Goal: Transaction & Acquisition: Purchase product/service

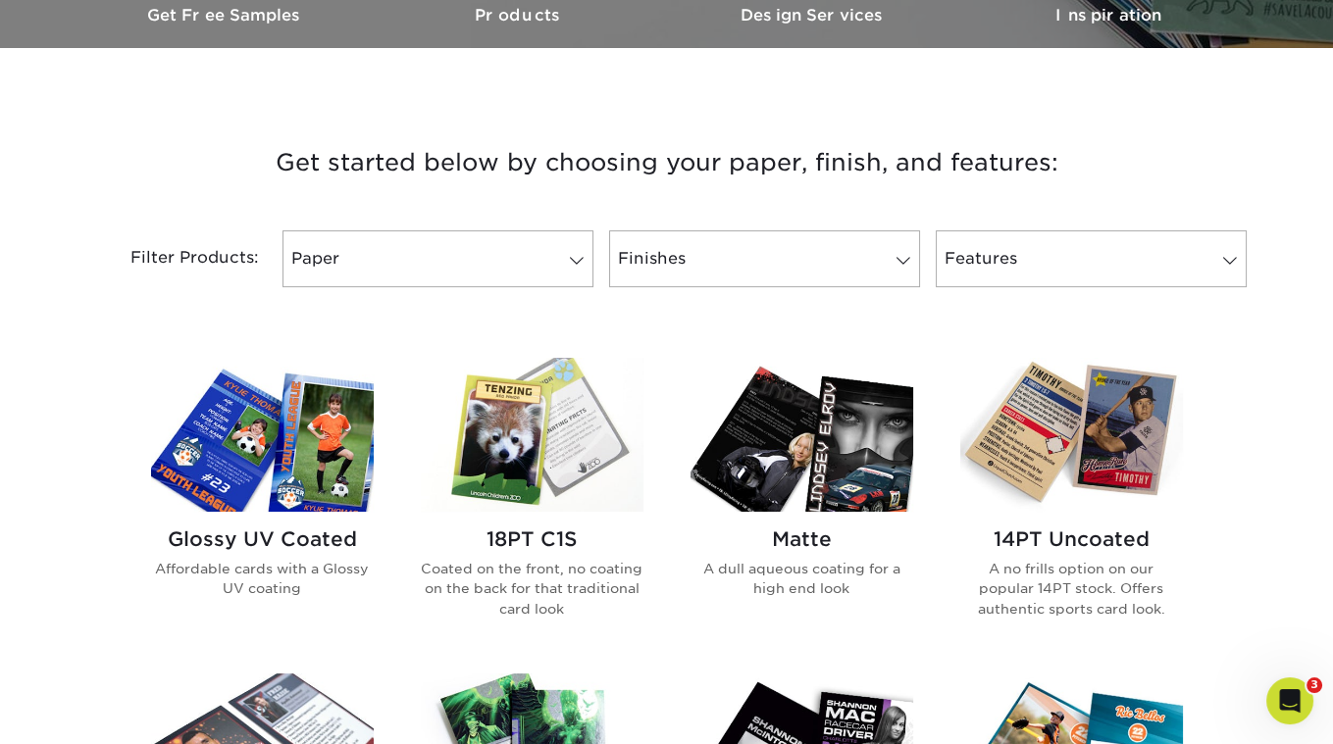
scroll to position [631, 0]
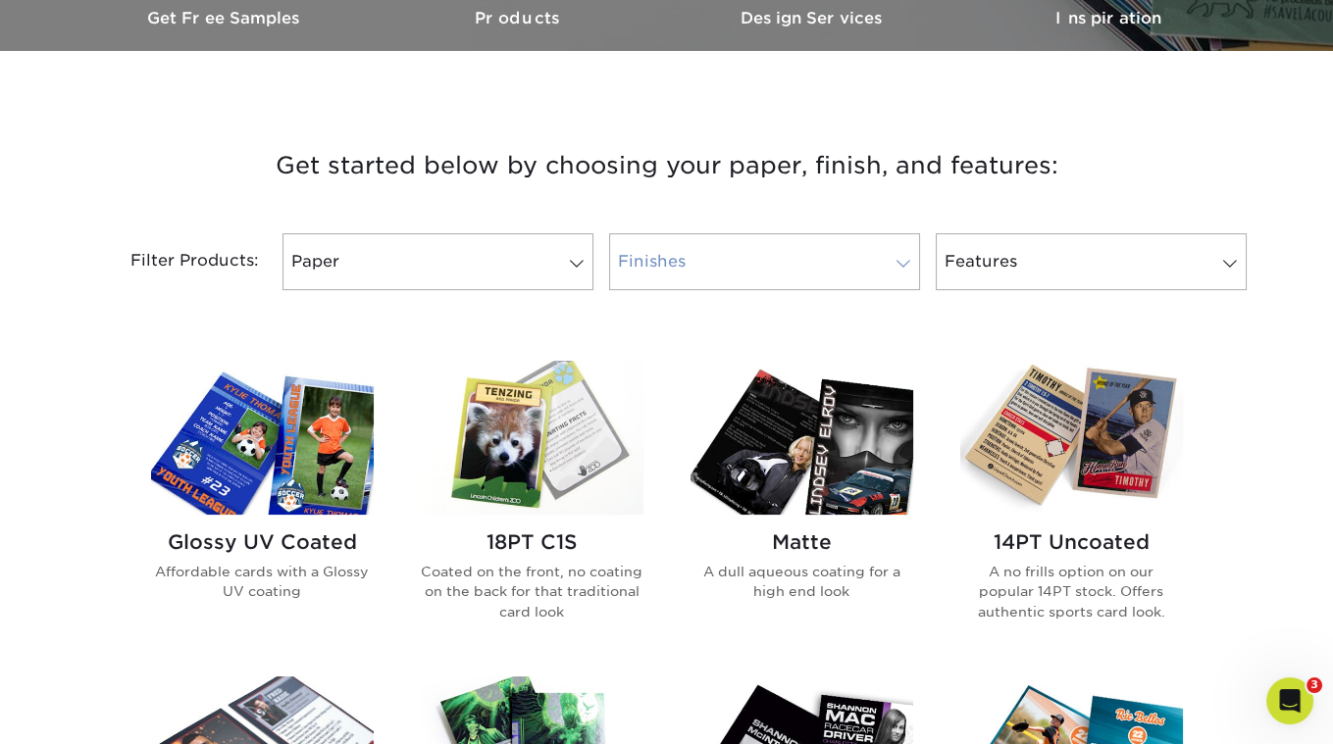
click at [692, 234] on link "Finishes" at bounding box center [764, 261] width 311 height 57
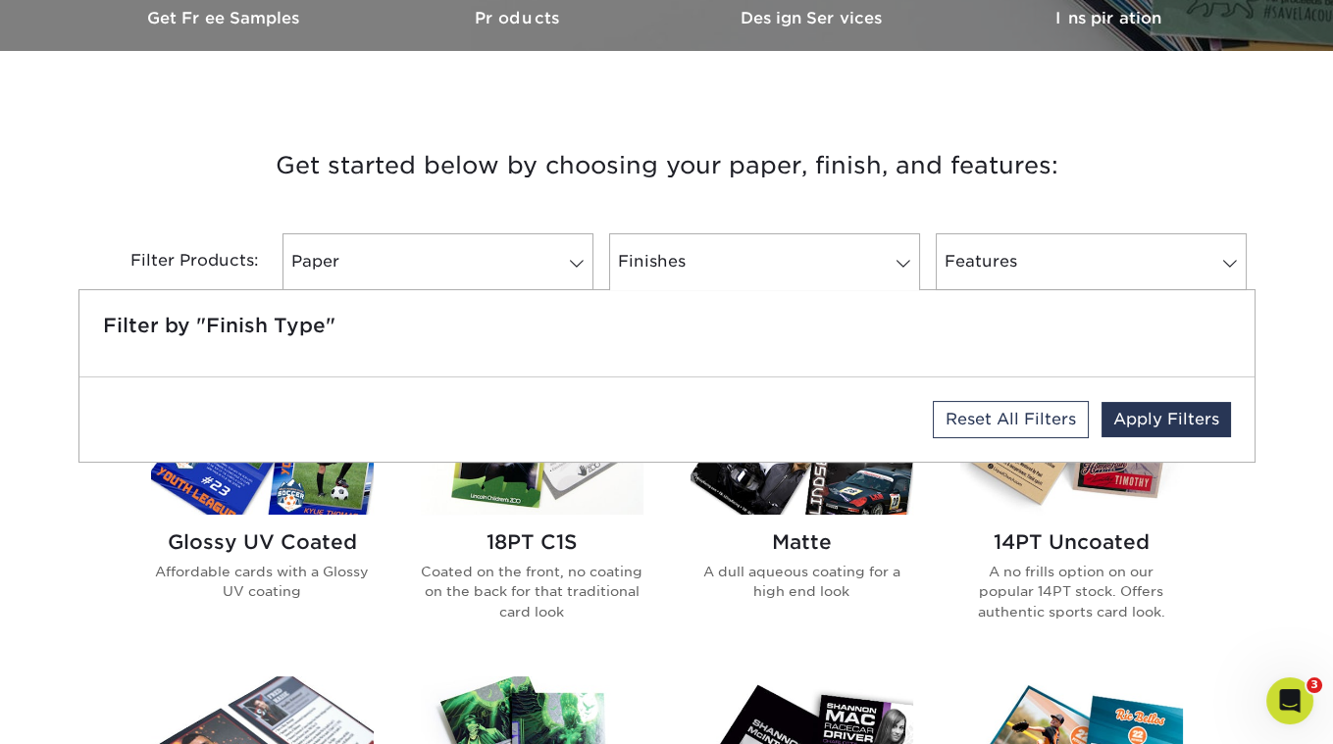
click at [578, 196] on h3 "Get started below by choosing your paper, finish, and features:" at bounding box center [667, 166] width 1148 height 88
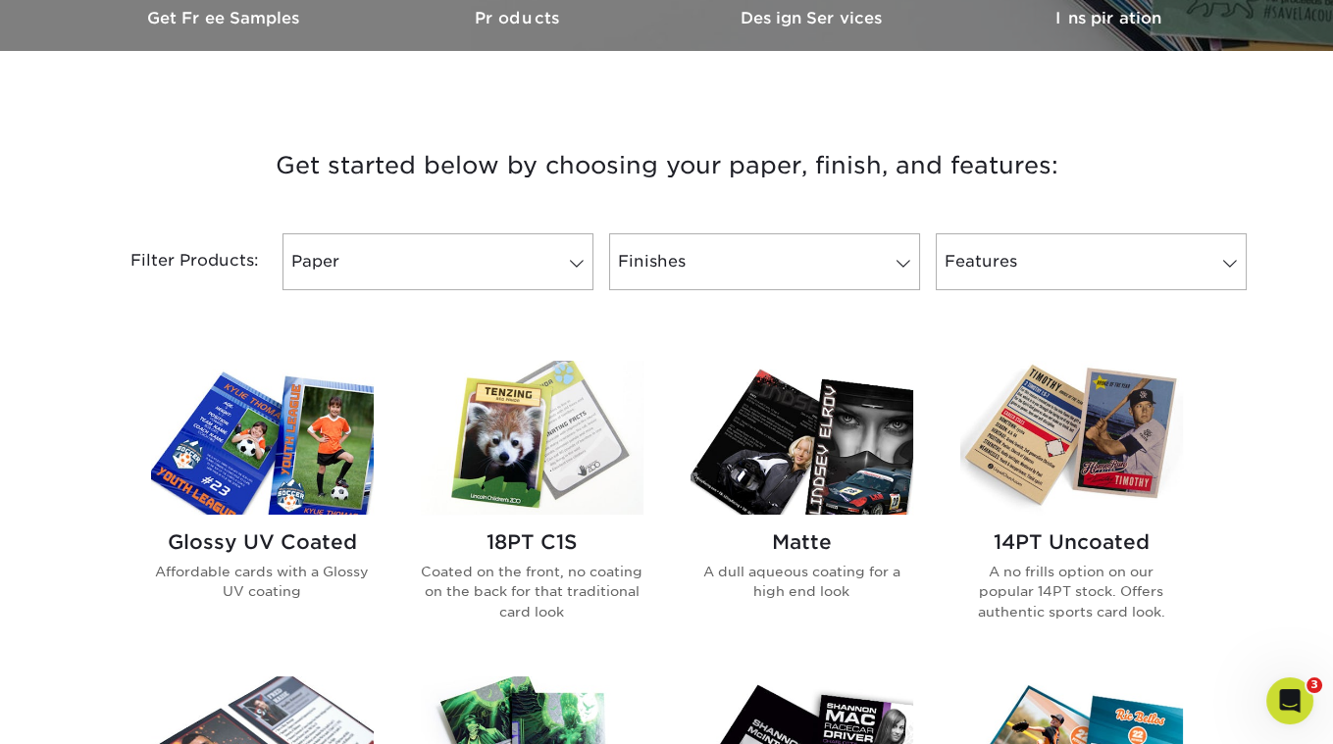
click at [532, 441] on img at bounding box center [532, 438] width 223 height 154
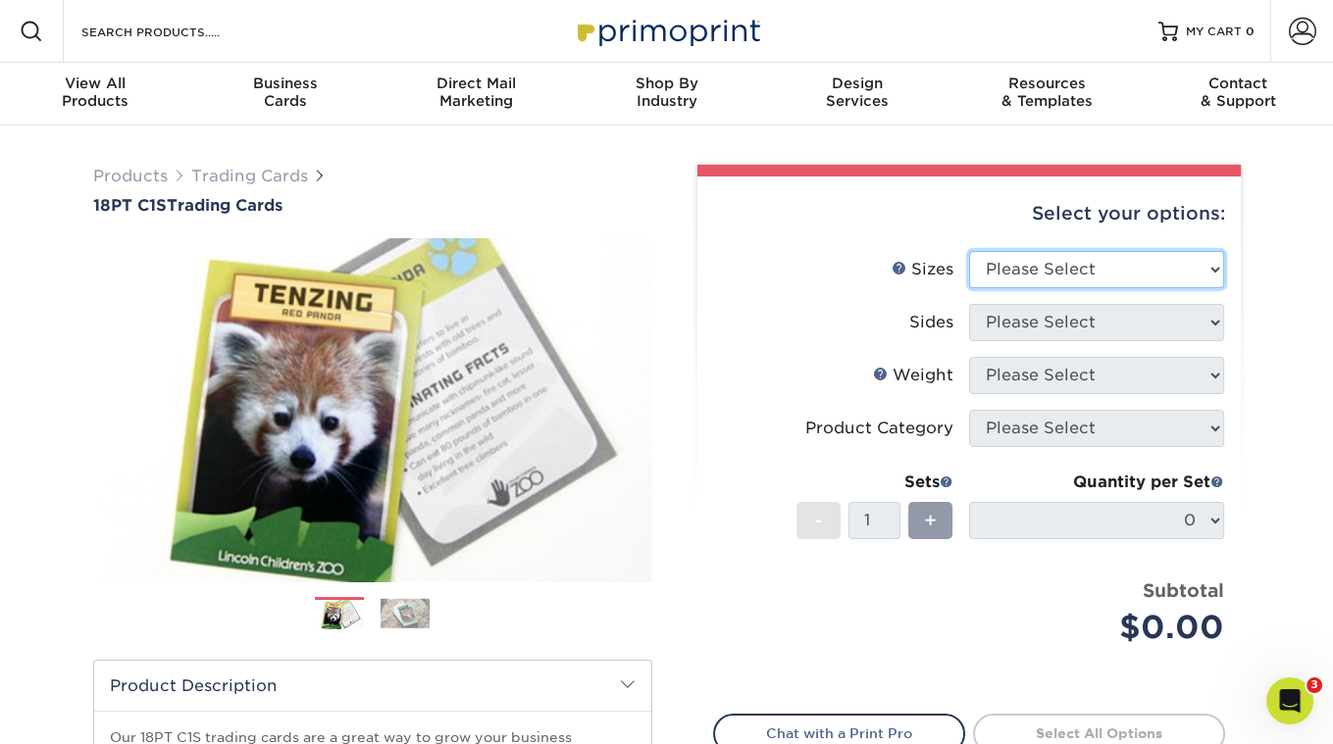
click at [1057, 263] on select "Please Select 2.5" x 3.5"" at bounding box center [1096, 269] width 255 height 37
select select "2.50x3.50"
click at [969, 251] on select "Please Select 2.5" x 3.5"" at bounding box center [1096, 269] width 255 height 37
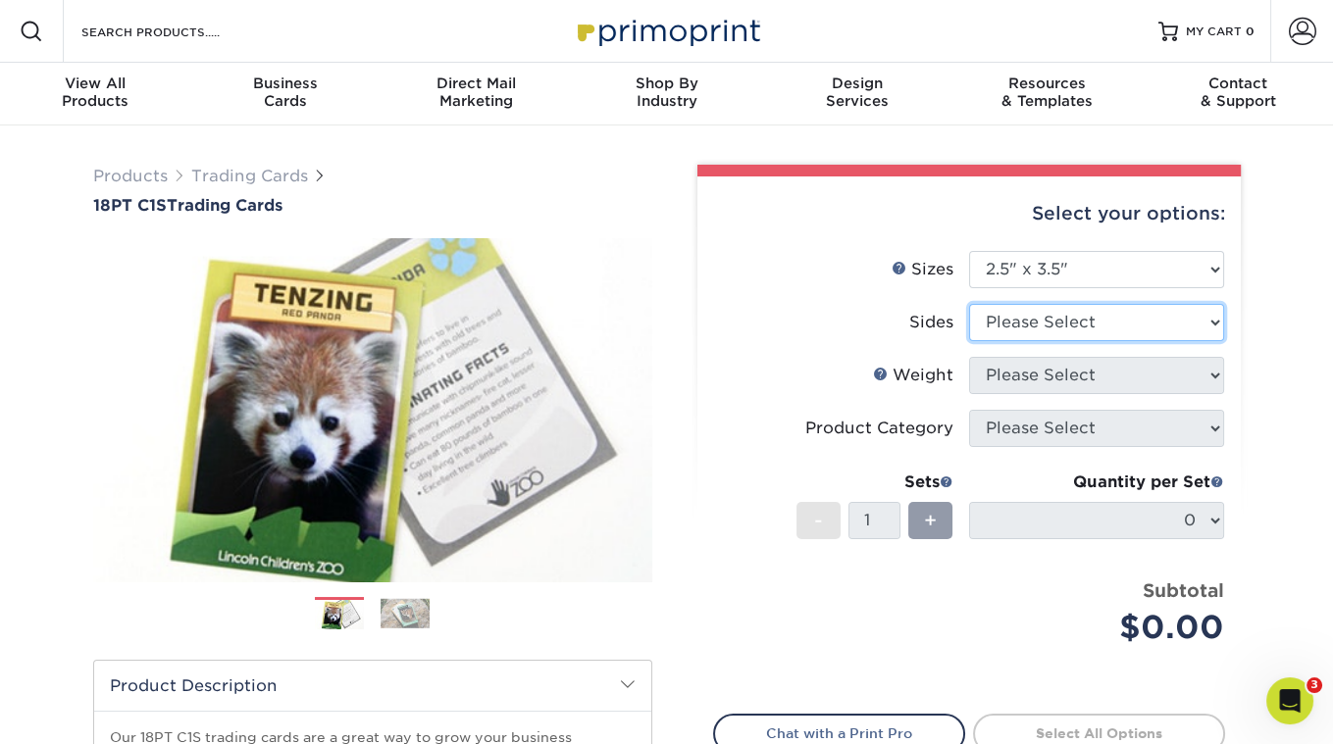
click at [1030, 336] on select "Please Select Print Both Sides Print Front Only" at bounding box center [1096, 322] width 255 height 37
select select "13abbda7-1d64-4f25-8bb2-c179b224825d"
click at [969, 304] on select "Please Select Print Both Sides Print Front Only" at bounding box center [1096, 322] width 255 height 37
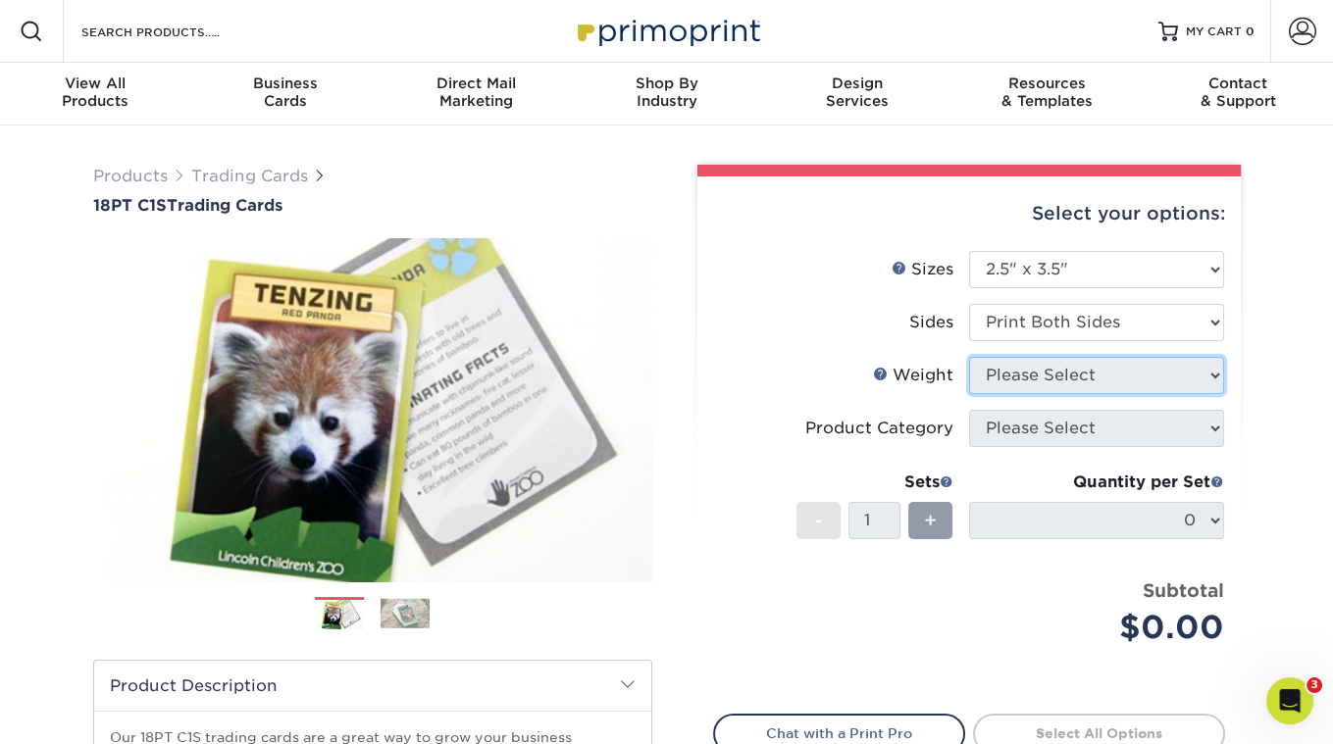
click at [1044, 377] on select "Please Select" at bounding box center [1096, 375] width 255 height 37
select select "18PTC1S"
click at [969, 357] on select "Please Select 18PT C1S" at bounding box center [1096, 375] width 255 height 37
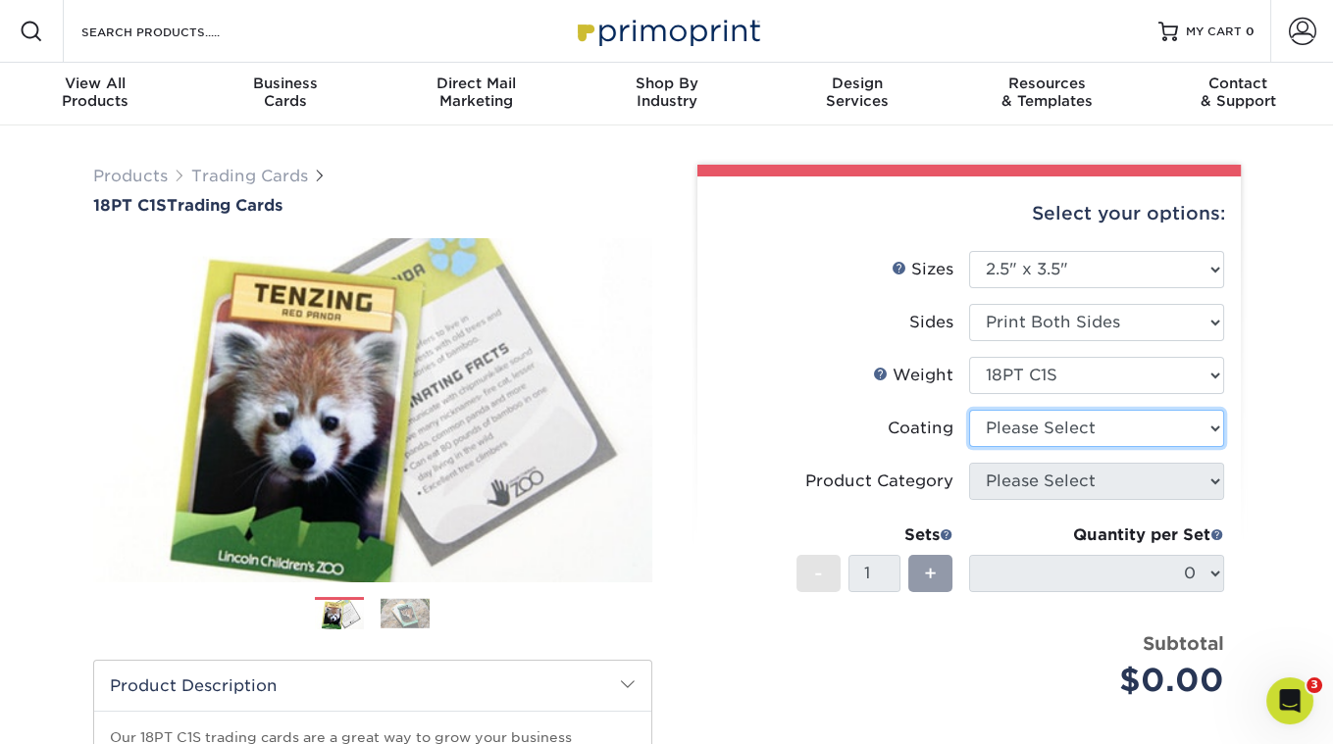
click at [1047, 435] on select at bounding box center [1096, 428] width 255 height 37
select select "1e8116af-acfc-44b1-83dc-8181aa338834"
click at [969, 410] on select at bounding box center [1096, 428] width 255 height 37
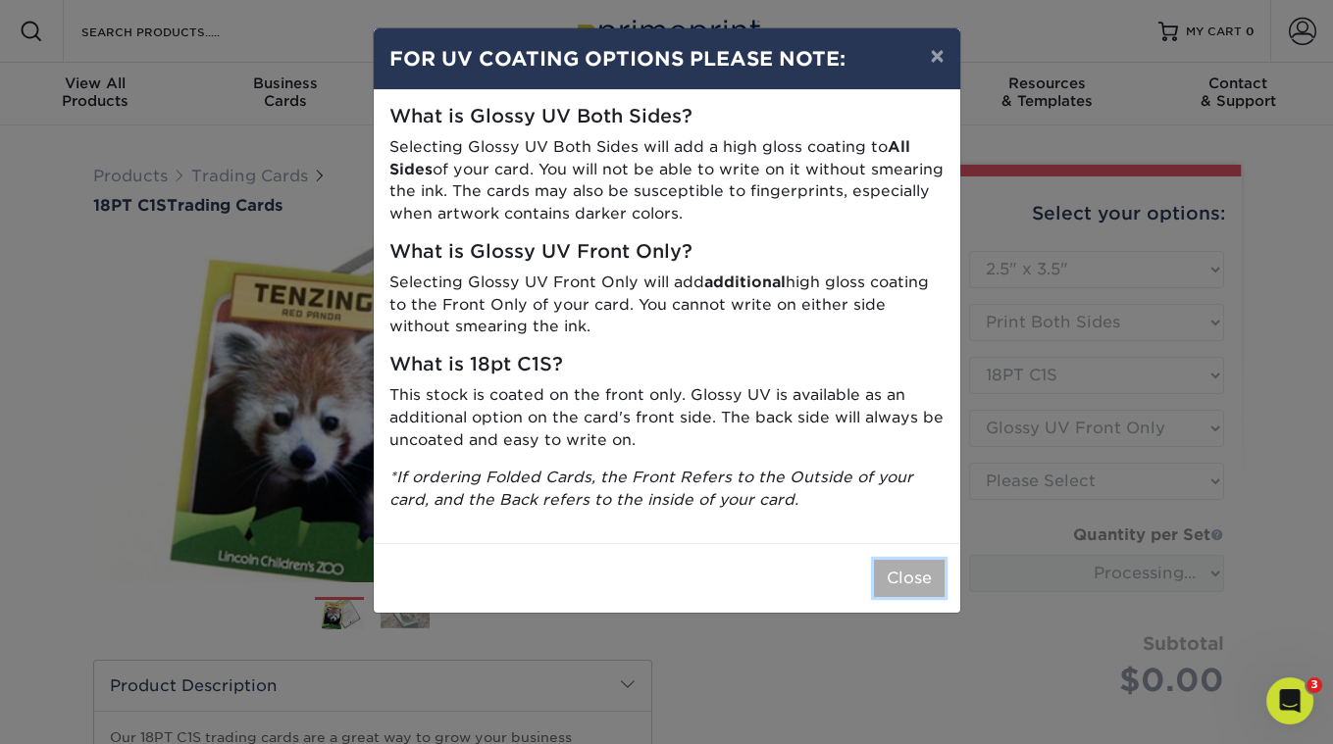
click at [896, 583] on button "Close" at bounding box center [909, 578] width 71 height 37
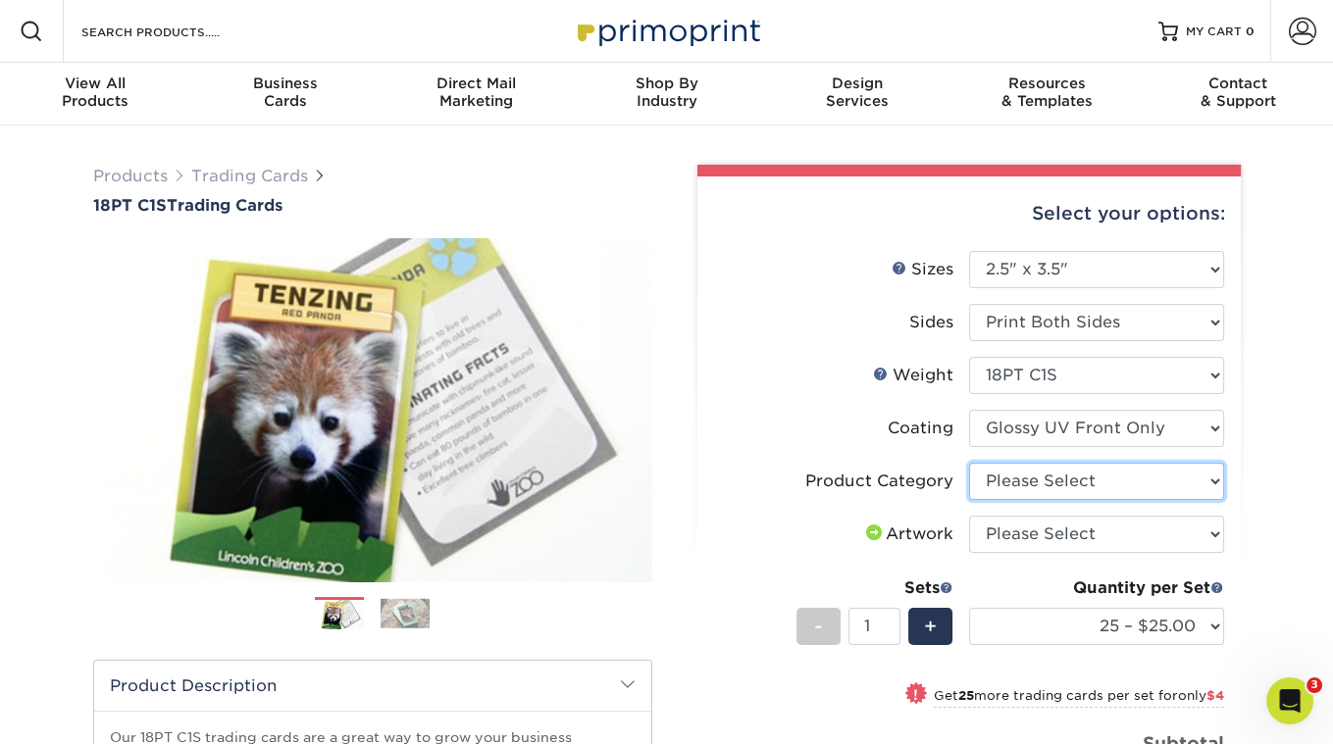
click at [1050, 487] on select "Please Select Trading Cards" at bounding box center [1096, 481] width 255 height 37
select select "c2f9bce9-36c2-409d-b101-c29d9d031e18"
click at [969, 463] on select "Please Select Trading Cards" at bounding box center [1096, 481] width 255 height 37
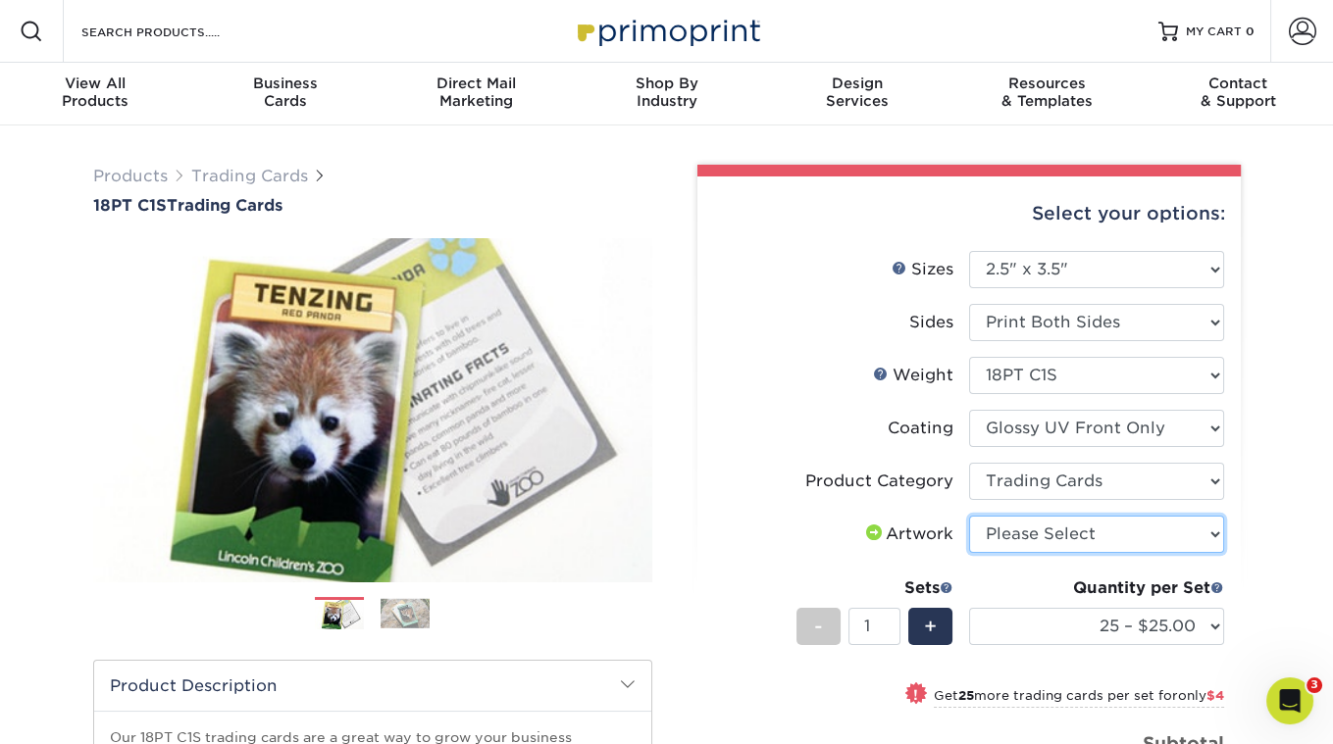
click at [1036, 535] on select "Please Select I will upload files I need a design - $100" at bounding box center [1096, 534] width 255 height 37
select select "upload"
click at [969, 516] on select "Please Select I will upload files I need a design - $100" at bounding box center [1096, 534] width 255 height 37
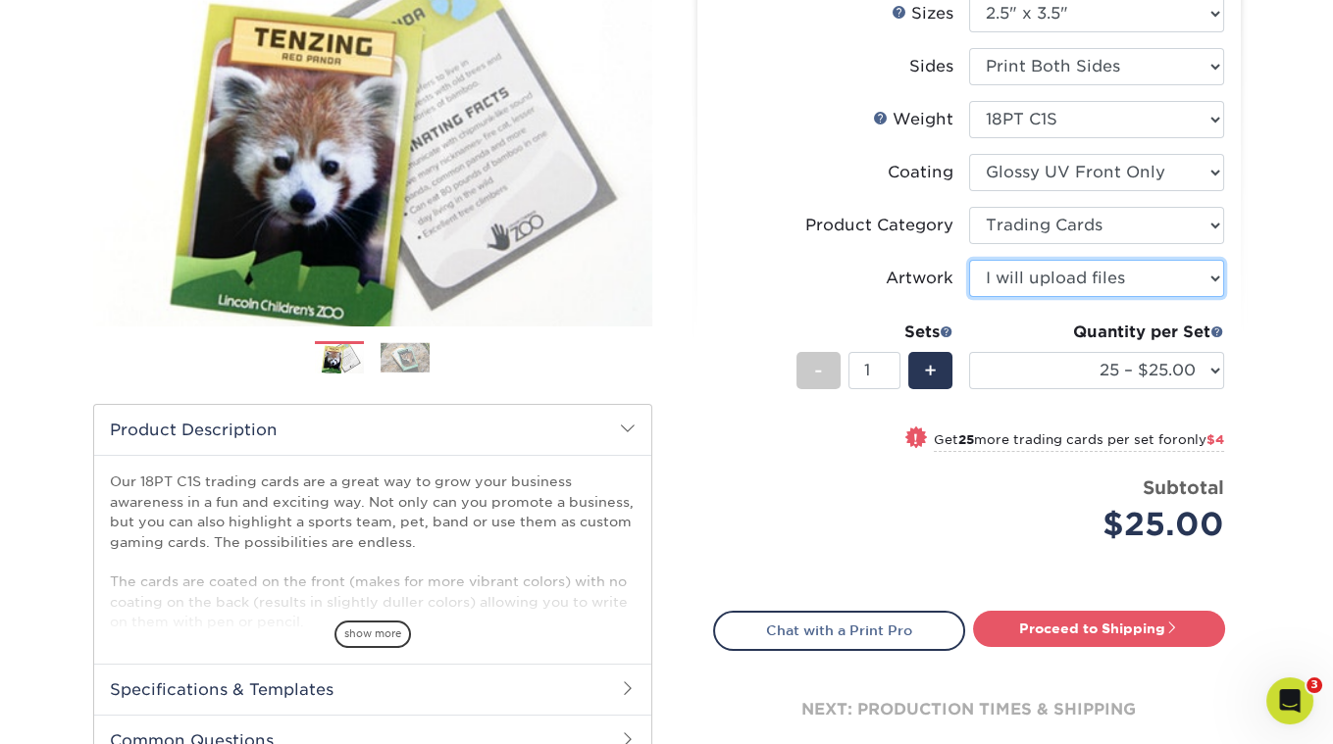
scroll to position [259, 0]
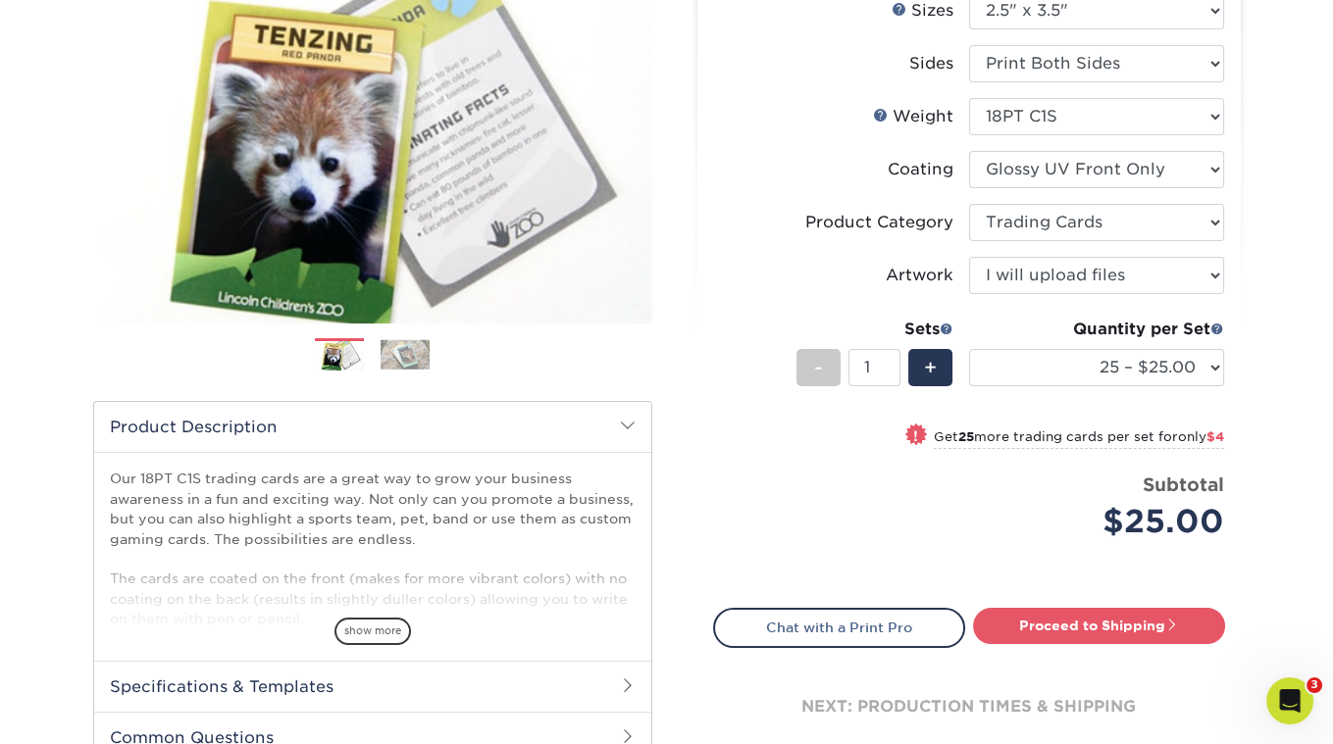
click at [1294, 135] on div "Products Trading Cards 18PT C1S Trading Cards Previous Next show more" at bounding box center [666, 380] width 1333 height 1027
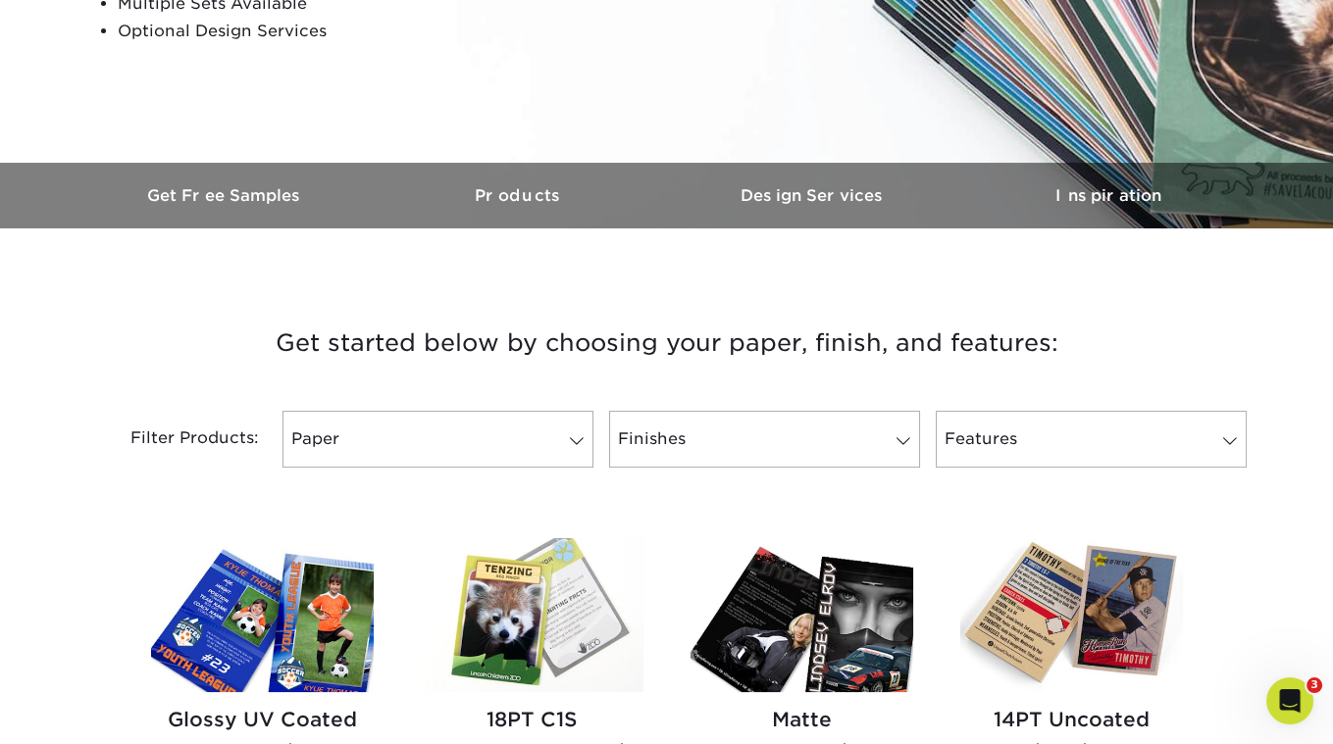
scroll to position [755, 0]
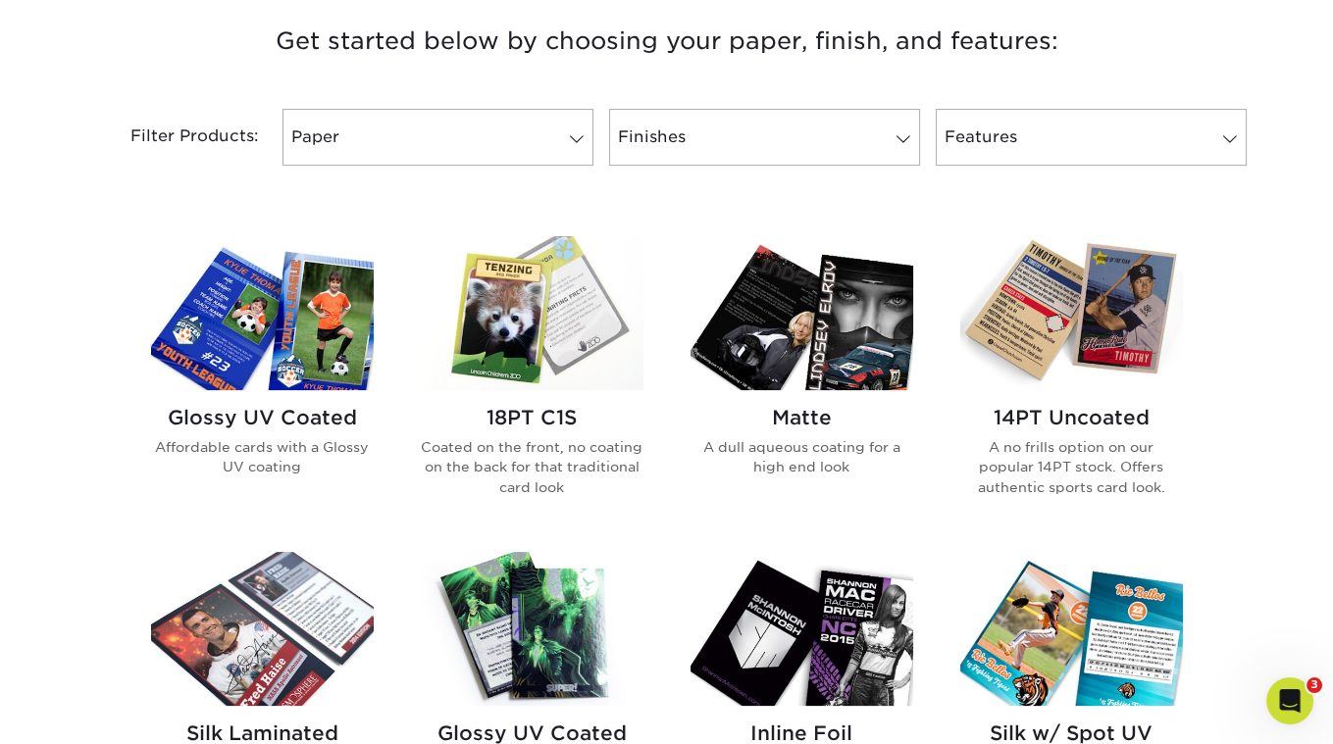
click at [546, 333] on img at bounding box center [532, 313] width 223 height 154
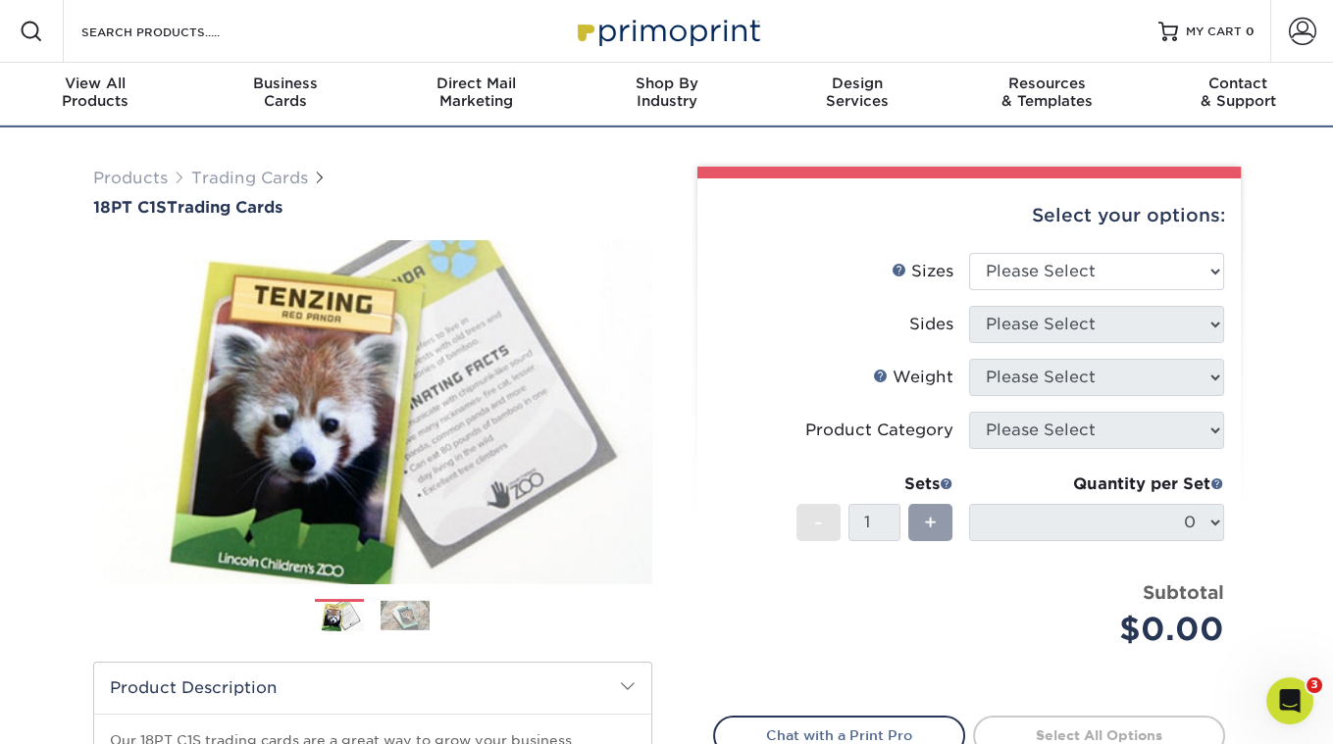
click at [1059, 253] on div "Select your options:" at bounding box center [969, 216] width 512 height 75
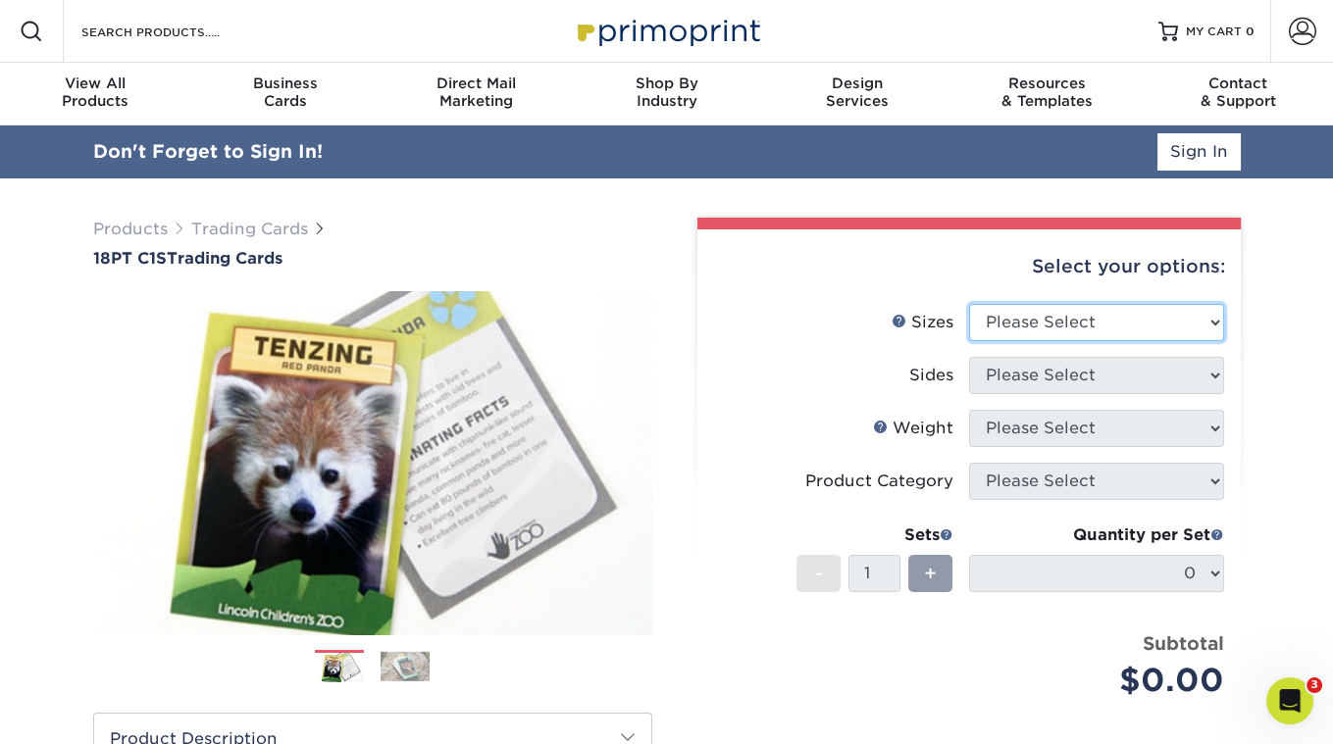
click at [1041, 312] on select "Please Select 2.5" x 3.5"" at bounding box center [1096, 322] width 255 height 37
select select "2.50x3.50"
click at [969, 304] on select "Please Select 2.5" x 3.5"" at bounding box center [1096, 322] width 255 height 37
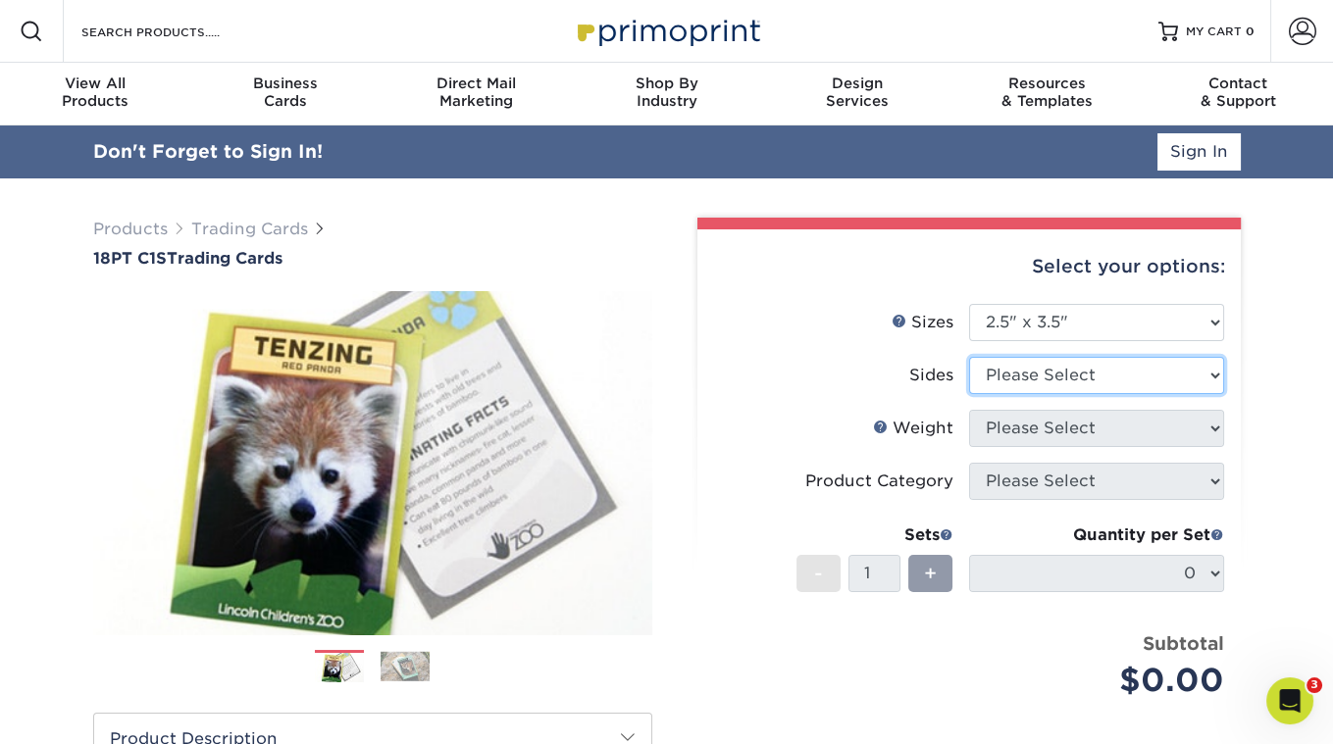
click at [1018, 379] on select "Please Select Print Both Sides Print Front Only" at bounding box center [1096, 375] width 255 height 37
select select "13abbda7-1d64-4f25-8bb2-c179b224825d"
click at [969, 357] on select "Please Select Print Both Sides Print Front Only" at bounding box center [1096, 375] width 255 height 37
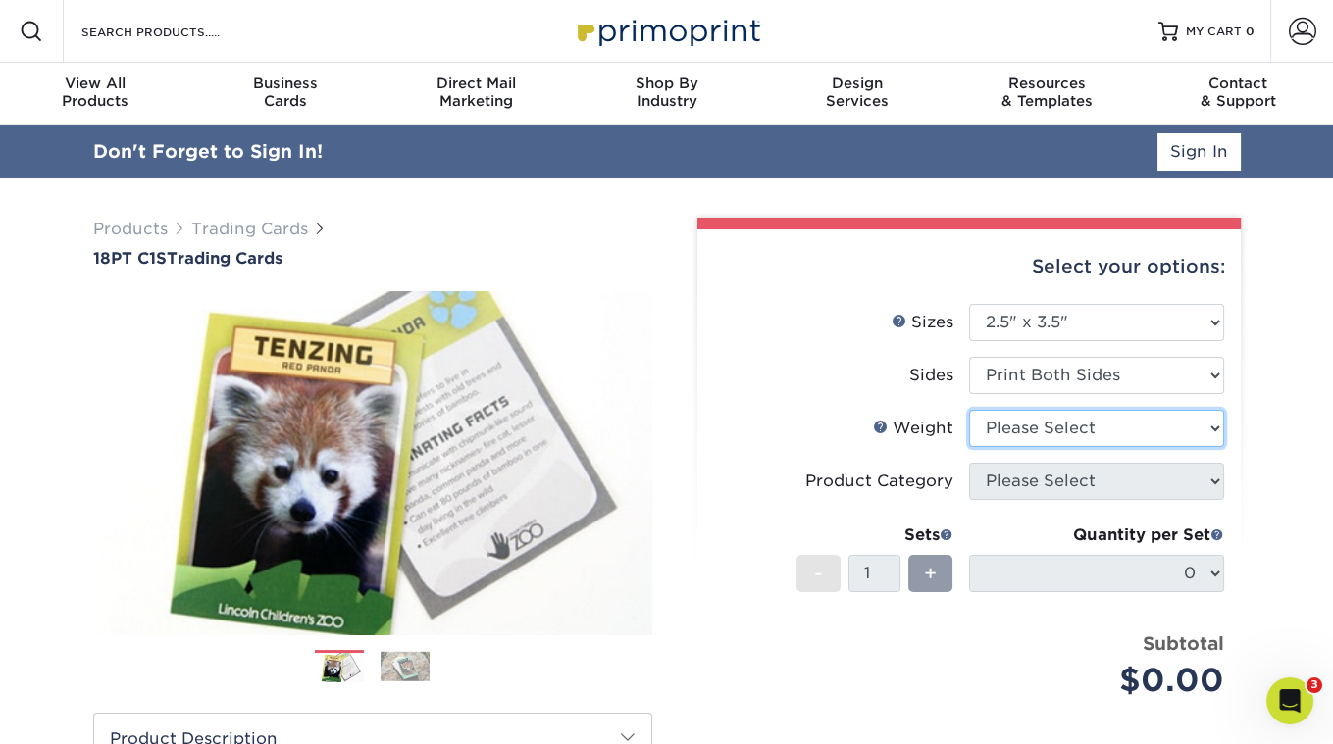
click at [1057, 429] on select "Please Select 18PT C1S" at bounding box center [1096, 428] width 255 height 37
select select "18PTC1S"
click at [969, 410] on select "Please Select 18PT C1S" at bounding box center [1096, 428] width 255 height 37
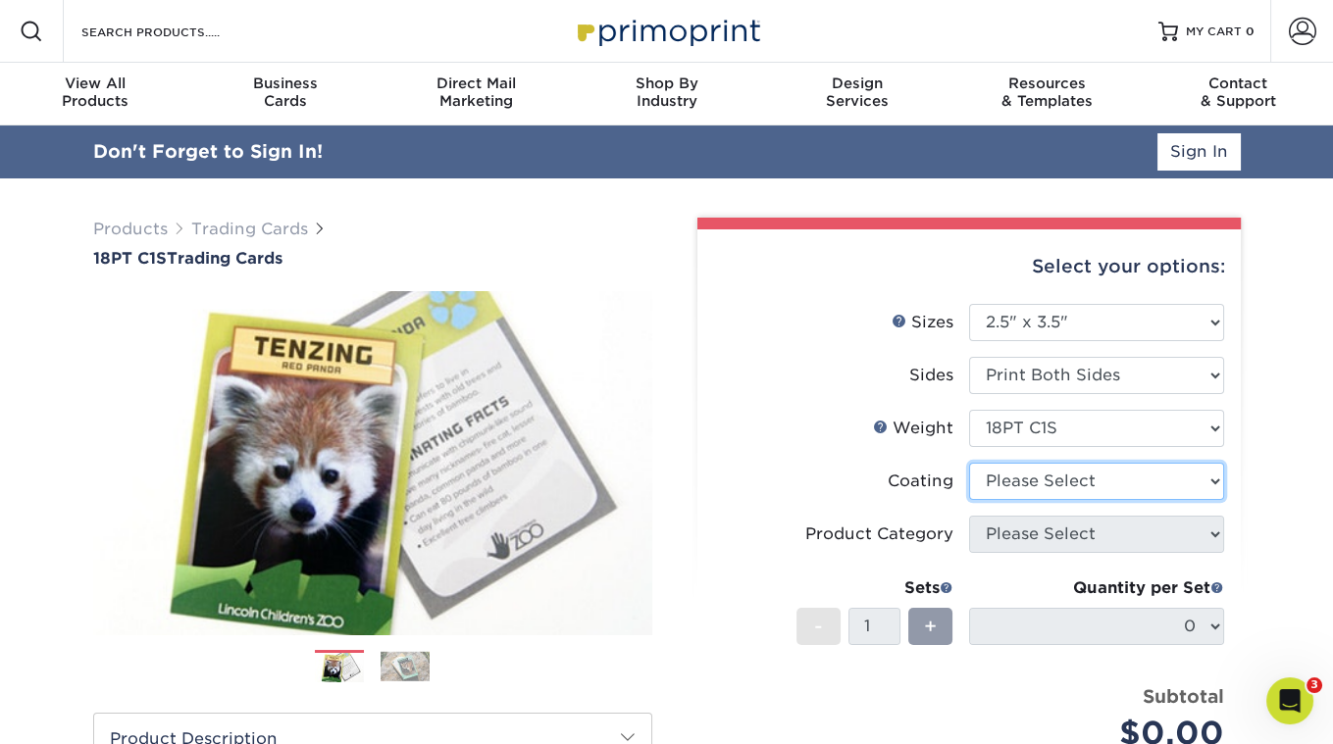
click at [1047, 483] on select at bounding box center [1096, 481] width 255 height 37
select select "1e8116af-acfc-44b1-83dc-8181aa338834"
click at [969, 463] on select at bounding box center [1096, 481] width 255 height 37
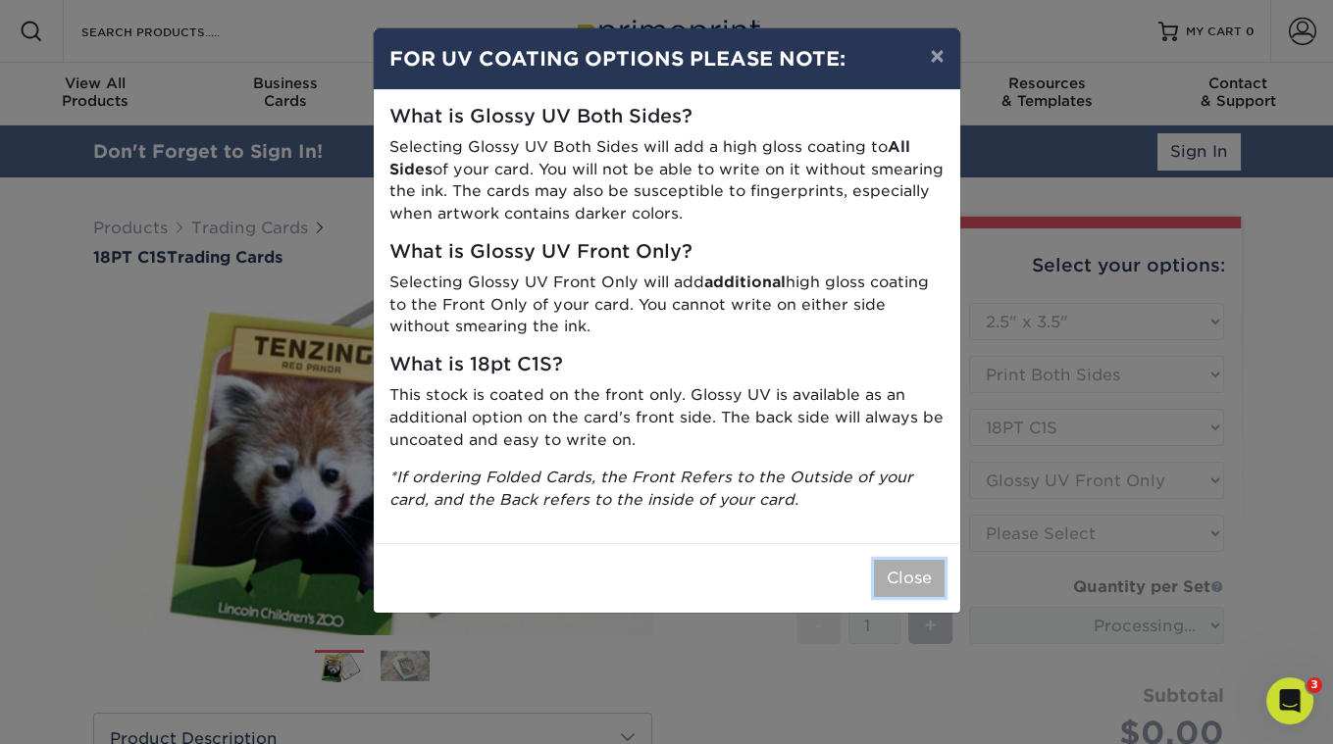
click at [893, 572] on button "Close" at bounding box center [909, 578] width 71 height 37
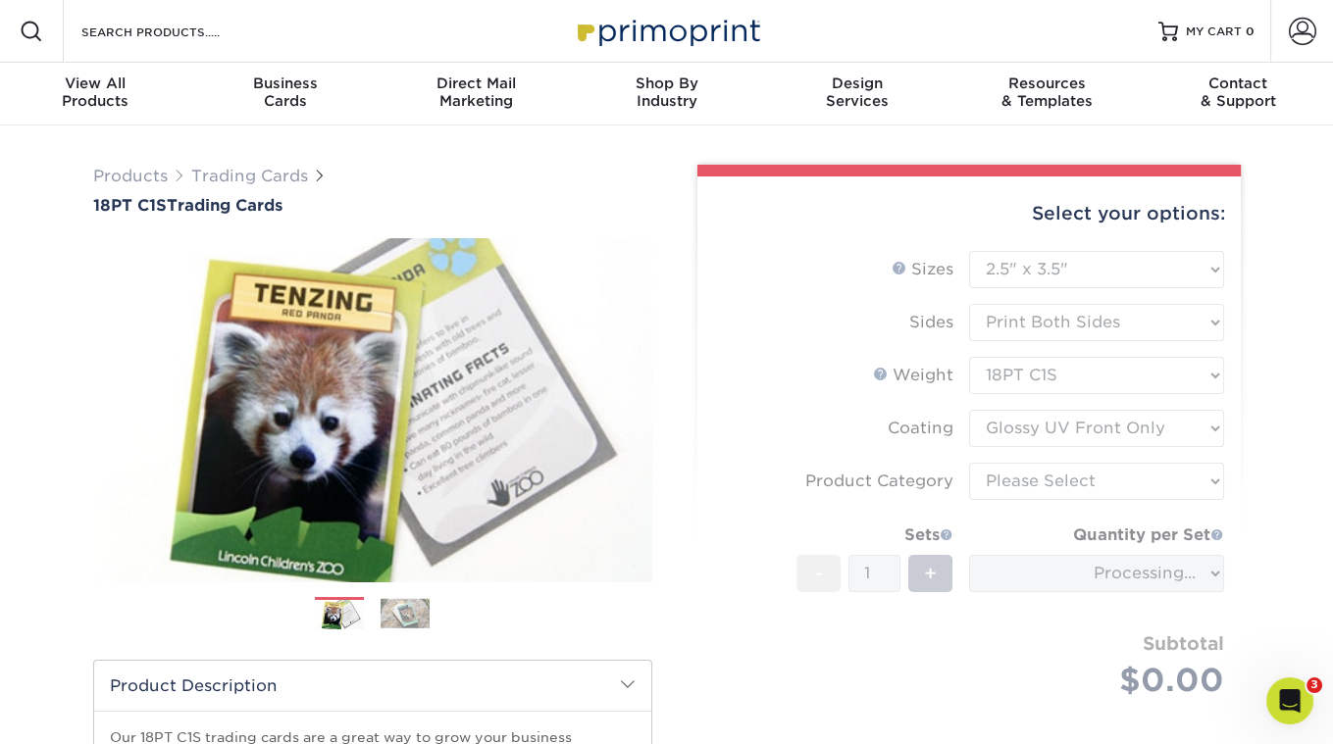
click at [1064, 489] on form "Sizes Help Sizes Please Select 2.5" x 3.5" Sides Please Select 18PT C1S" at bounding box center [969, 497] width 512 height 493
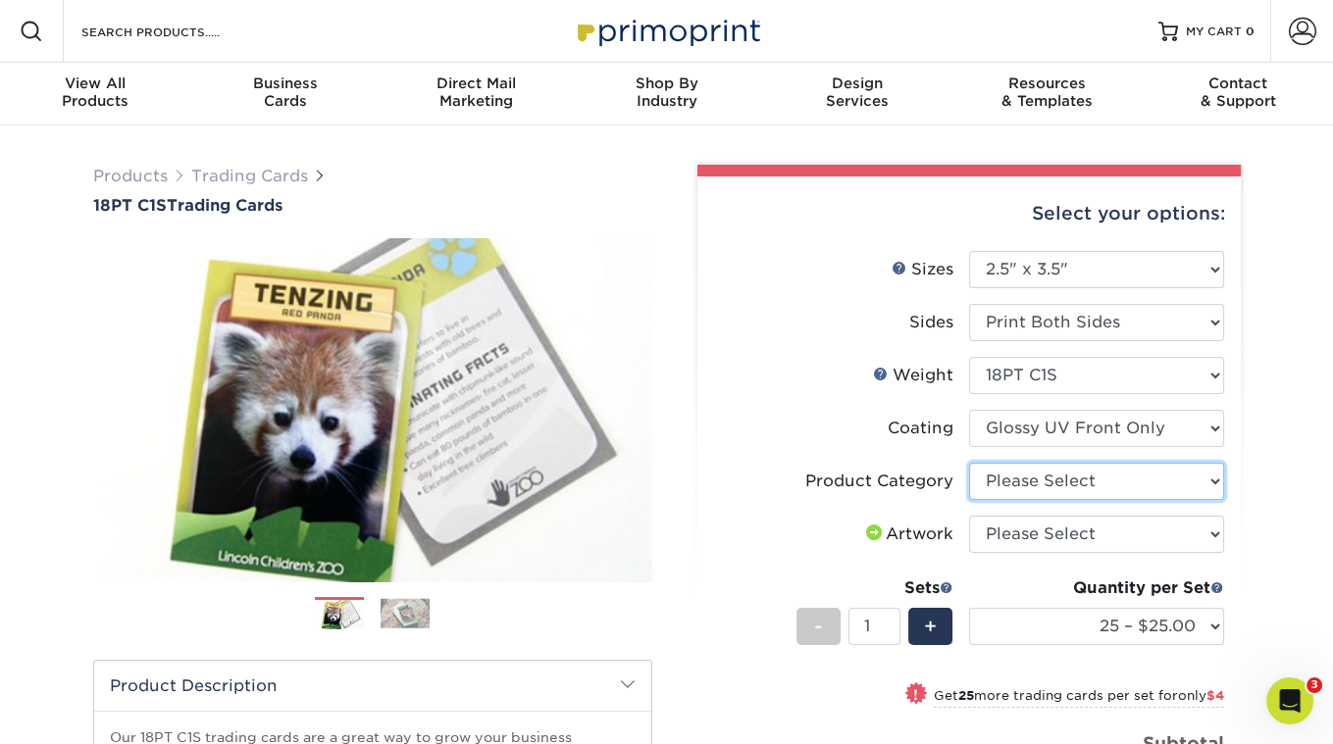
click at [1091, 496] on select "Please Select Trading Cards" at bounding box center [1096, 481] width 255 height 37
select select "c2f9bce9-36c2-409d-b101-c29d9d031e18"
click at [969, 463] on select "Please Select Trading Cards" at bounding box center [1096, 481] width 255 height 37
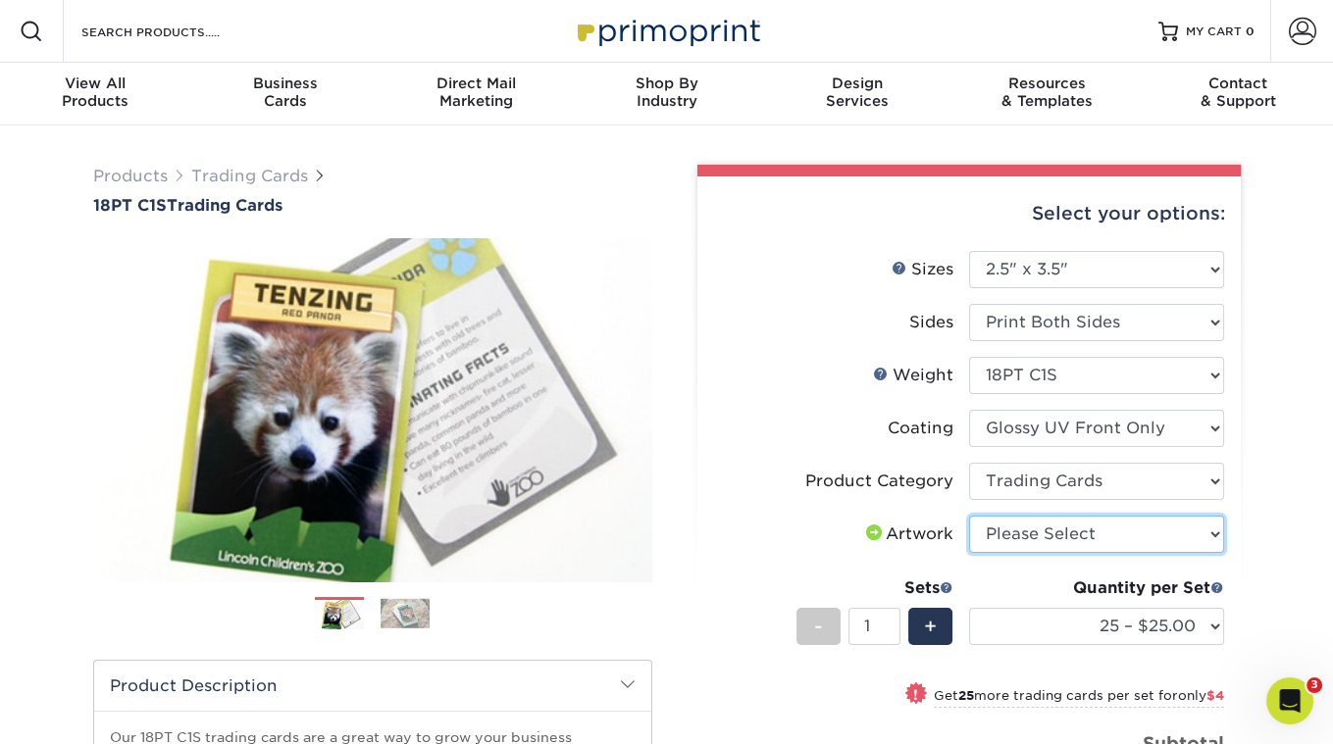
click at [1068, 538] on select "Please Select I will upload files I need a design - $100" at bounding box center [1096, 534] width 255 height 37
select select "upload"
click at [969, 516] on select "Please Select I will upload files I need a design - $100" at bounding box center [1096, 534] width 255 height 37
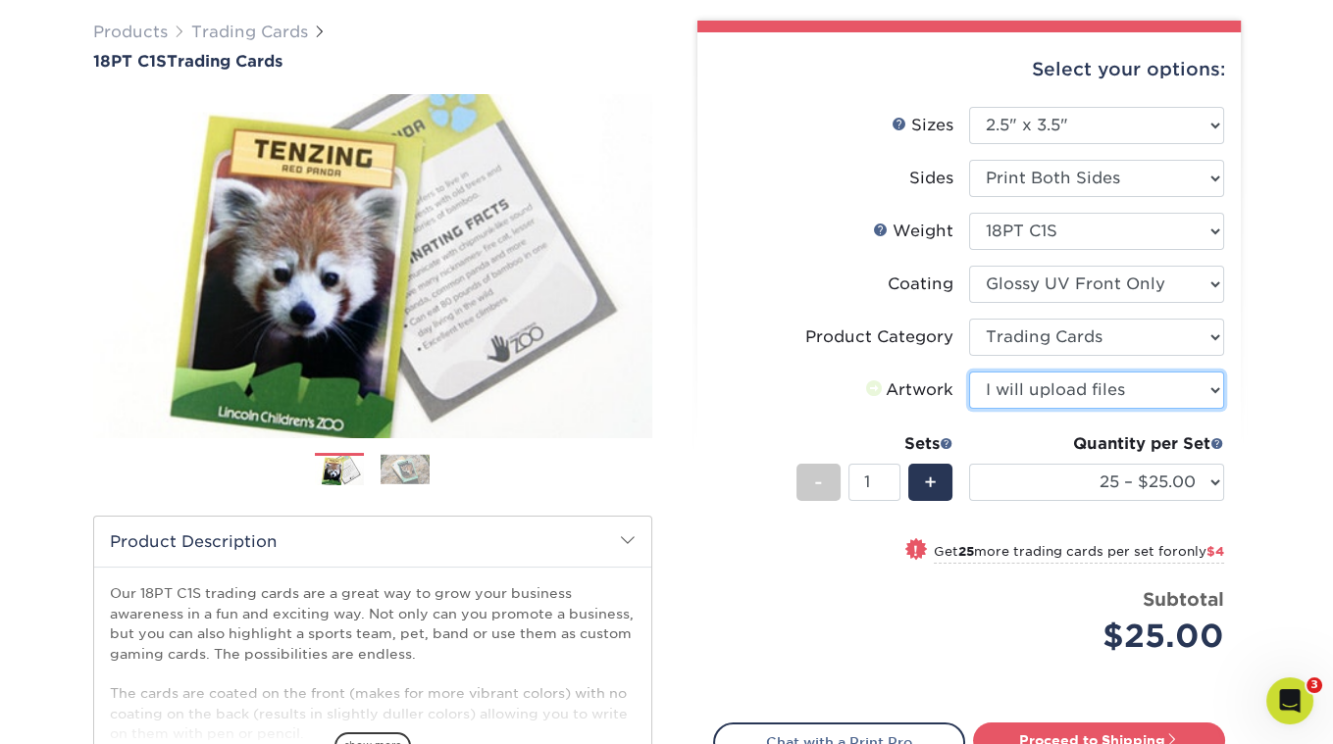
scroll to position [256, 0]
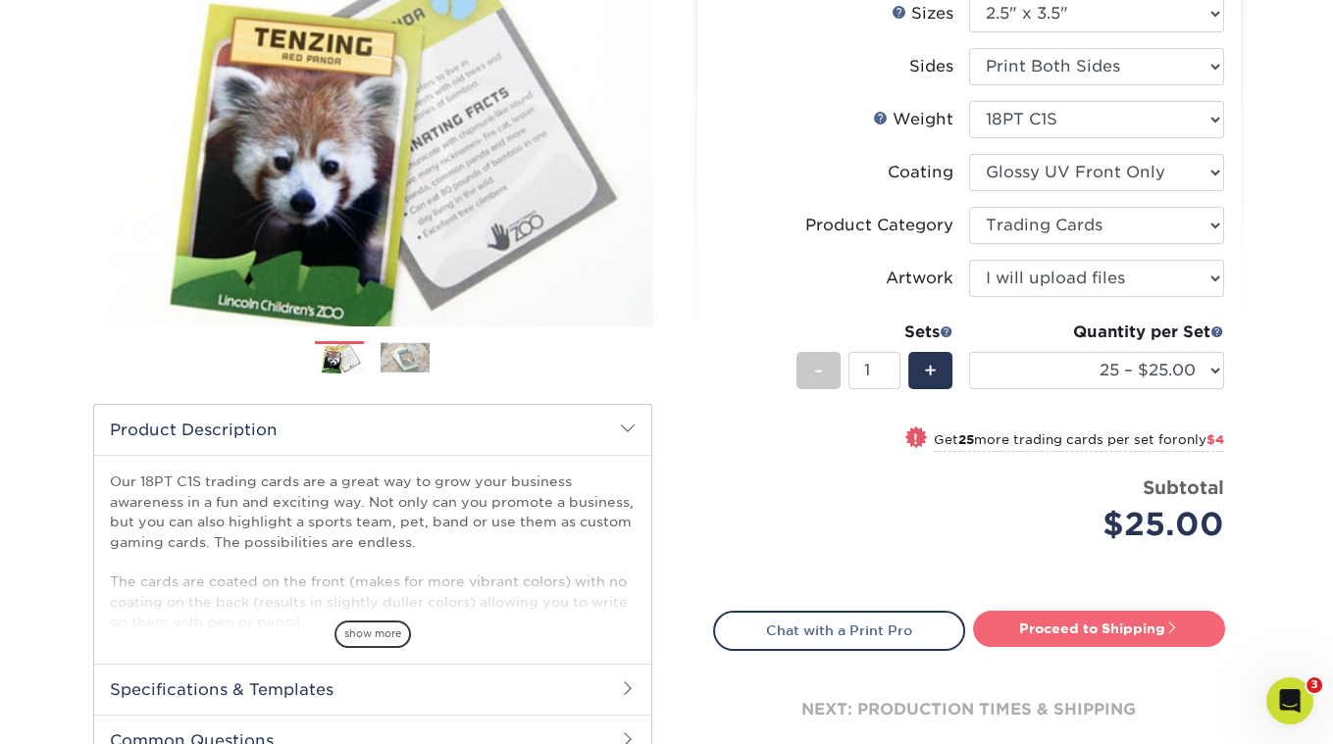
click at [1067, 622] on link "Proceed to Shipping" at bounding box center [1099, 628] width 252 height 35
type input "Set 1"
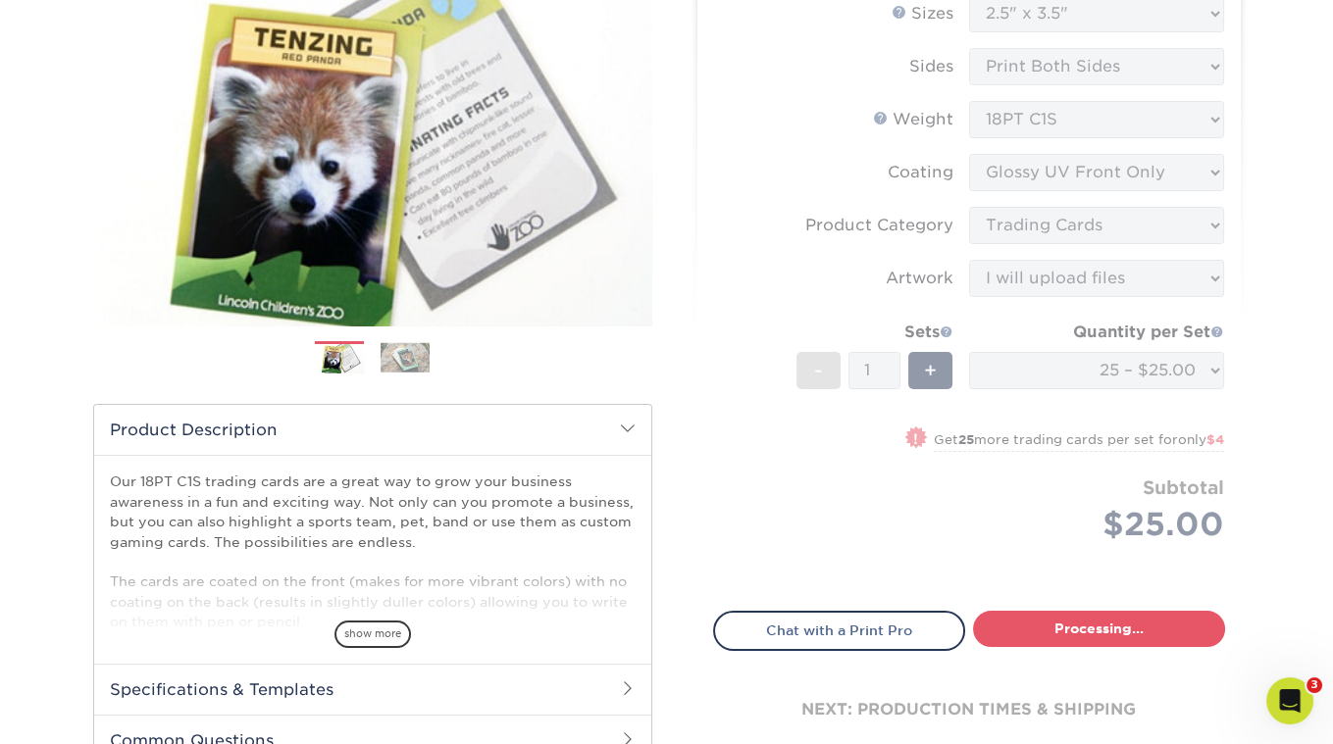
select select "08588386-0599-420e-8c79-4535039915a0"
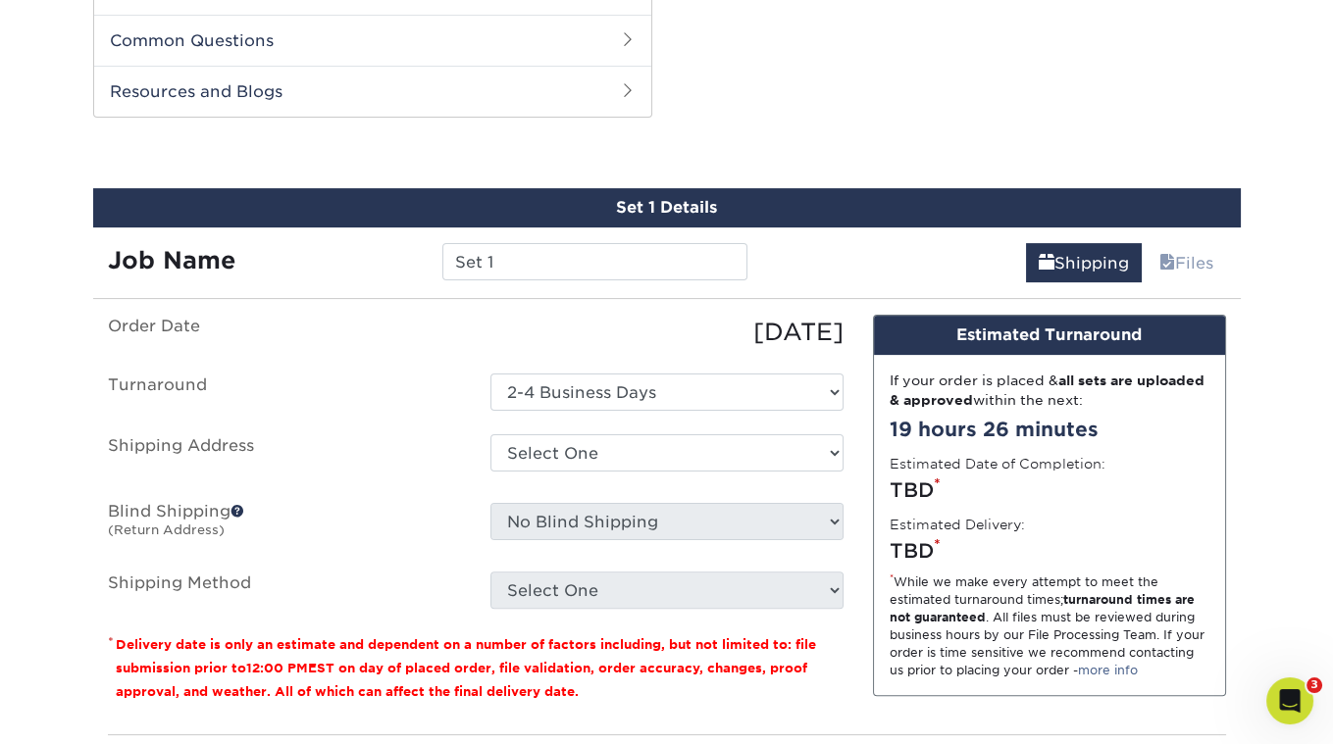
scroll to position [974, 0]
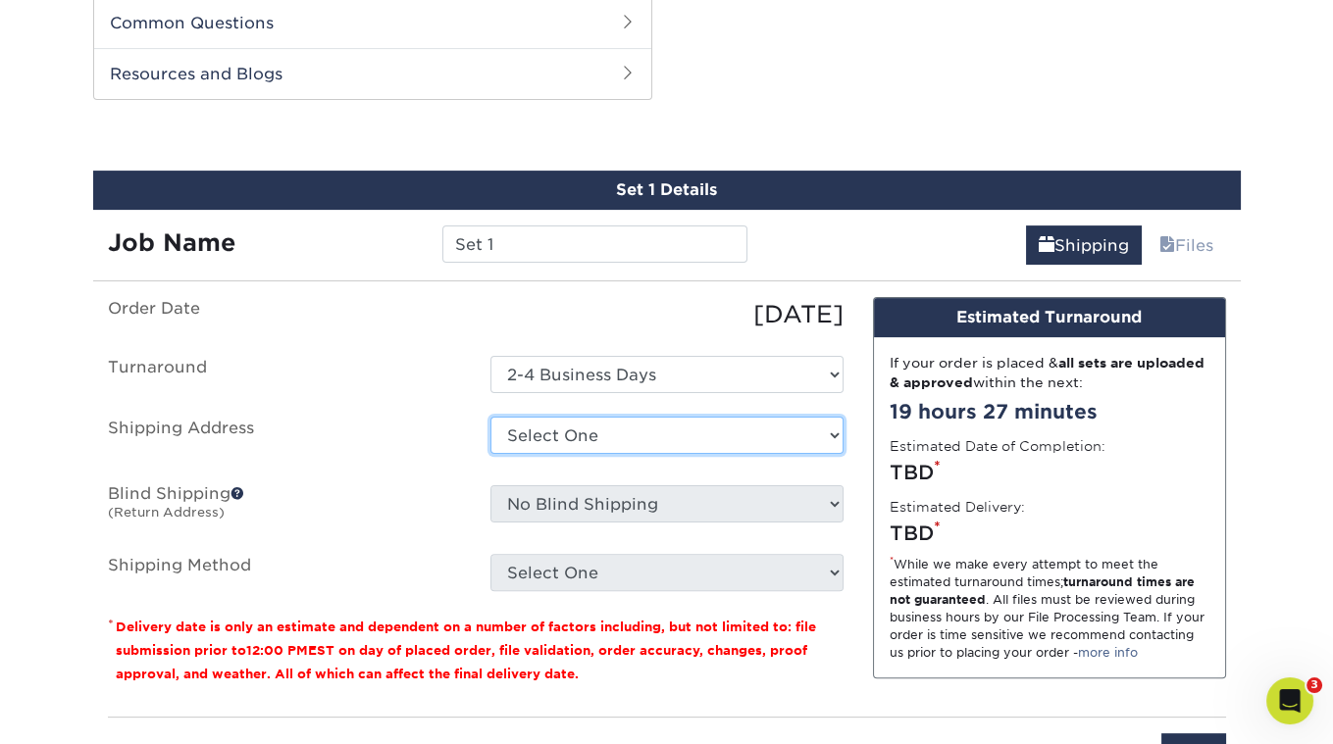
click at [573, 425] on select "Select One + Add New Address - Login" at bounding box center [666, 435] width 353 height 37
select select "newaddress"
click at [490, 417] on select "Select One + Add New Address - Login" at bounding box center [666, 435] width 353 height 37
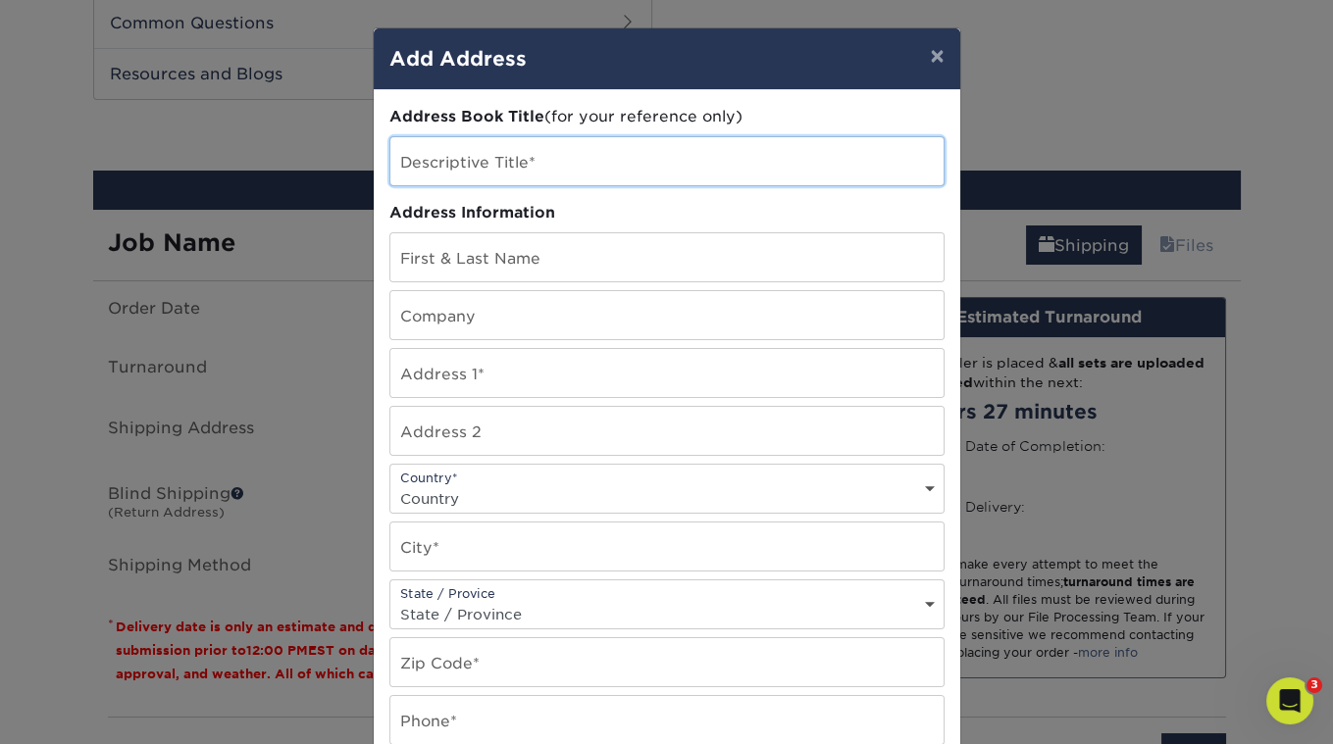
click at [506, 173] on input "text" at bounding box center [666, 161] width 553 height 48
type input "[PERSON_NAME] The Cat Presents"
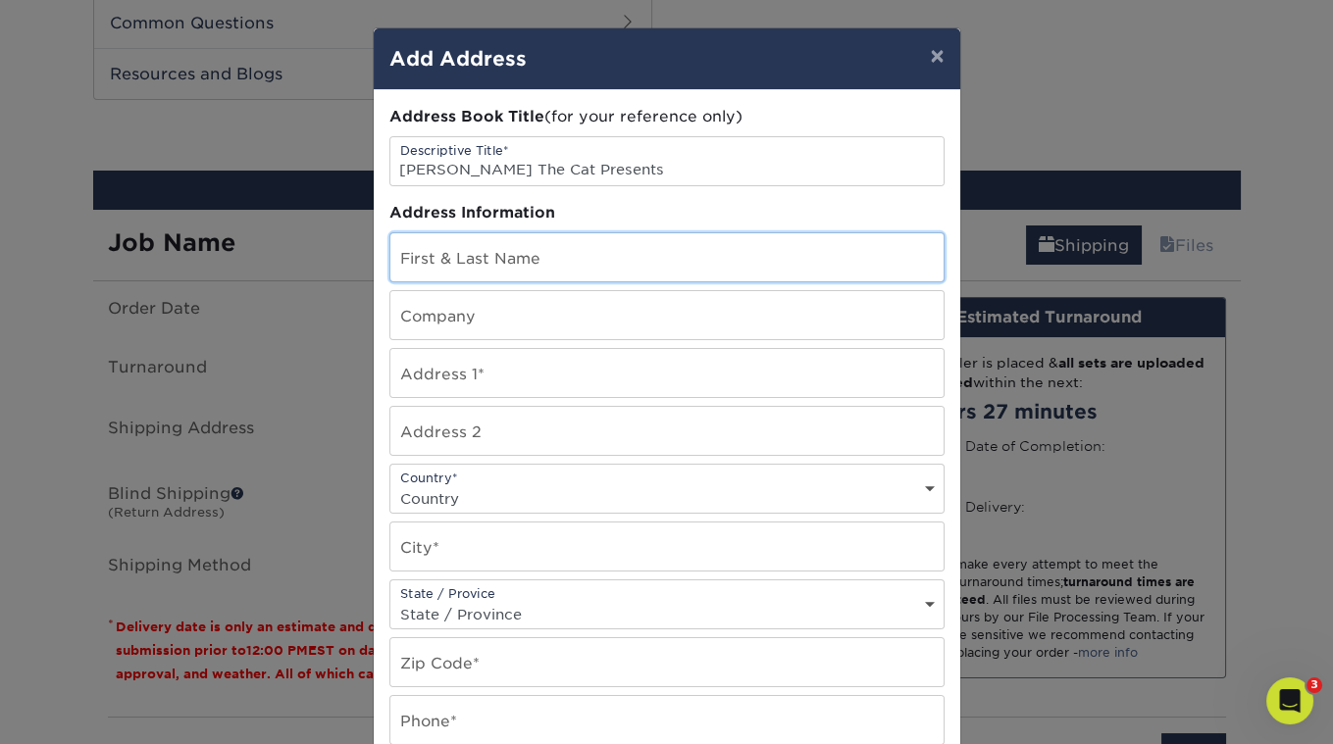
click at [530, 253] on input "text" at bounding box center [666, 257] width 553 height 48
type input "Sean Newman"
type input "[PERSON_NAME] The Cat Presents"
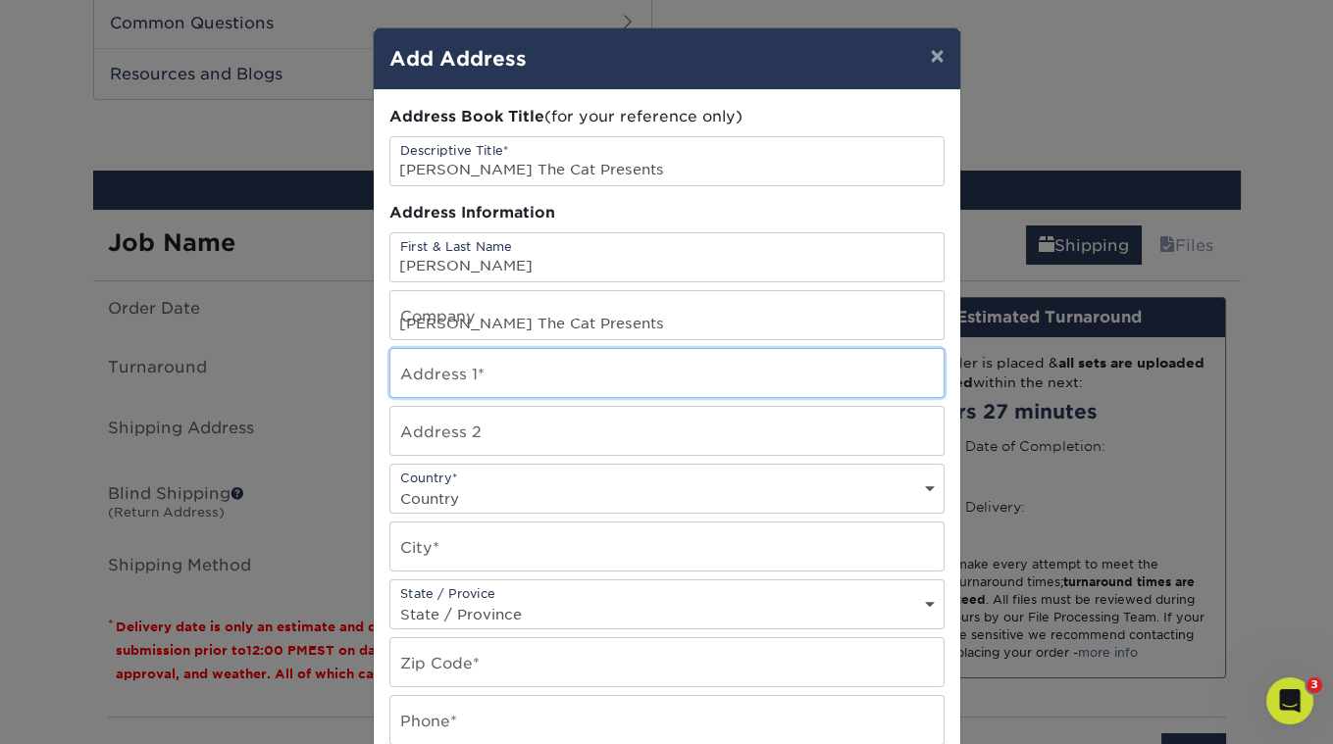
type input "5314 Baltimore Street"
select select "US"
type input "Los Angeles"
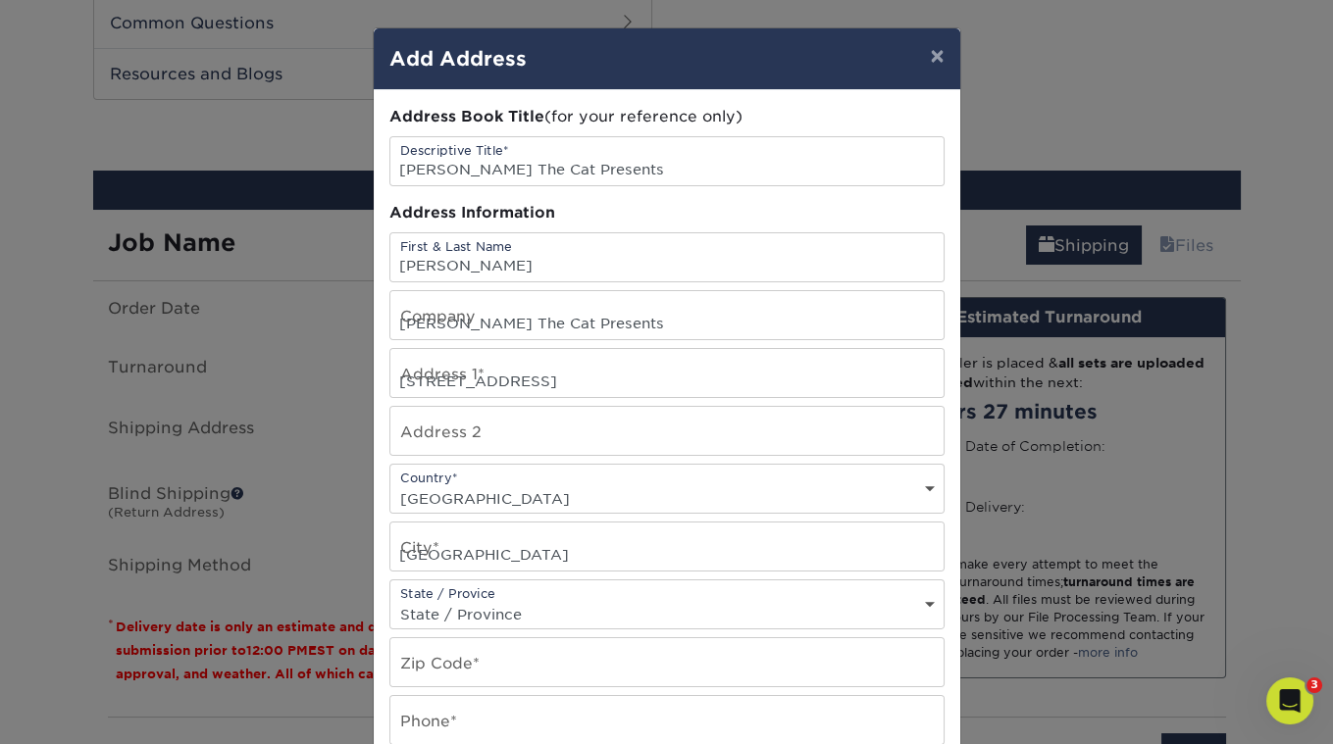
select select "CA"
type input "90042-2438"
type input "3236836711"
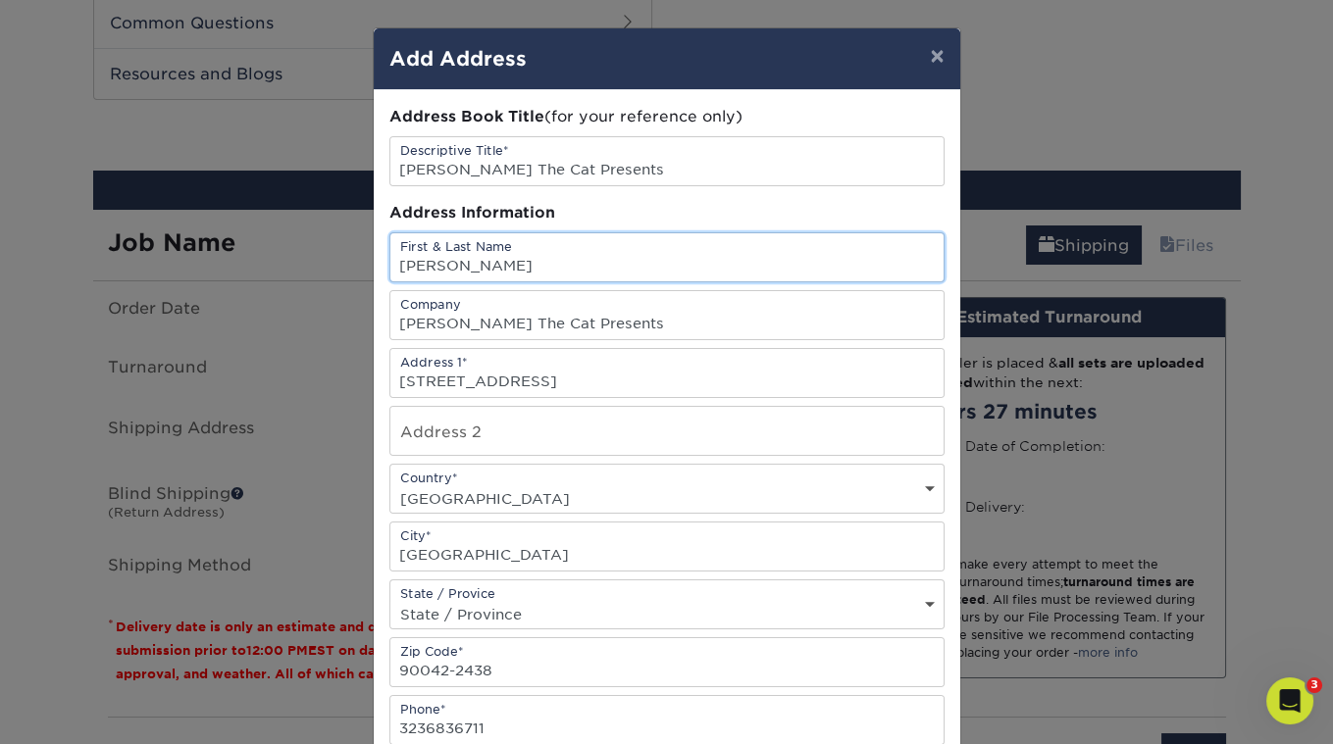
scroll to position [310, 0]
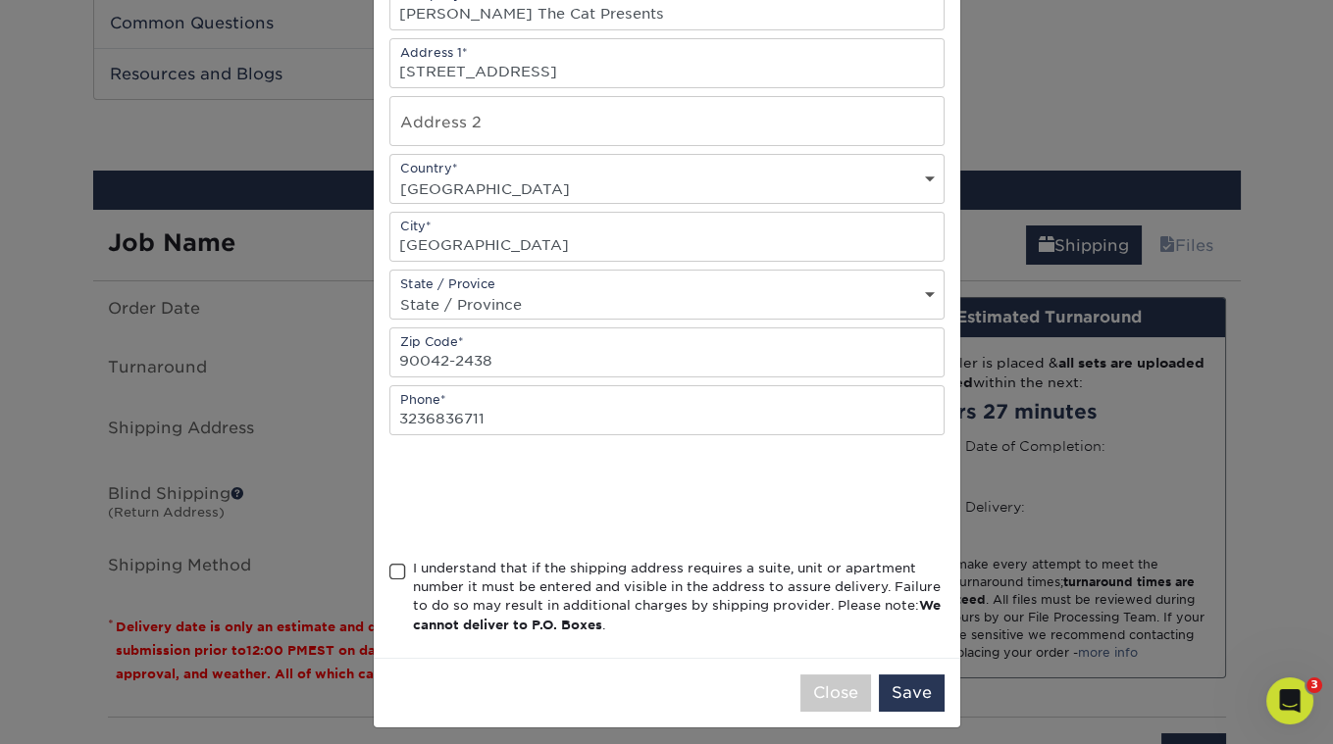
click at [398, 563] on span at bounding box center [397, 572] width 17 height 19
click at [0, 0] on input "I understand that if the shipping address requires a suite, unit or apartment n…" at bounding box center [0, 0] width 0 height 0
click at [923, 689] on button "Save" at bounding box center [912, 693] width 66 height 37
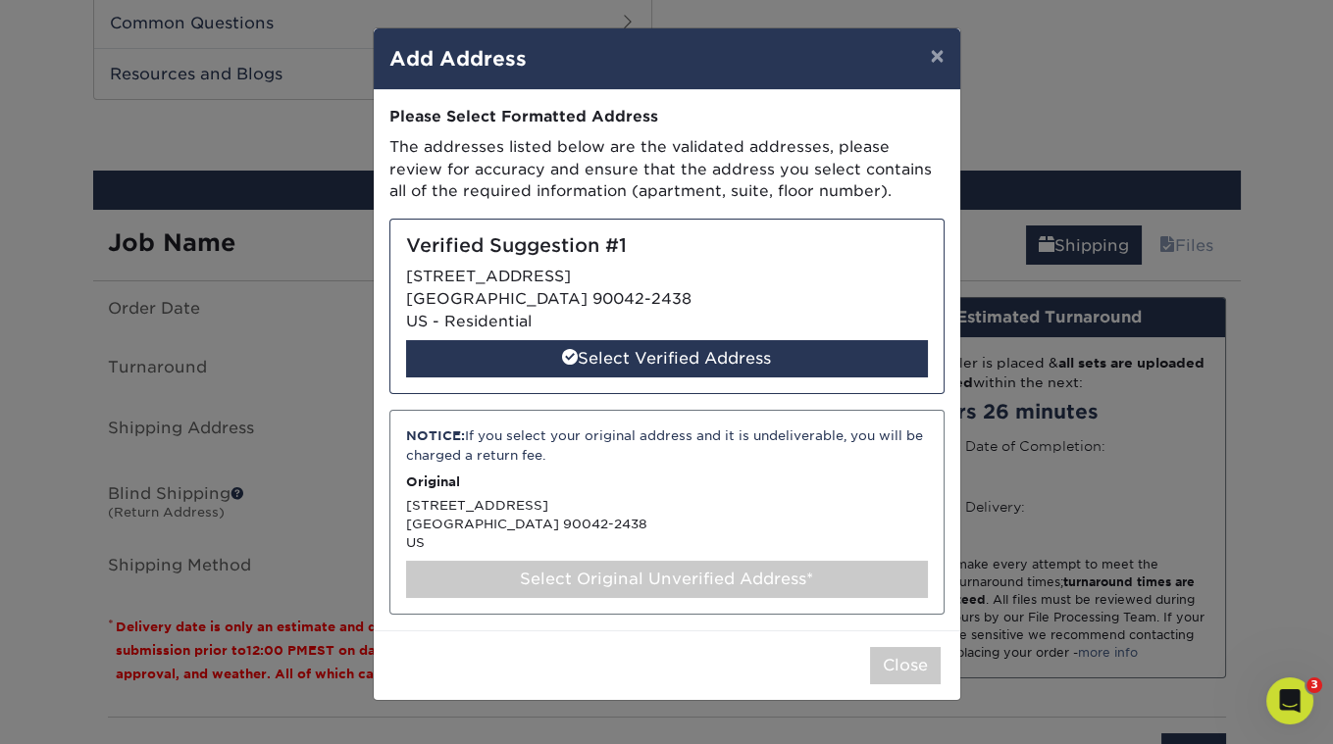
scroll to position [0, 0]
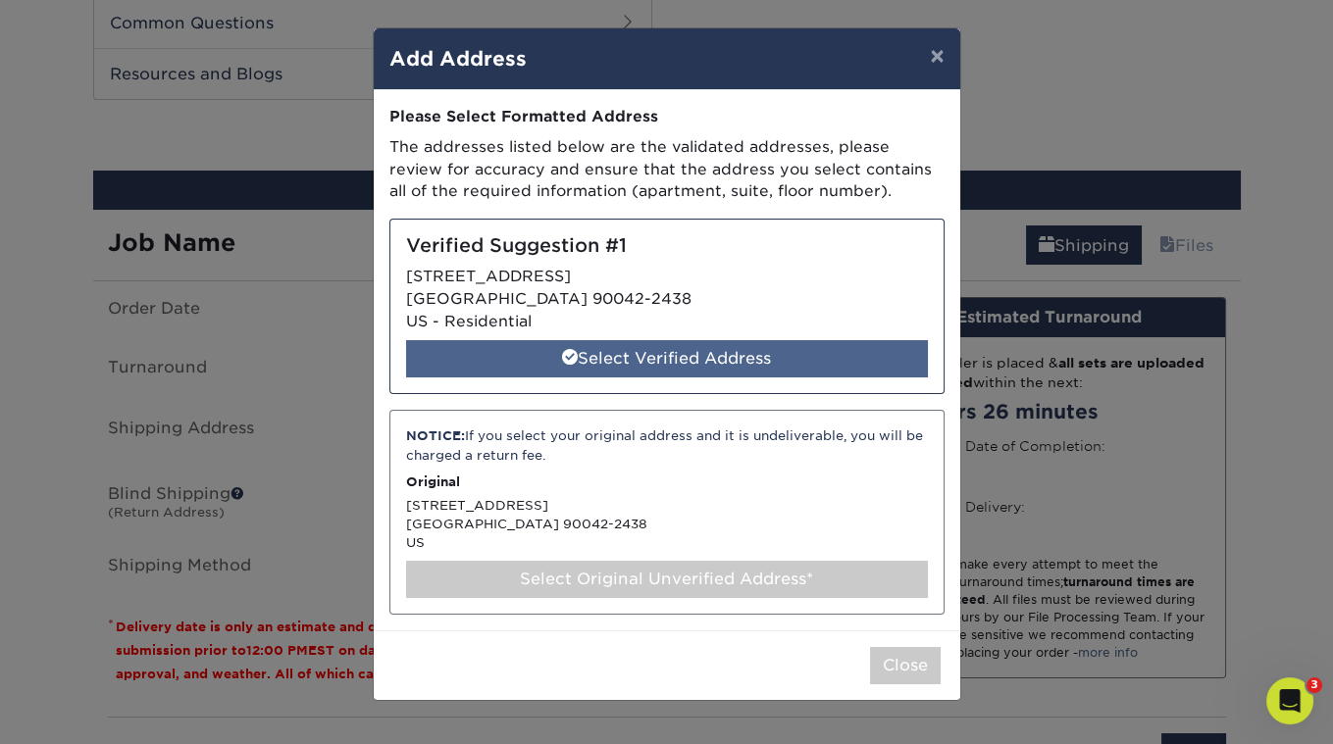
click at [708, 352] on div "Select Verified Address" at bounding box center [667, 358] width 522 height 37
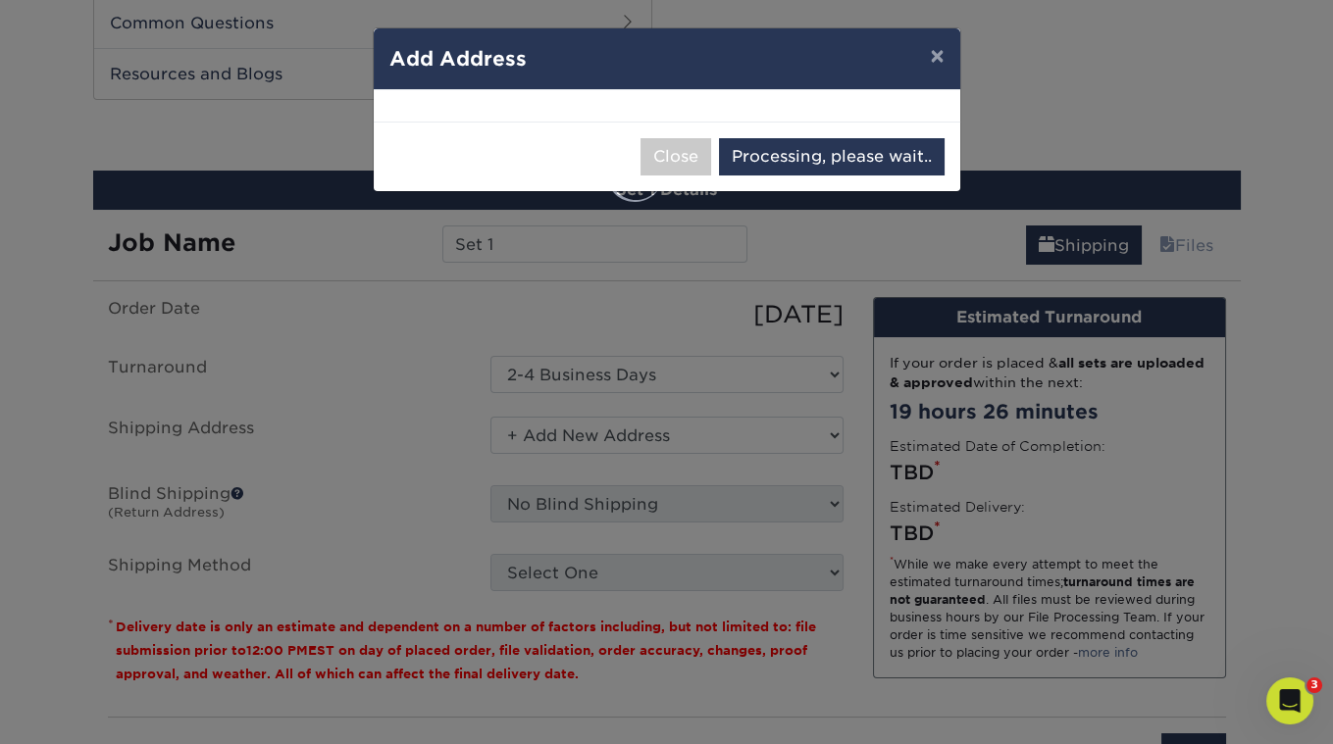
select select "285923"
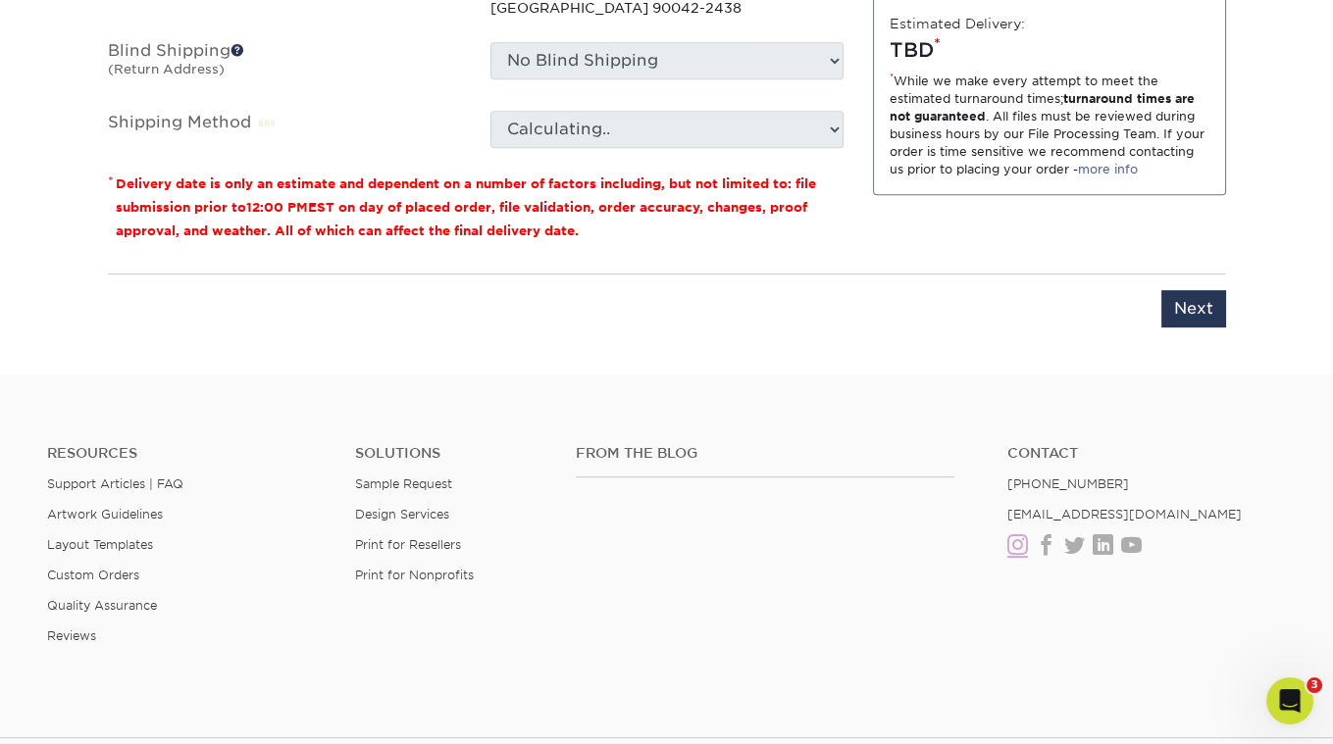
scroll to position [1442, 0]
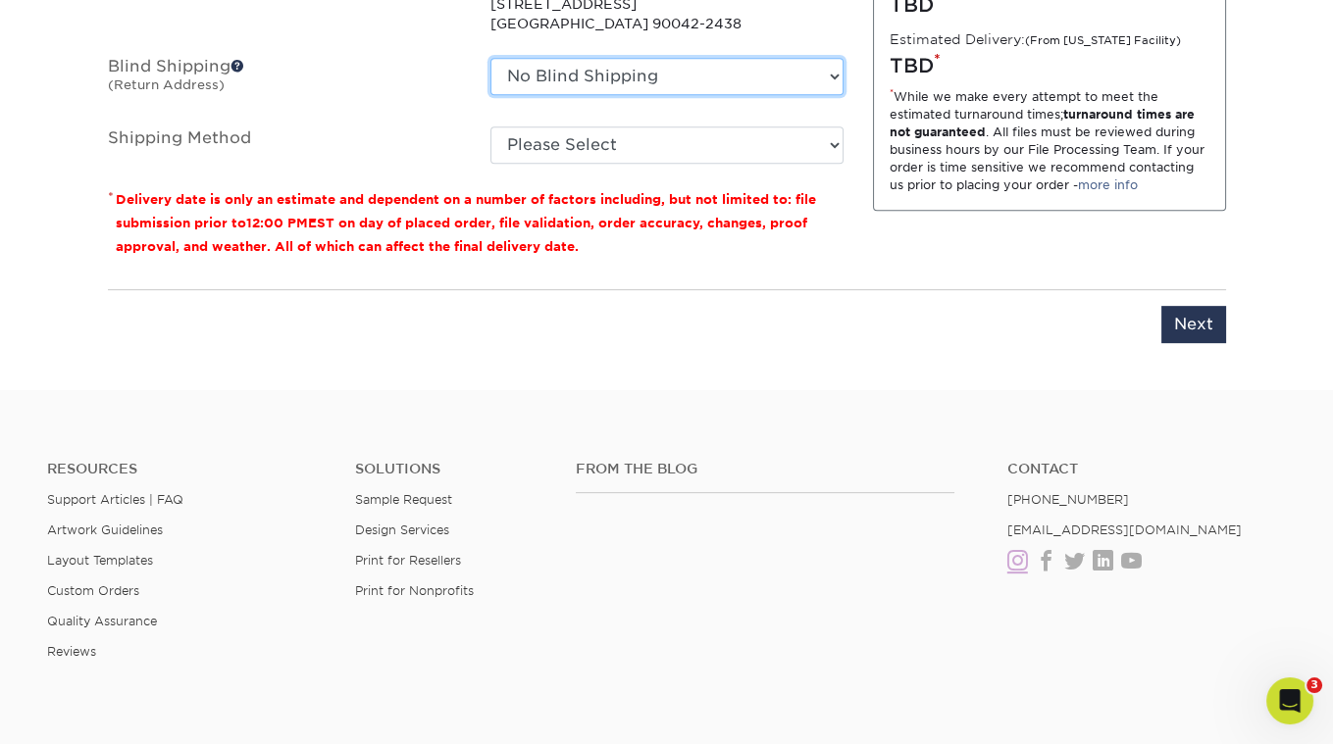
click at [681, 63] on select "No Blind Shipping + Add New Address" at bounding box center [666, 76] width 353 height 37
select select "newaddress"
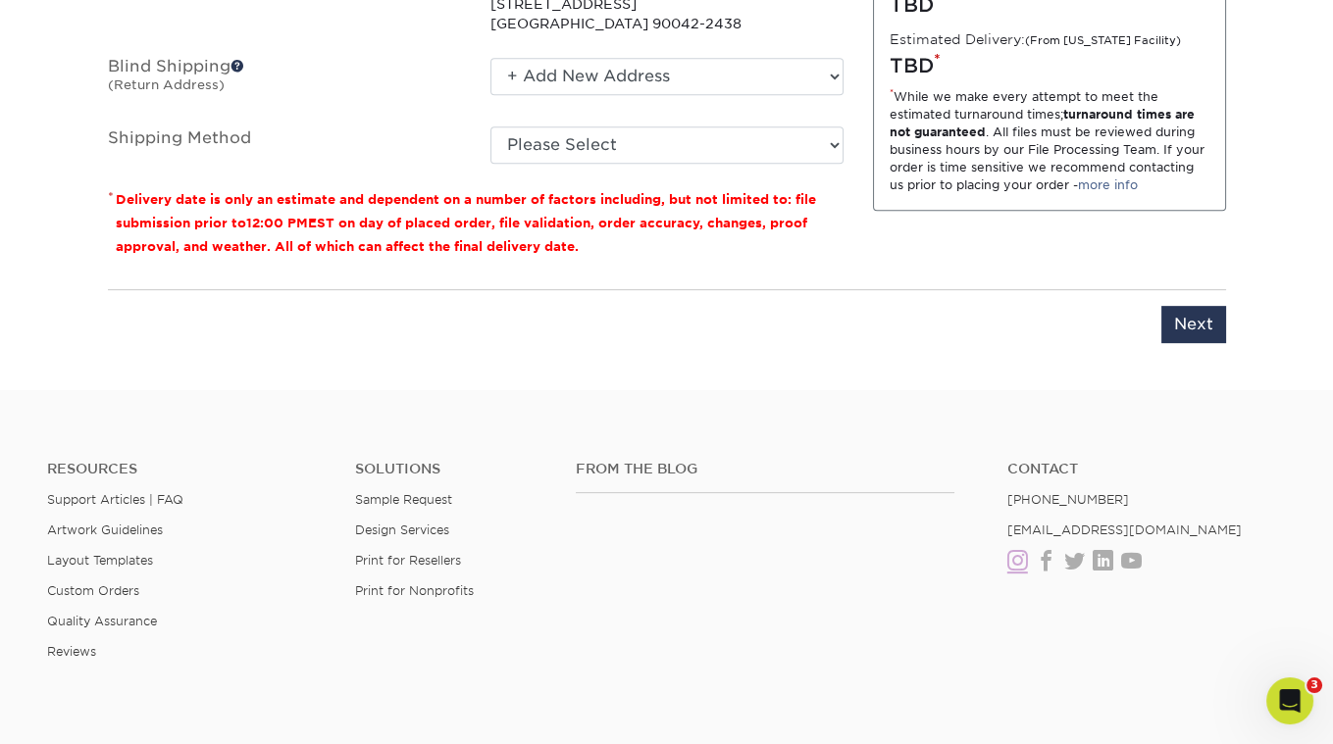
click at [490, 58] on select "No Blind Shipping + Add New Address" at bounding box center [666, 76] width 353 height 37
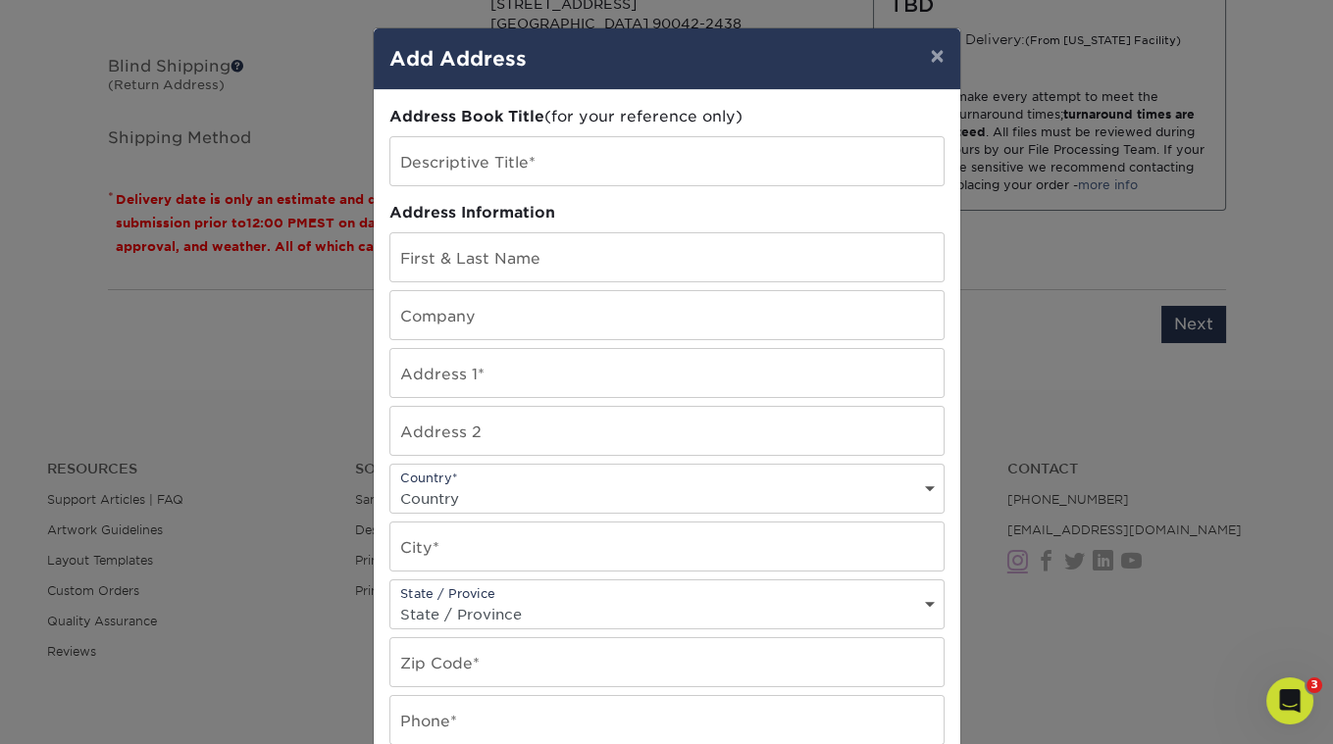
click at [635, 131] on div "× Add Address Address Book Title (for your reference only) Descriptive Title* A…" at bounding box center [666, 372] width 1333 height 744
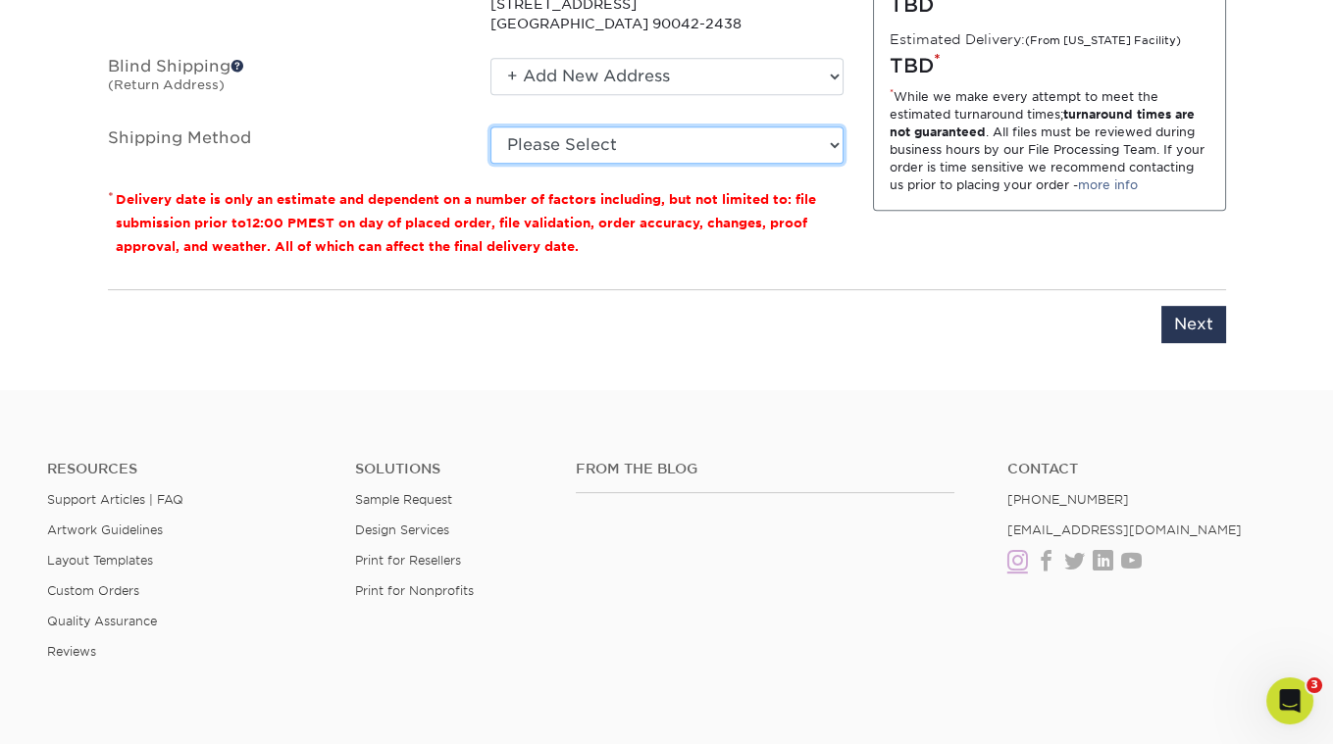
click at [635, 134] on select "Please Select Ground Shipping (+$23.28) 3 Day Shipping Service (+$29.99) 2 Day …" at bounding box center [666, 145] width 353 height 37
select select "03"
click at [490, 127] on select "Please Select Ground Shipping (+$23.28) 3 Day Shipping Service (+$29.99) 2 Day …" at bounding box center [666, 145] width 353 height 37
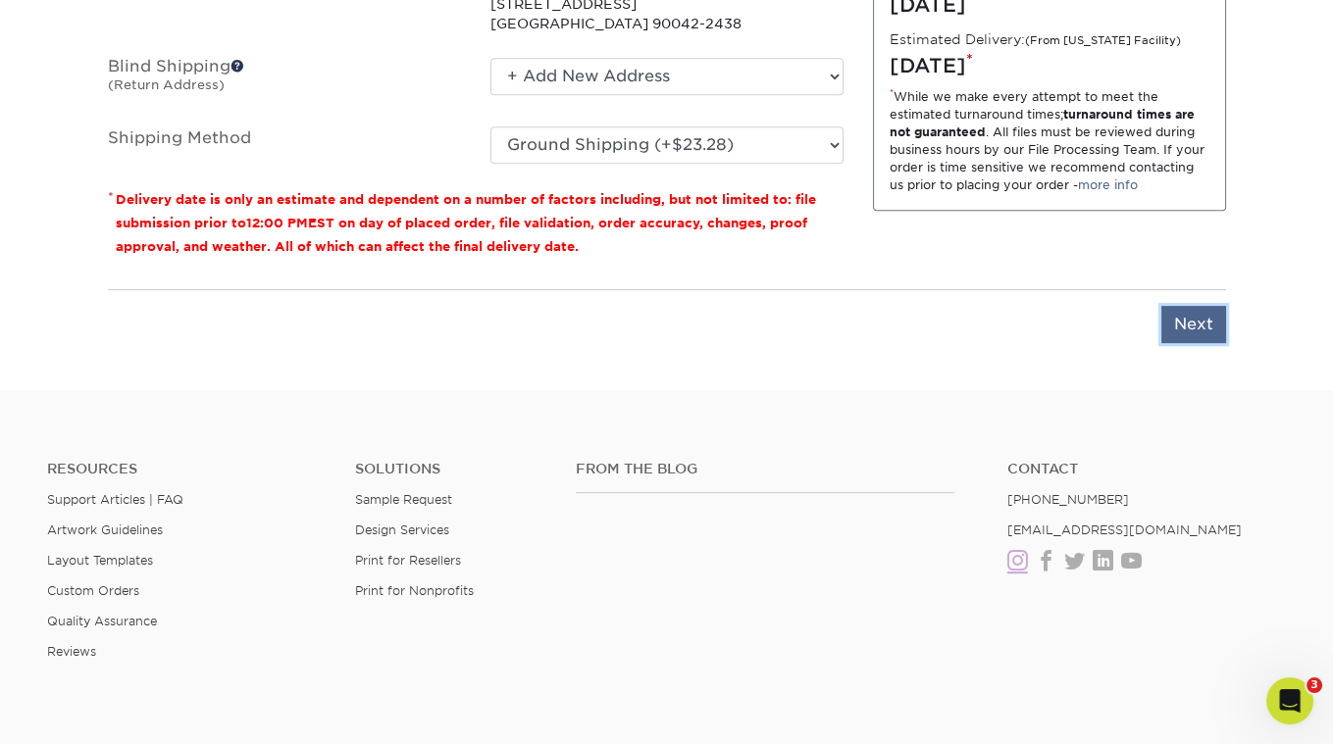
click at [1194, 315] on input "Next" at bounding box center [1193, 324] width 65 height 37
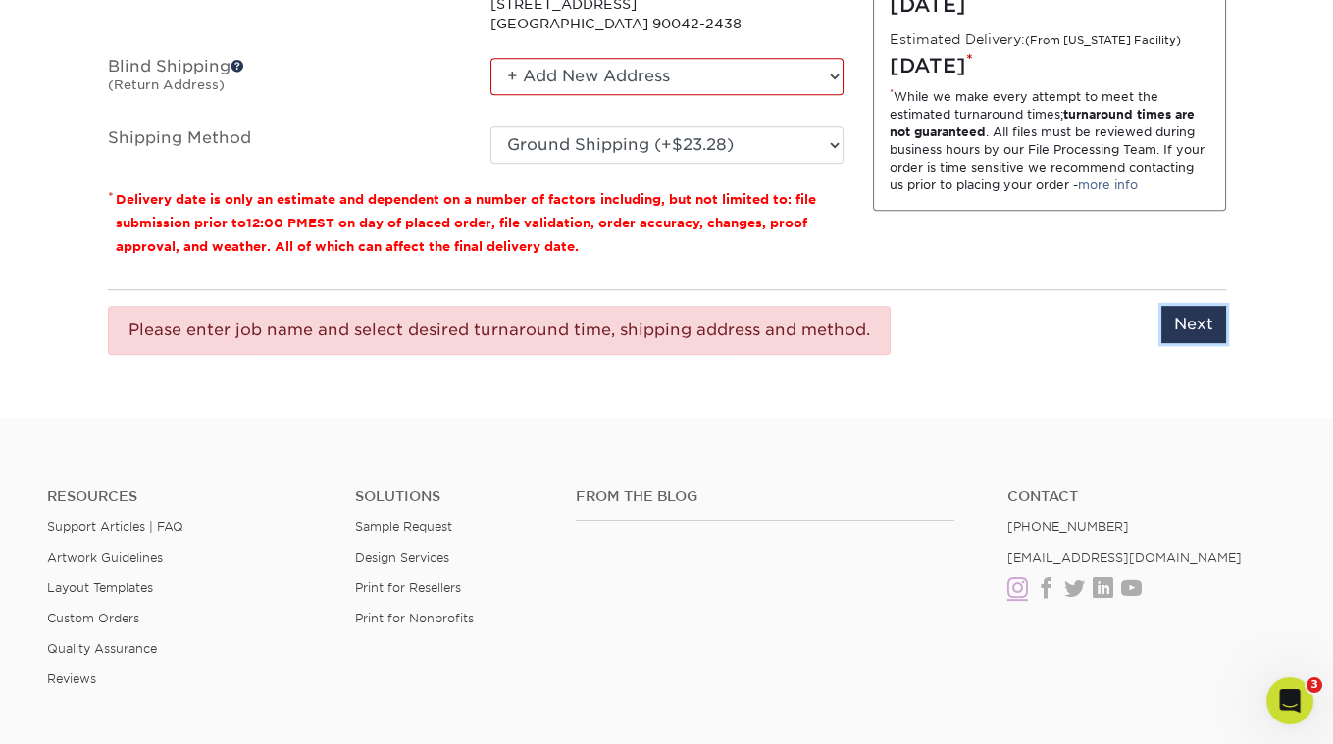
scroll to position [1265, 0]
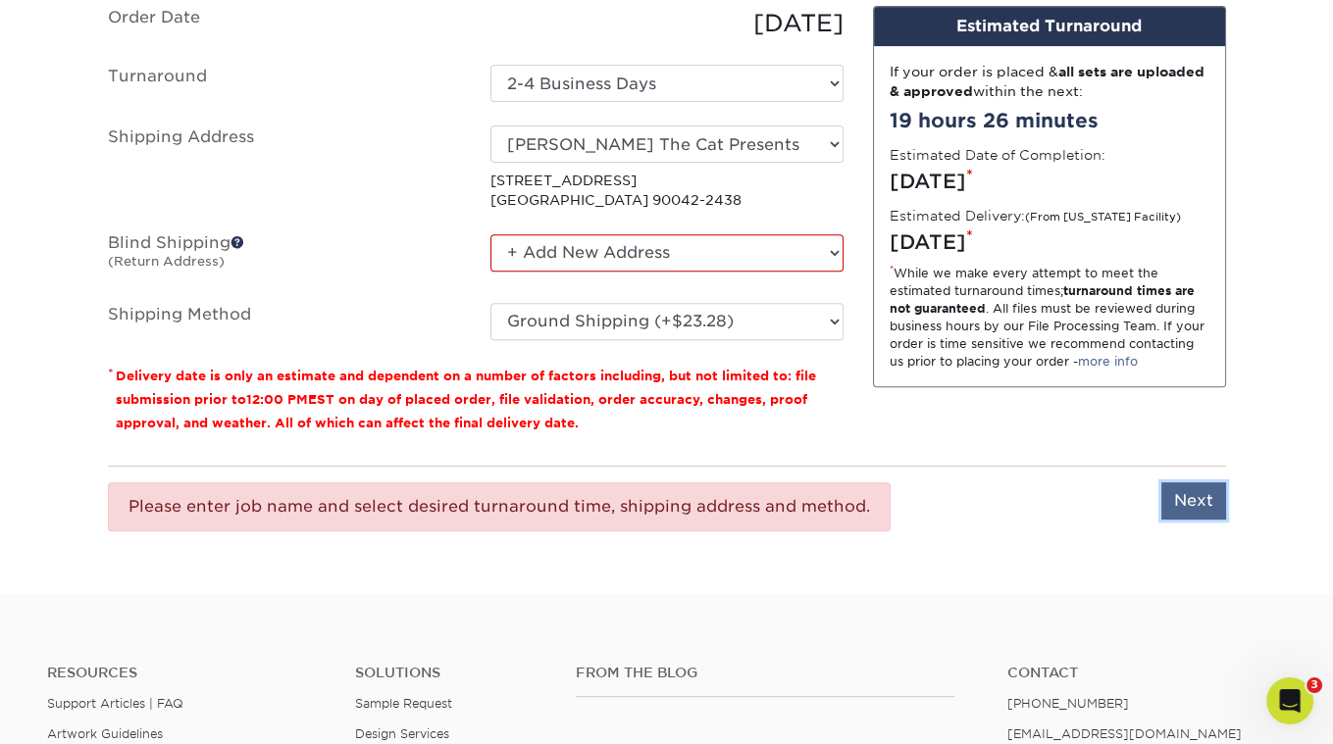
click at [1194, 497] on input "Next" at bounding box center [1193, 501] width 65 height 37
type input "Next"
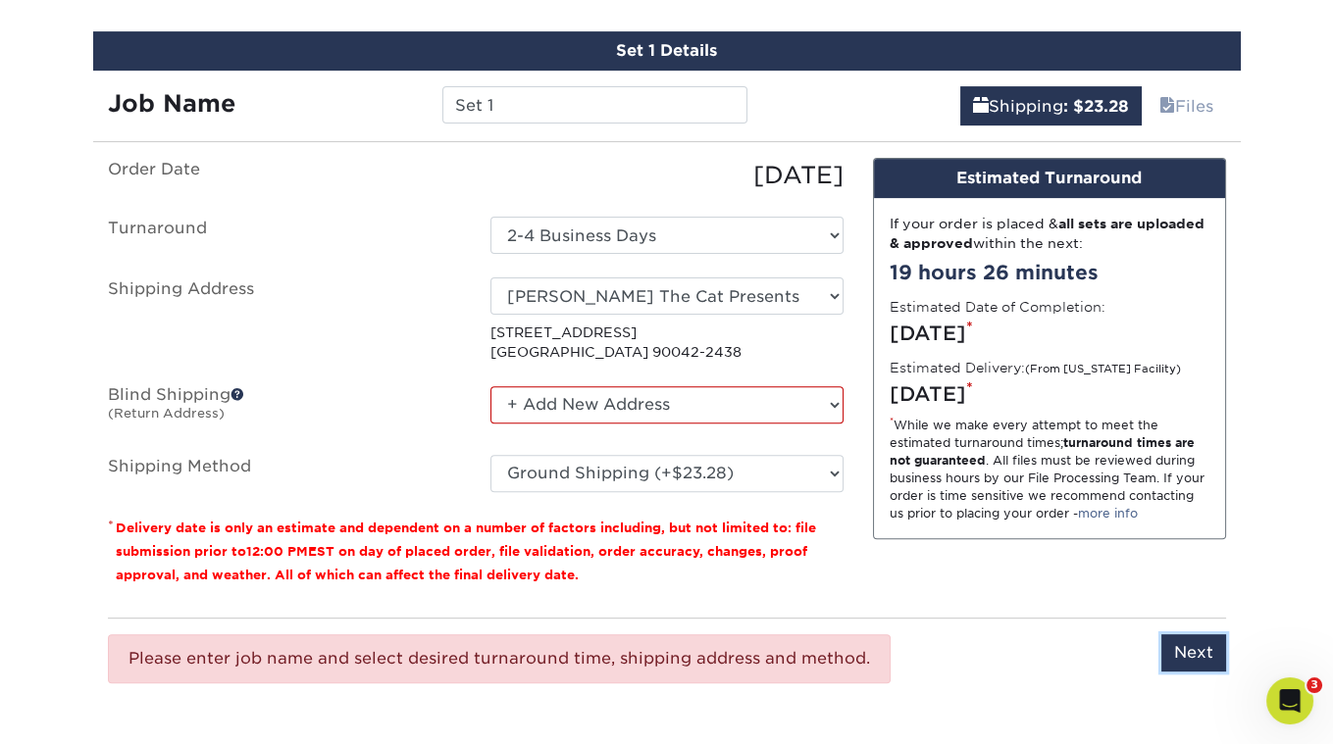
scroll to position [1343, 0]
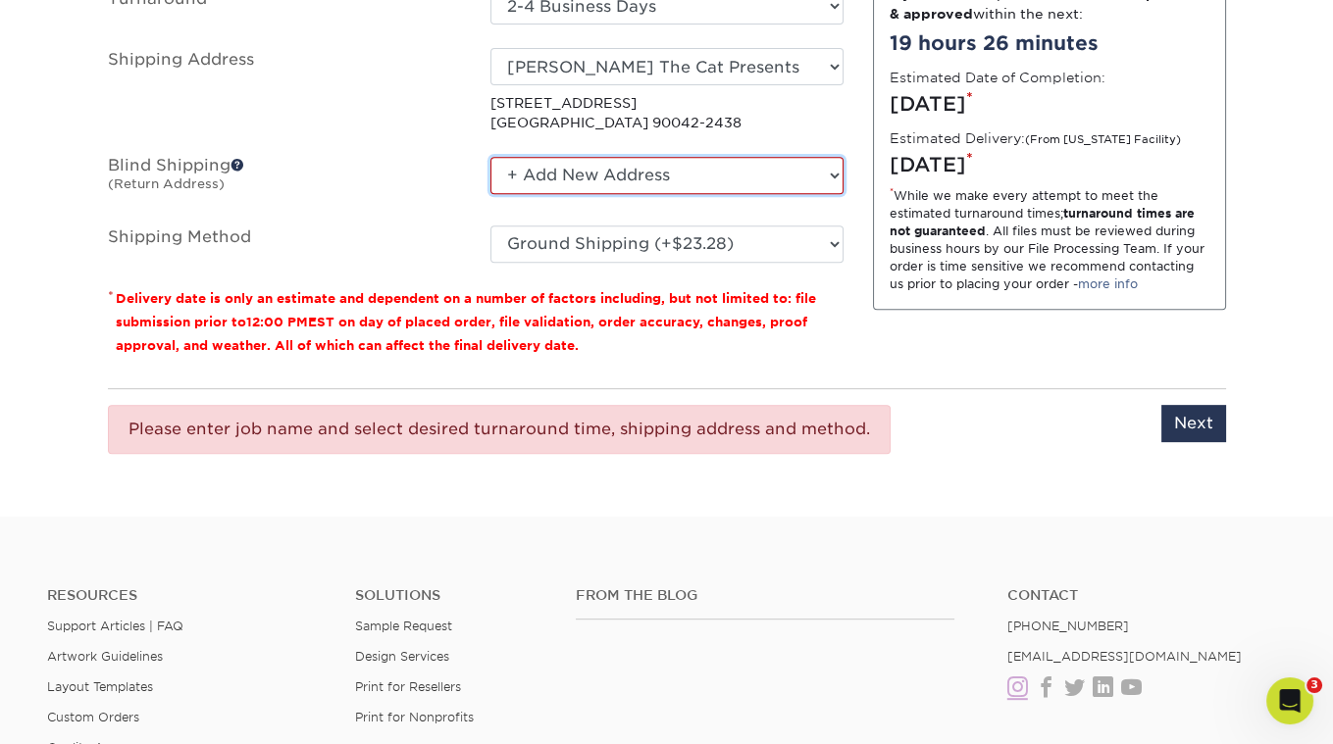
click at [712, 171] on select "No Blind Shipping + Add New Address" at bounding box center [666, 175] width 353 height 37
select select "-1"
click at [490, 157] on select "No Blind Shipping + Add New Address" at bounding box center [666, 175] width 353 height 37
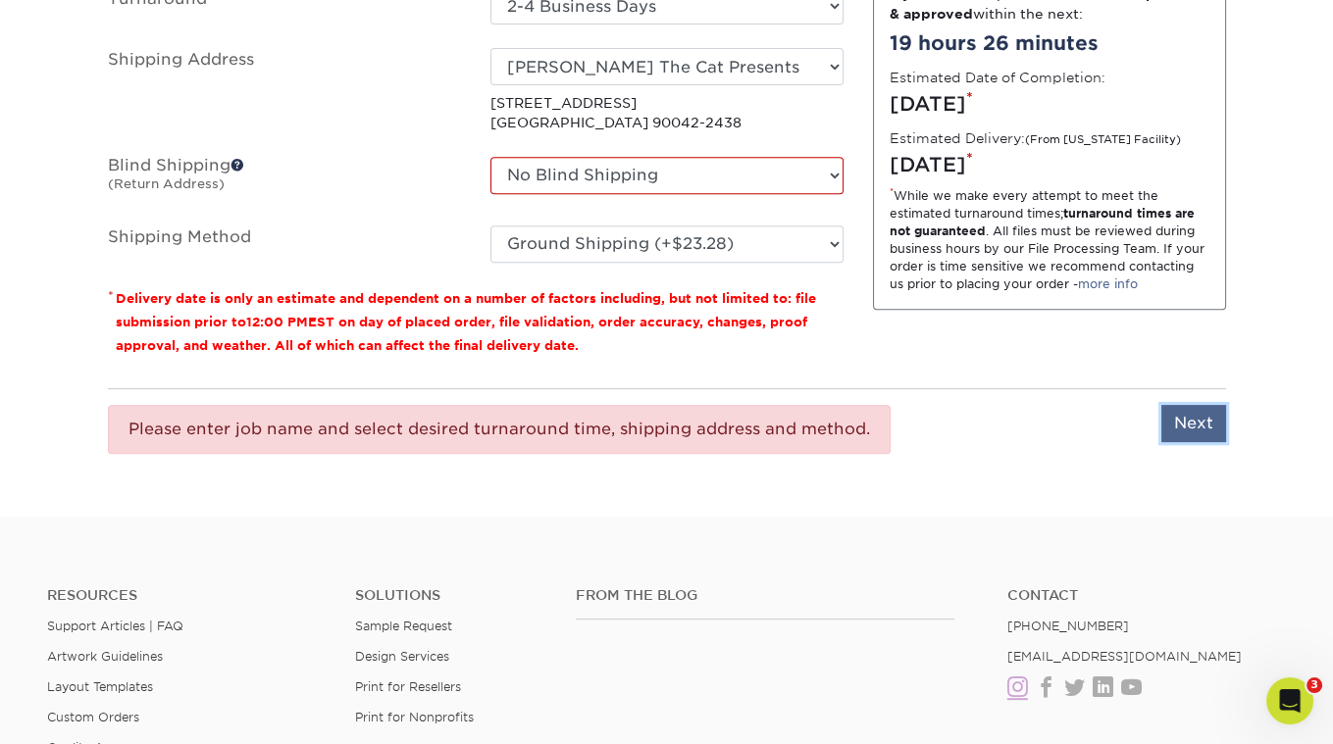
click at [1204, 420] on input "Next" at bounding box center [1193, 423] width 65 height 37
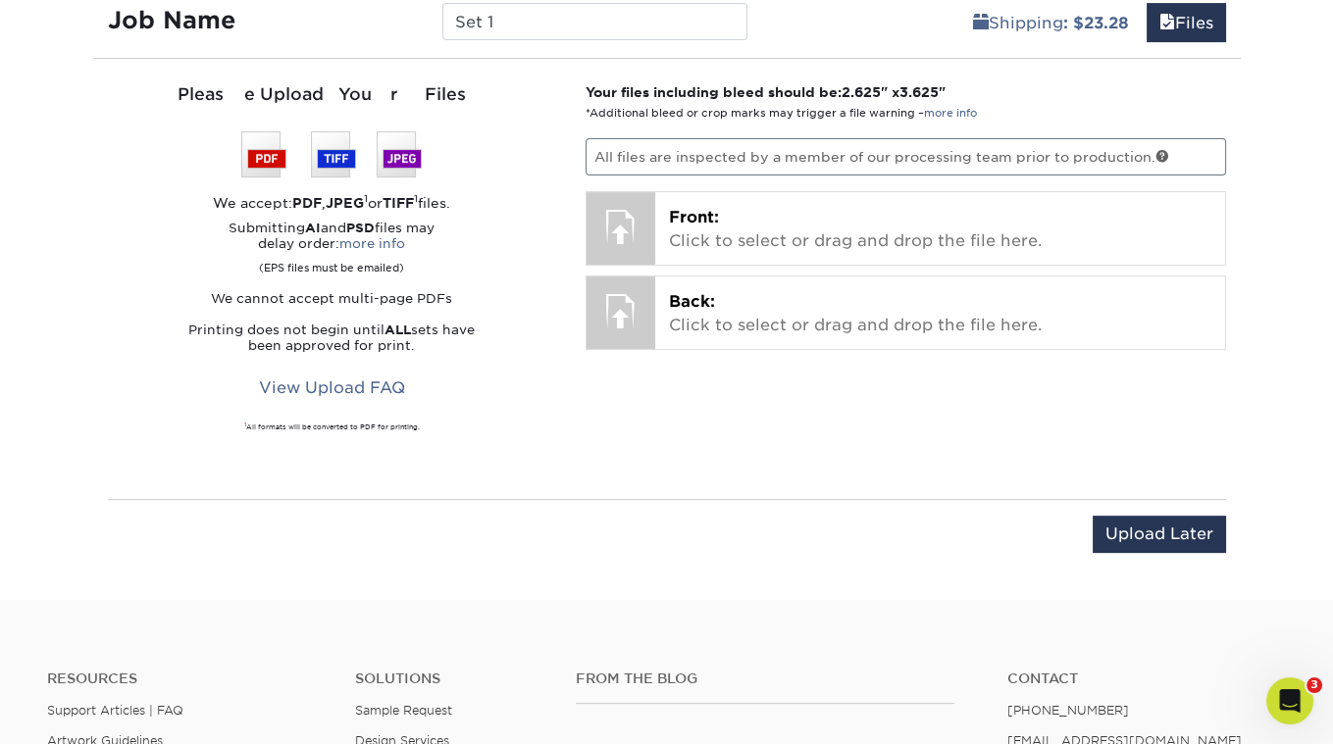
scroll to position [1094, 0]
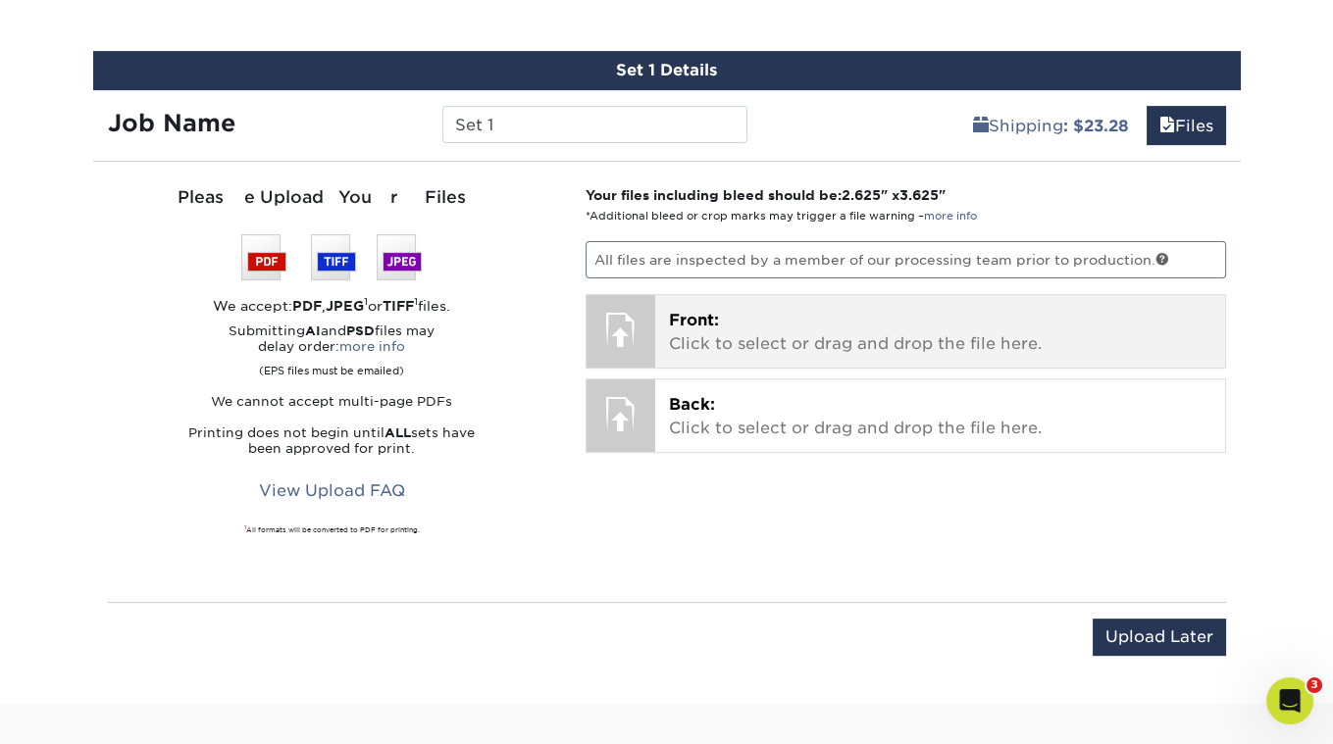
click at [675, 323] on span "Front:" at bounding box center [694, 320] width 50 height 19
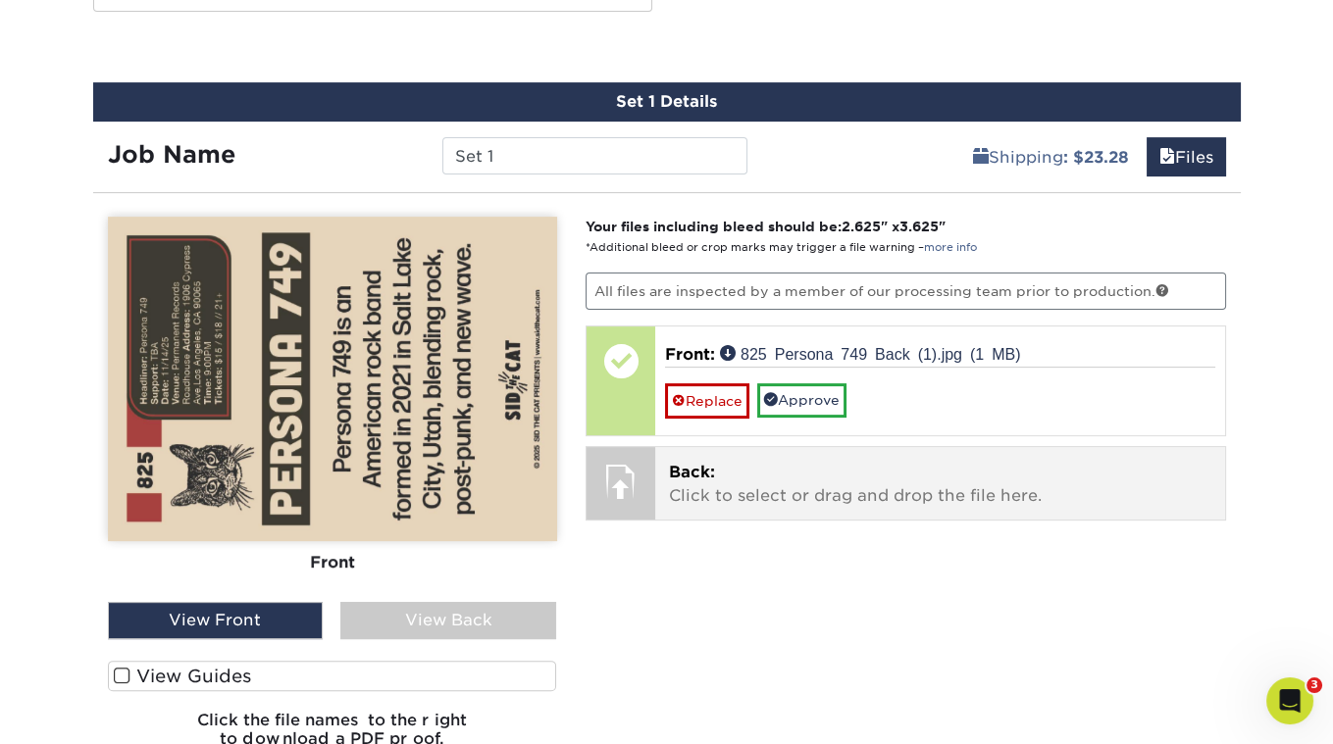
scroll to position [1056, 0]
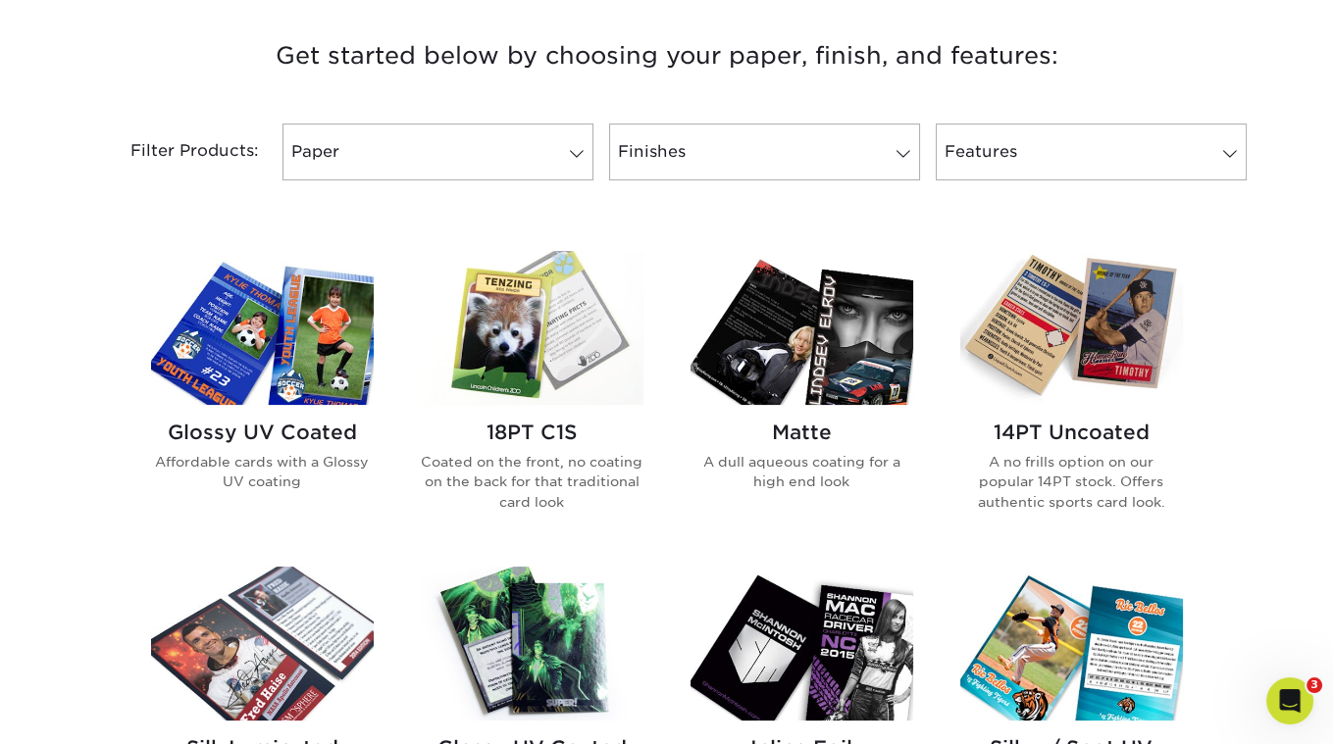
scroll to position [783, 0]
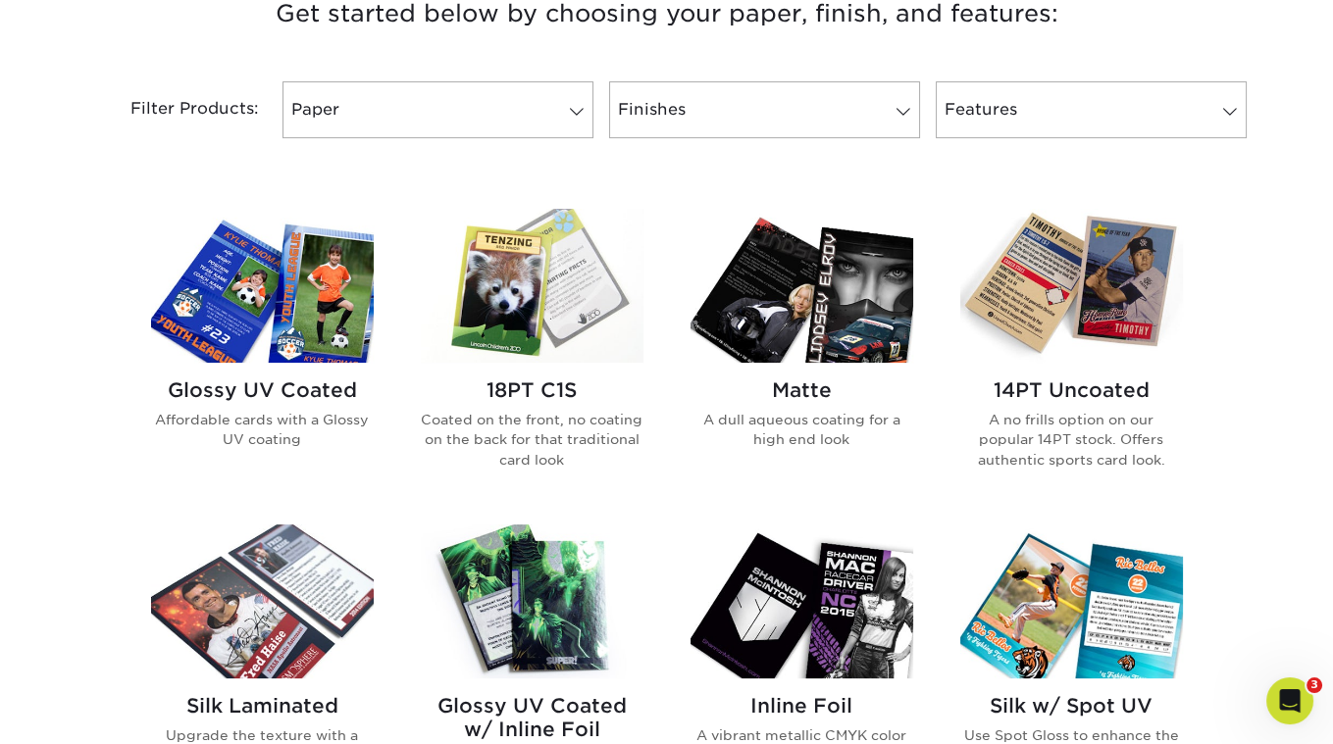
click at [572, 346] on img at bounding box center [532, 286] width 223 height 154
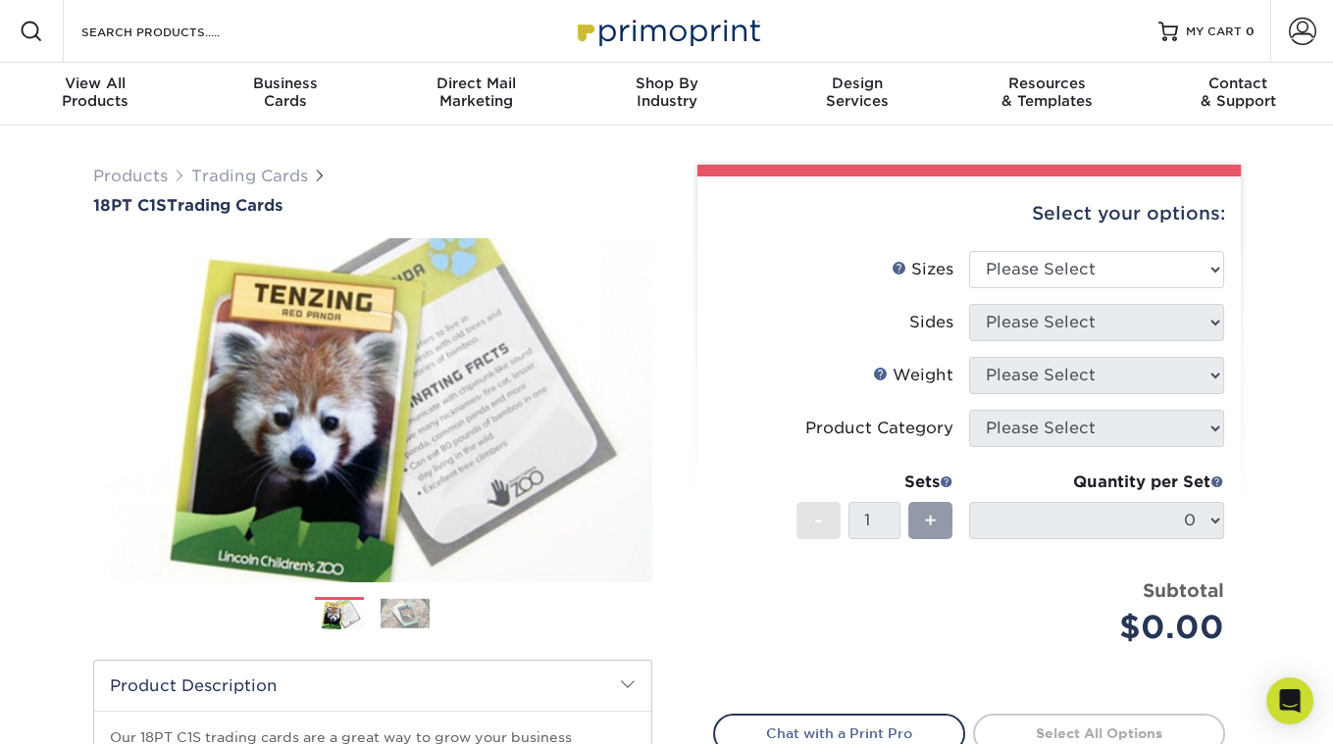
click at [1112, 246] on div "Select your options:" at bounding box center [969, 214] width 512 height 75
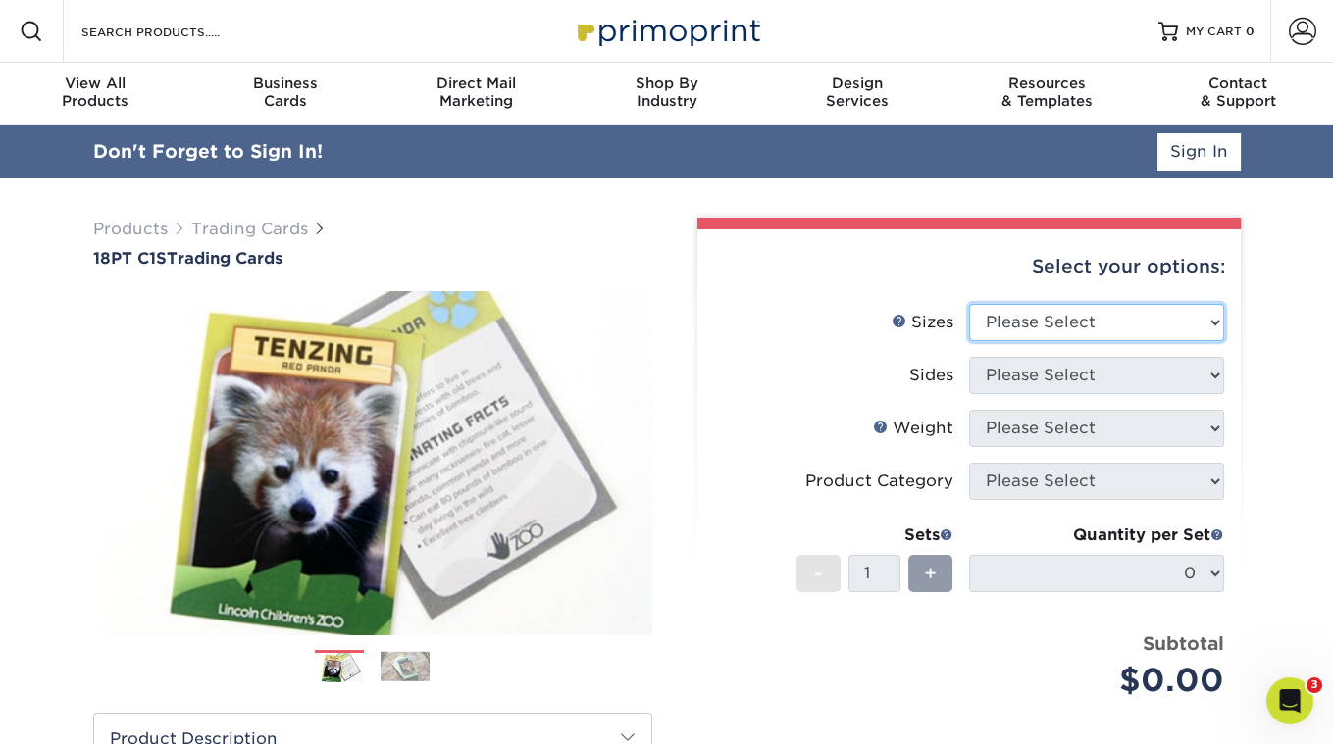
click at [1050, 310] on select "Please Select 2.5" x 3.5"" at bounding box center [1096, 322] width 255 height 37
select select "2.50x3.50"
click at [969, 304] on select "Please Select 2.5" x 3.5"" at bounding box center [1096, 322] width 255 height 37
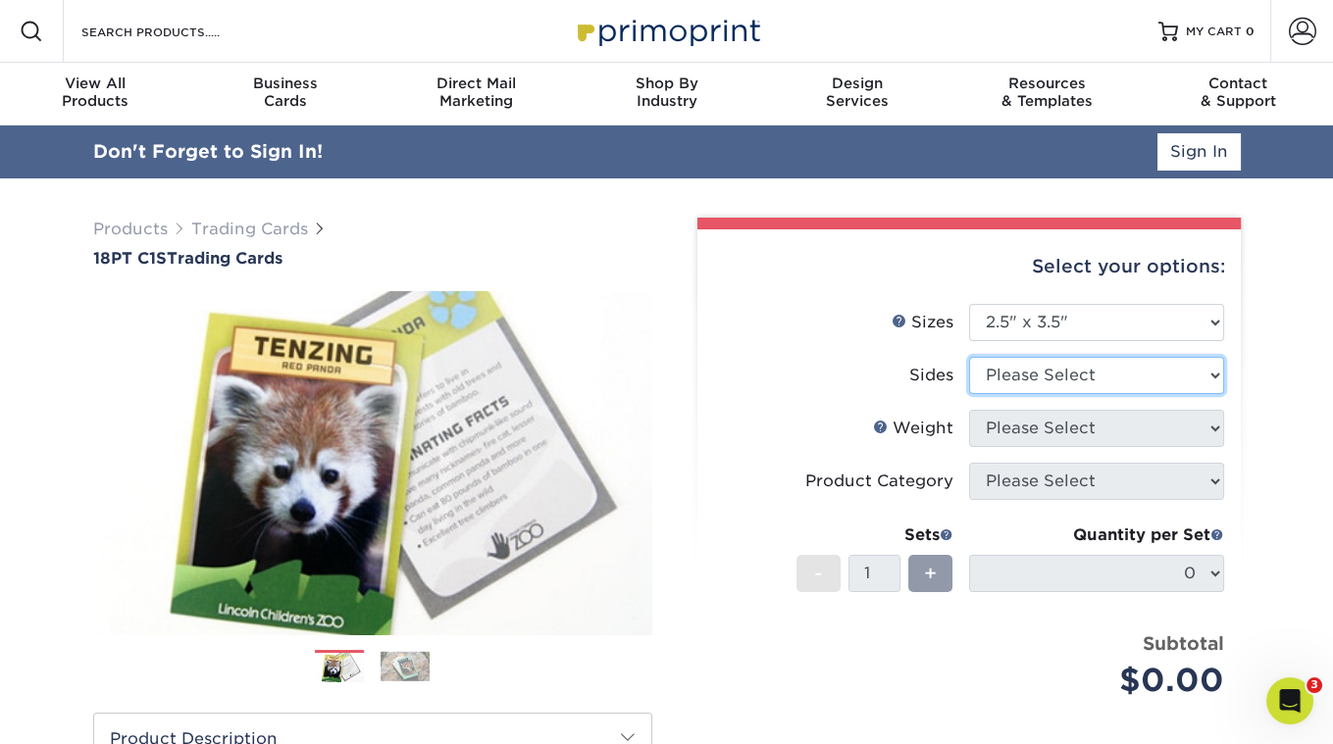
click at [1038, 384] on select "Please Select Print Both Sides Print Front Only" at bounding box center [1096, 375] width 255 height 37
select select "13abbda7-1d64-4f25-8bb2-c179b224825d"
click at [969, 357] on select "Please Select Print Both Sides Print Front Only" at bounding box center [1096, 375] width 255 height 37
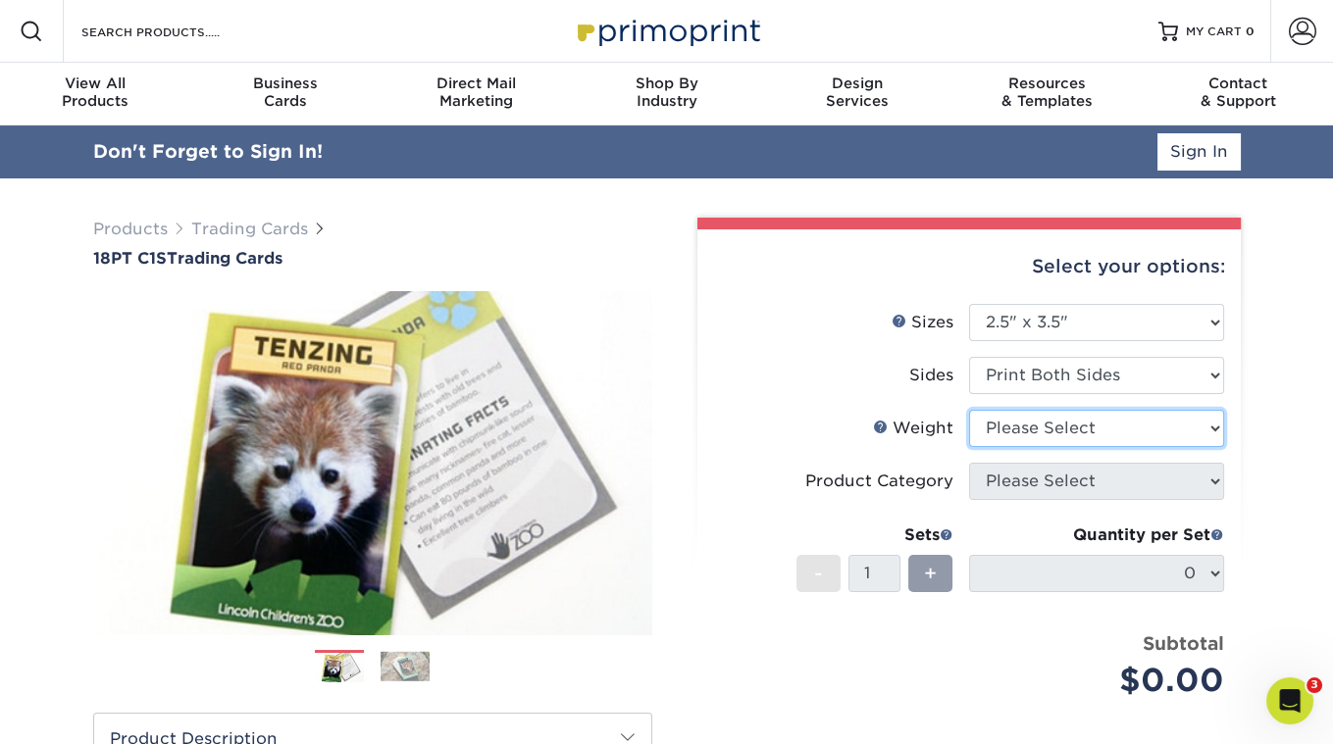
click at [1036, 439] on select "Please Select 18PT C1S" at bounding box center [1096, 428] width 255 height 37
select select "18PTC1S"
click at [969, 410] on select "Please Select 18PT C1S" at bounding box center [1096, 428] width 255 height 37
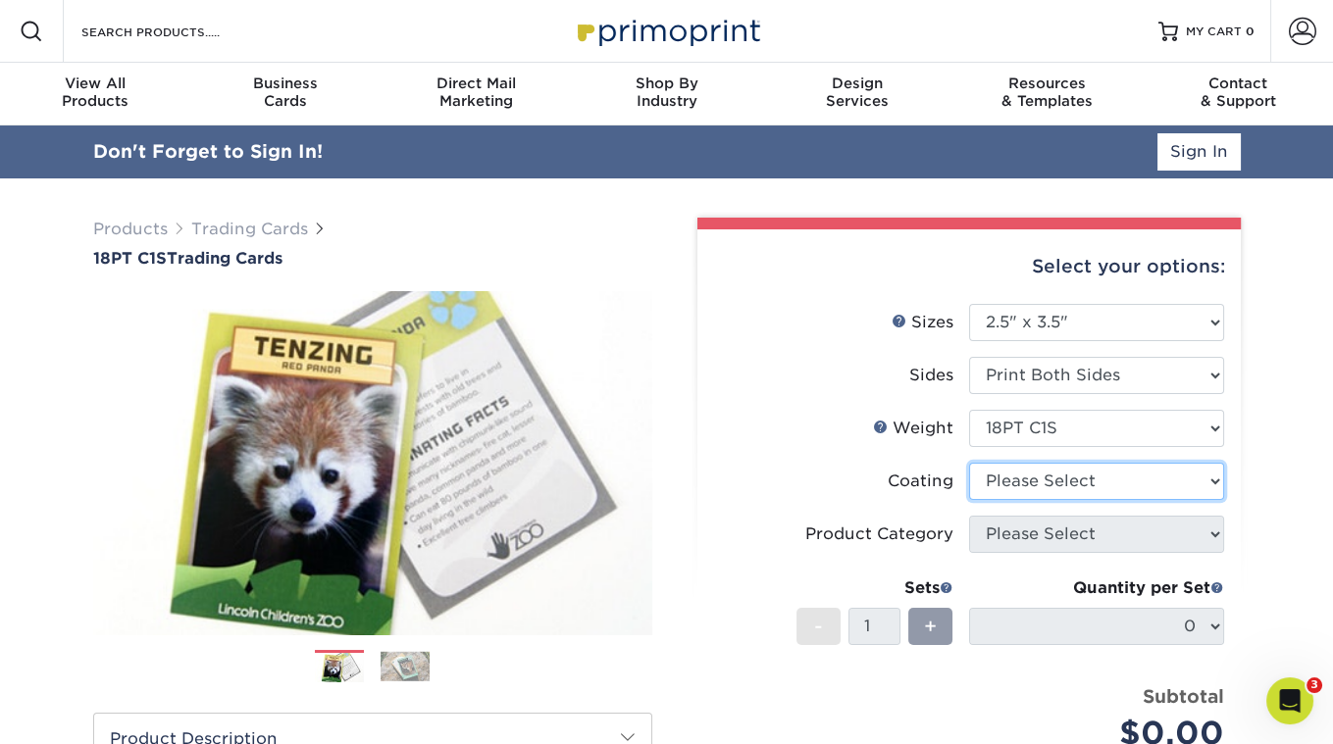
click at [1049, 479] on select at bounding box center [1096, 481] width 255 height 37
select select "1e8116af-acfc-44b1-83dc-8181aa338834"
click at [969, 463] on select at bounding box center [1096, 481] width 255 height 37
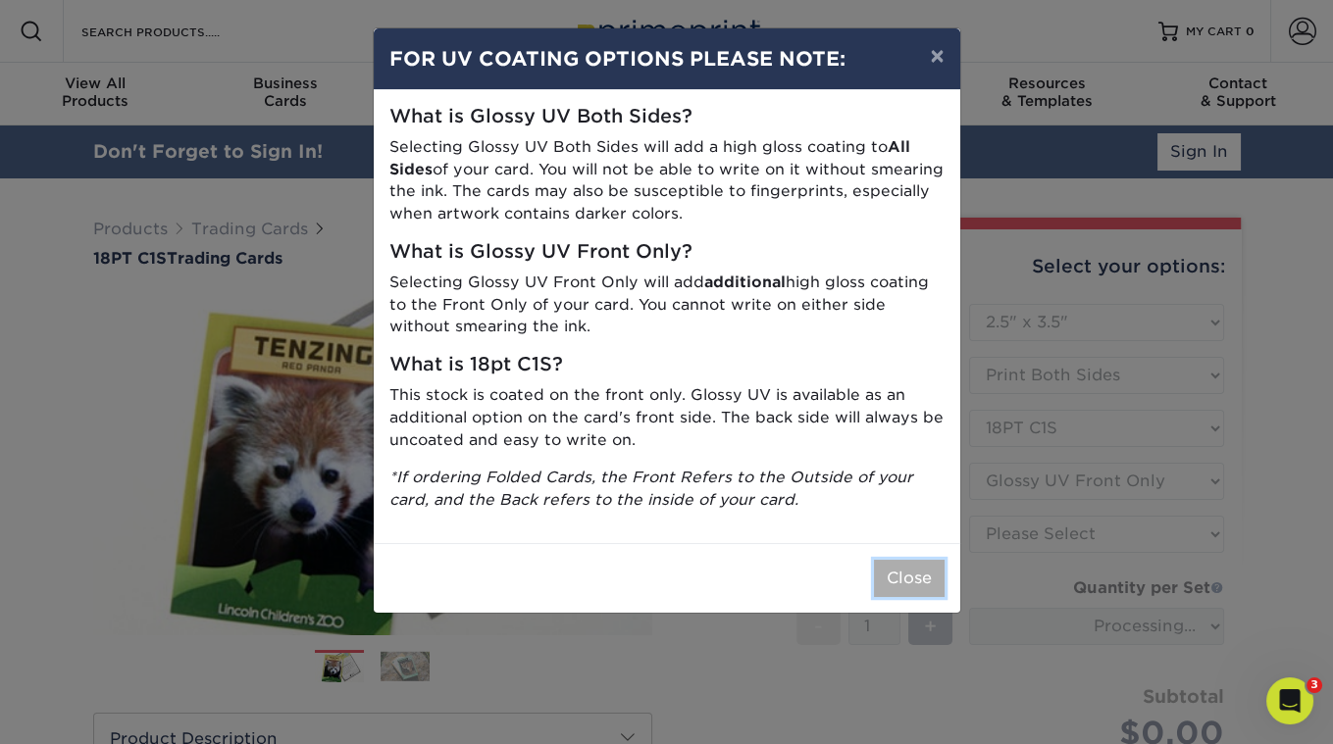
click at [925, 565] on button "Close" at bounding box center [909, 578] width 71 height 37
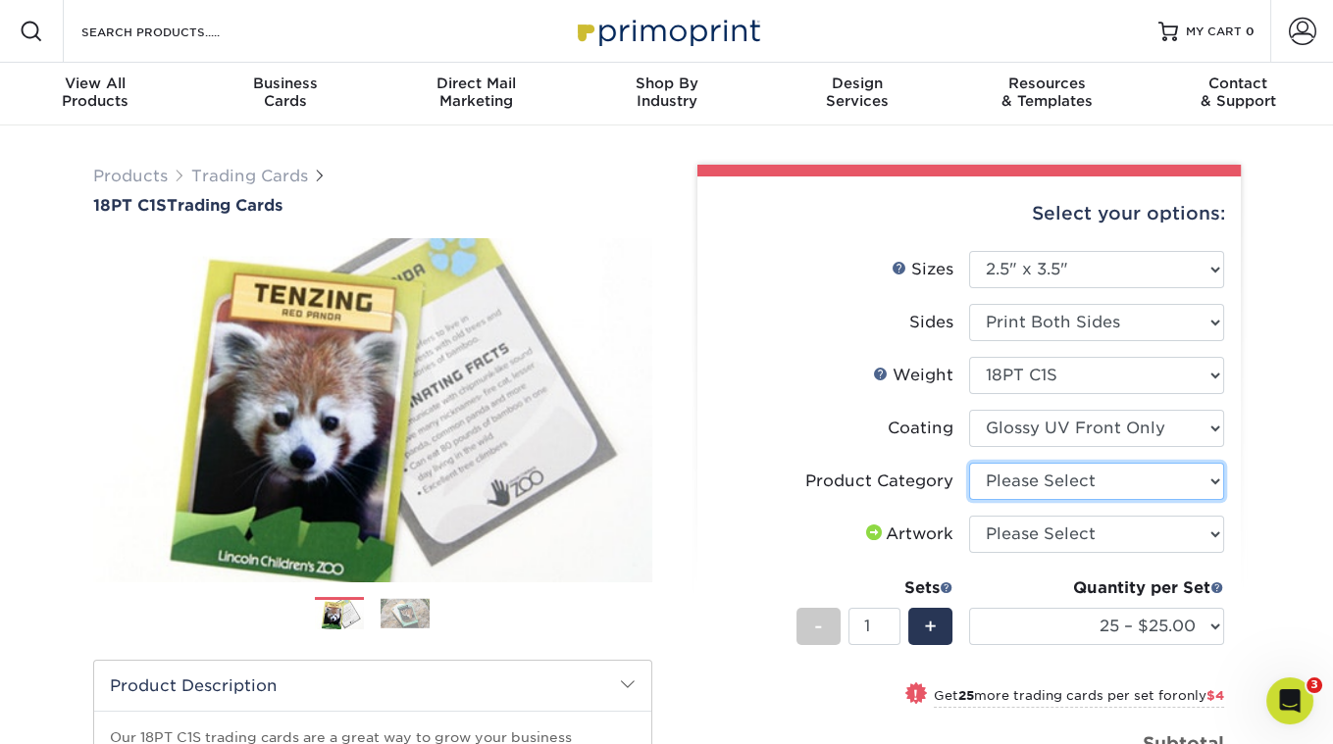
click at [1063, 489] on select "Please Select Trading Cards" at bounding box center [1096, 481] width 255 height 37
select select "c2f9bce9-36c2-409d-b101-c29d9d031e18"
click at [969, 463] on select "Please Select Trading Cards" at bounding box center [1096, 481] width 255 height 37
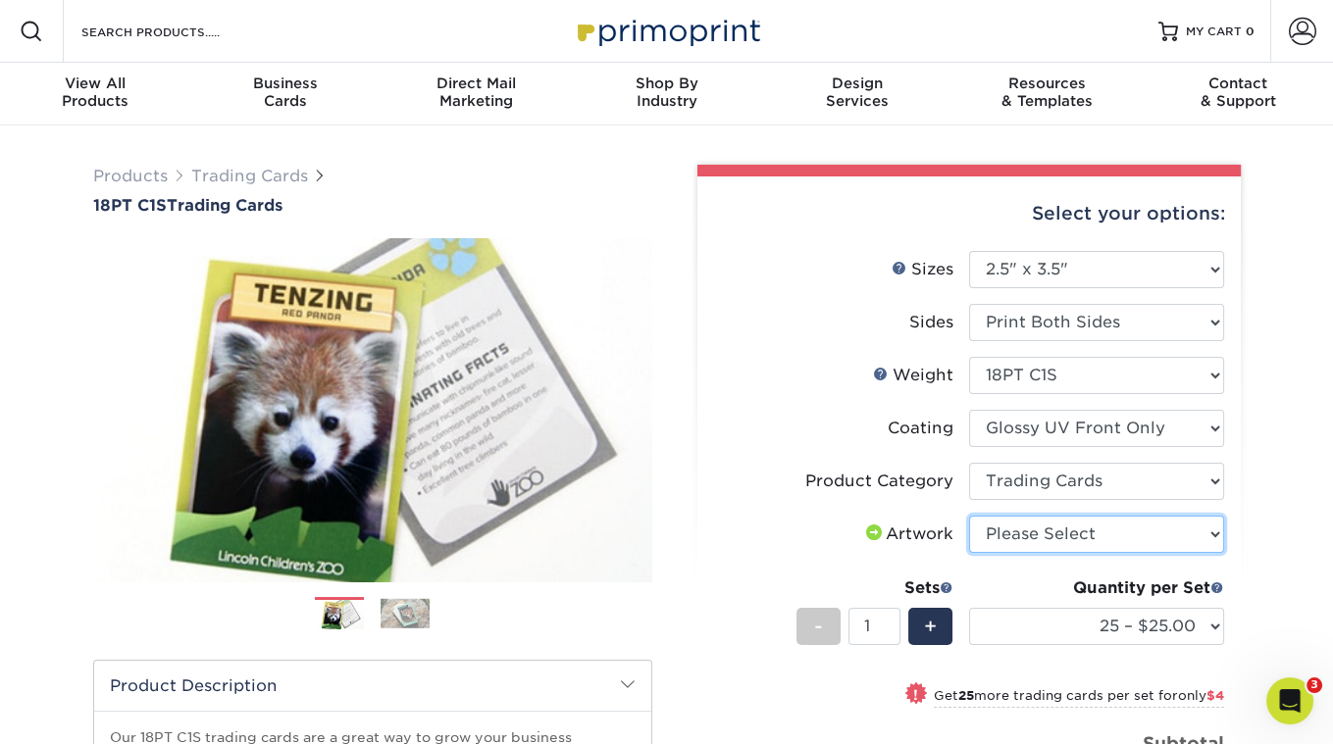
click at [1049, 531] on select "Please Select I will upload files I need a design - $100" at bounding box center [1096, 534] width 255 height 37
select select "upload"
click at [969, 516] on select "Please Select I will upload files I need a design - $100" at bounding box center [1096, 534] width 255 height 37
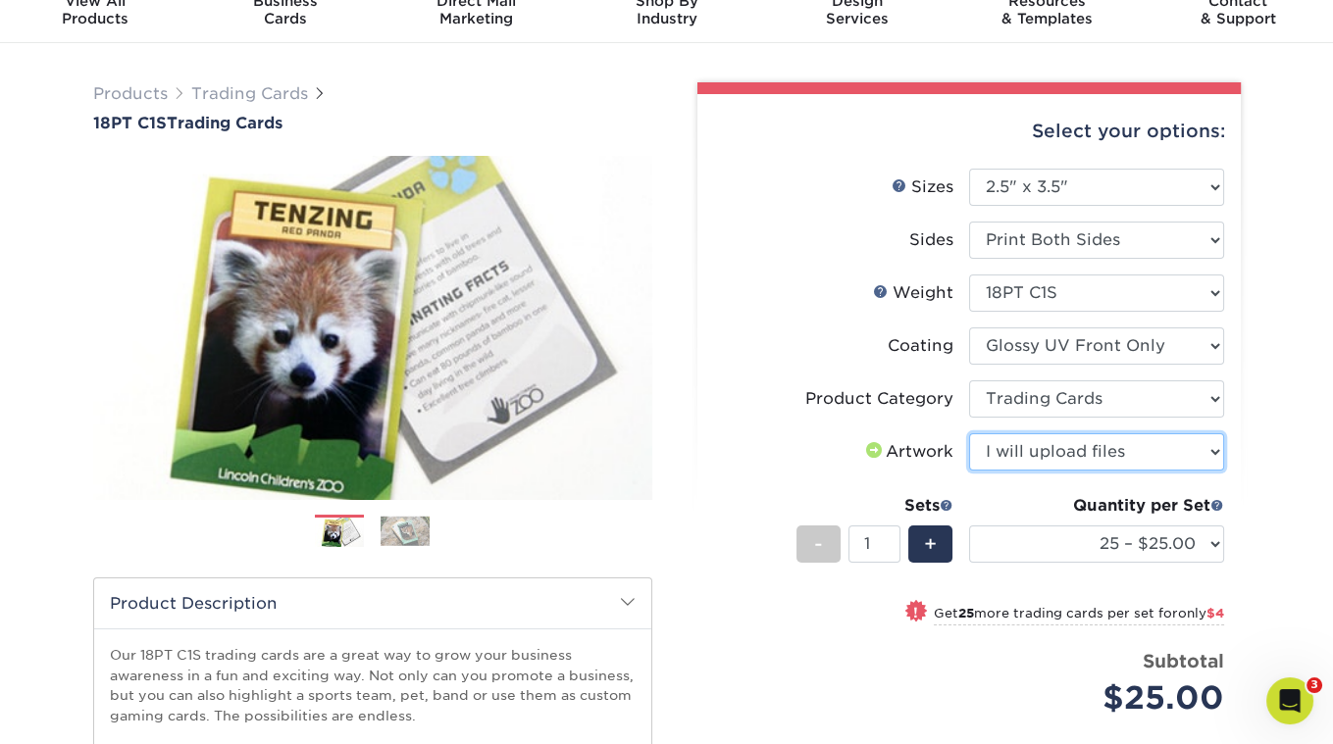
scroll to position [237, 0]
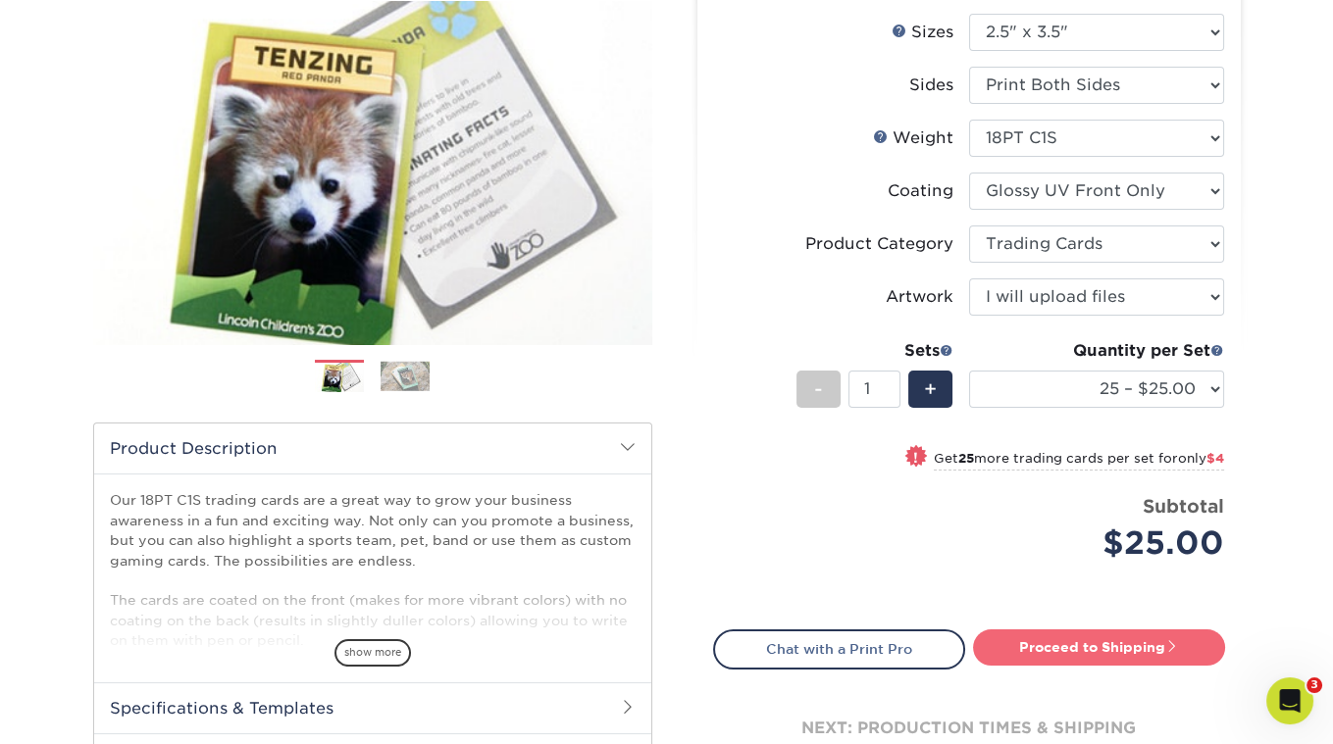
click at [1134, 639] on link "Proceed to Shipping" at bounding box center [1099, 647] width 252 height 35
type input "Set 1"
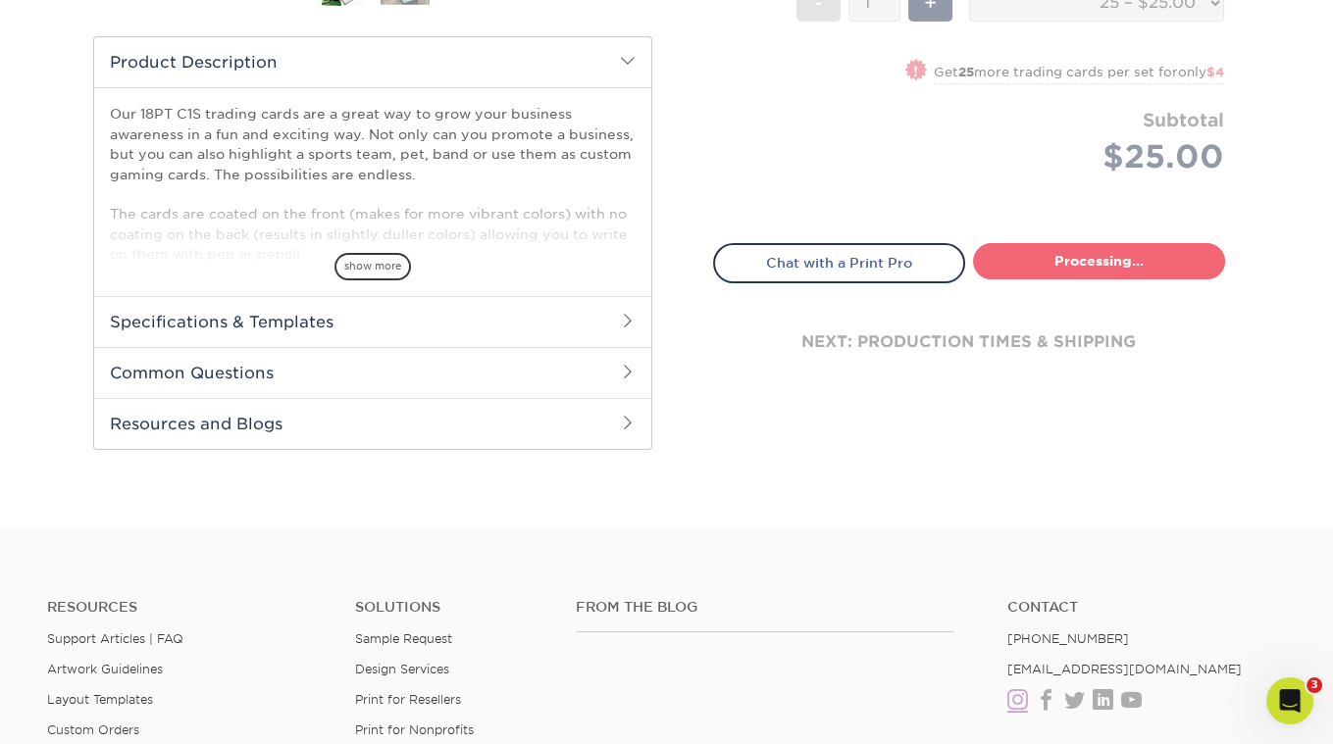
select select "08588386-0599-420e-8c79-4535039915a0"
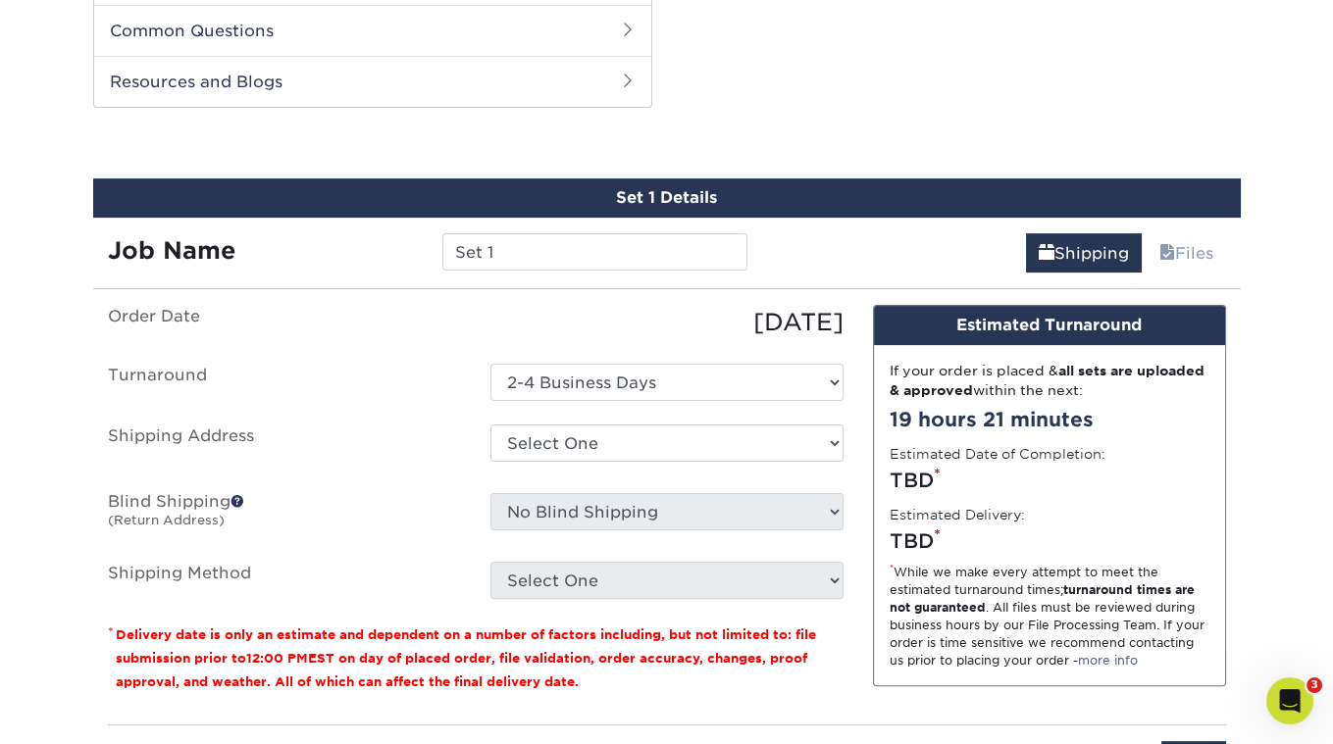
scroll to position [974, 0]
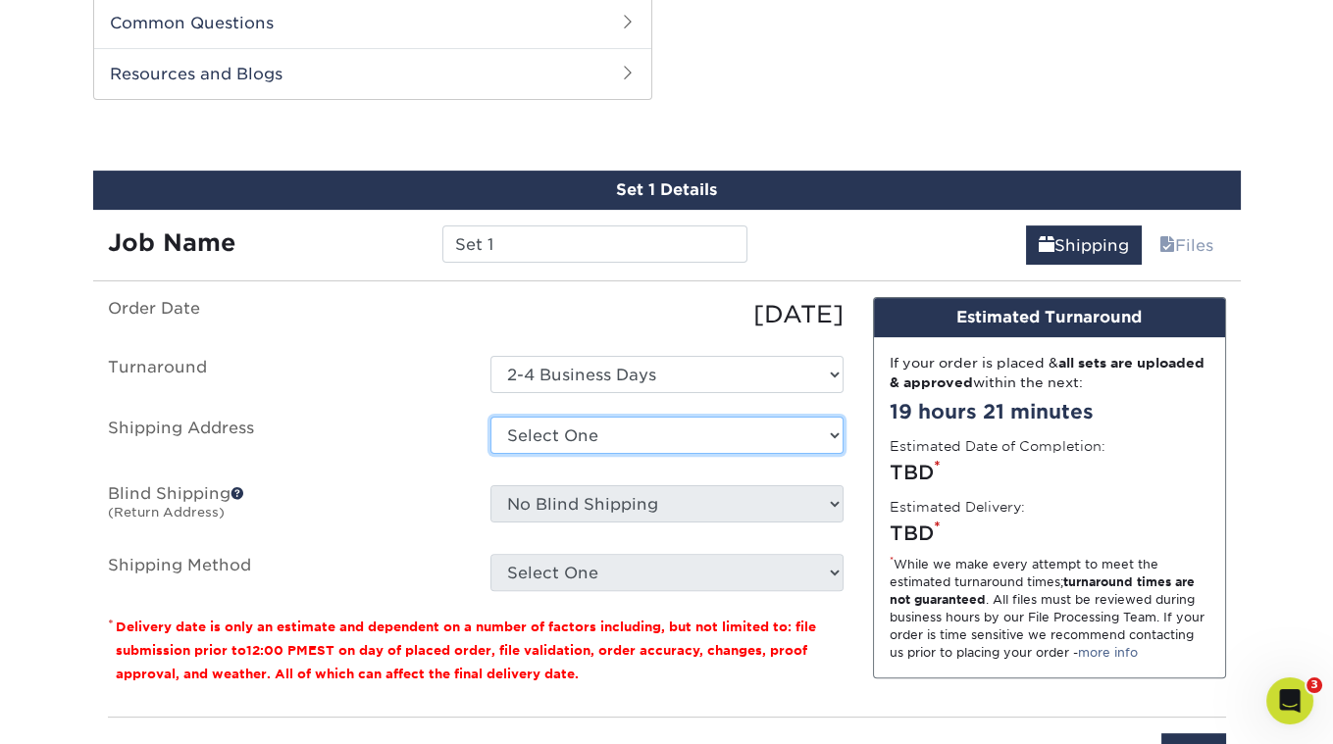
click at [826, 431] on select "Select One Sid The Cat Presents + Add New Address - Login" at bounding box center [666, 435] width 353 height 37
select select "285923"
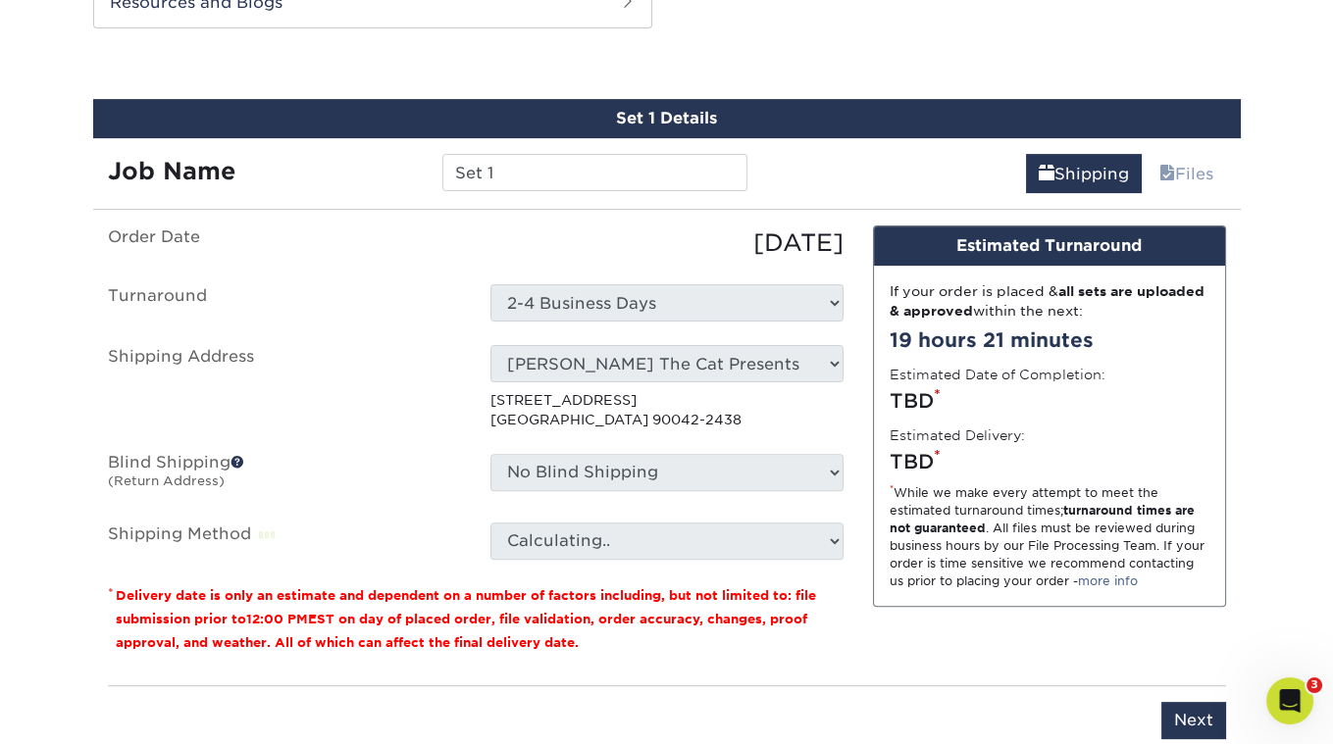
scroll to position [1049, 0]
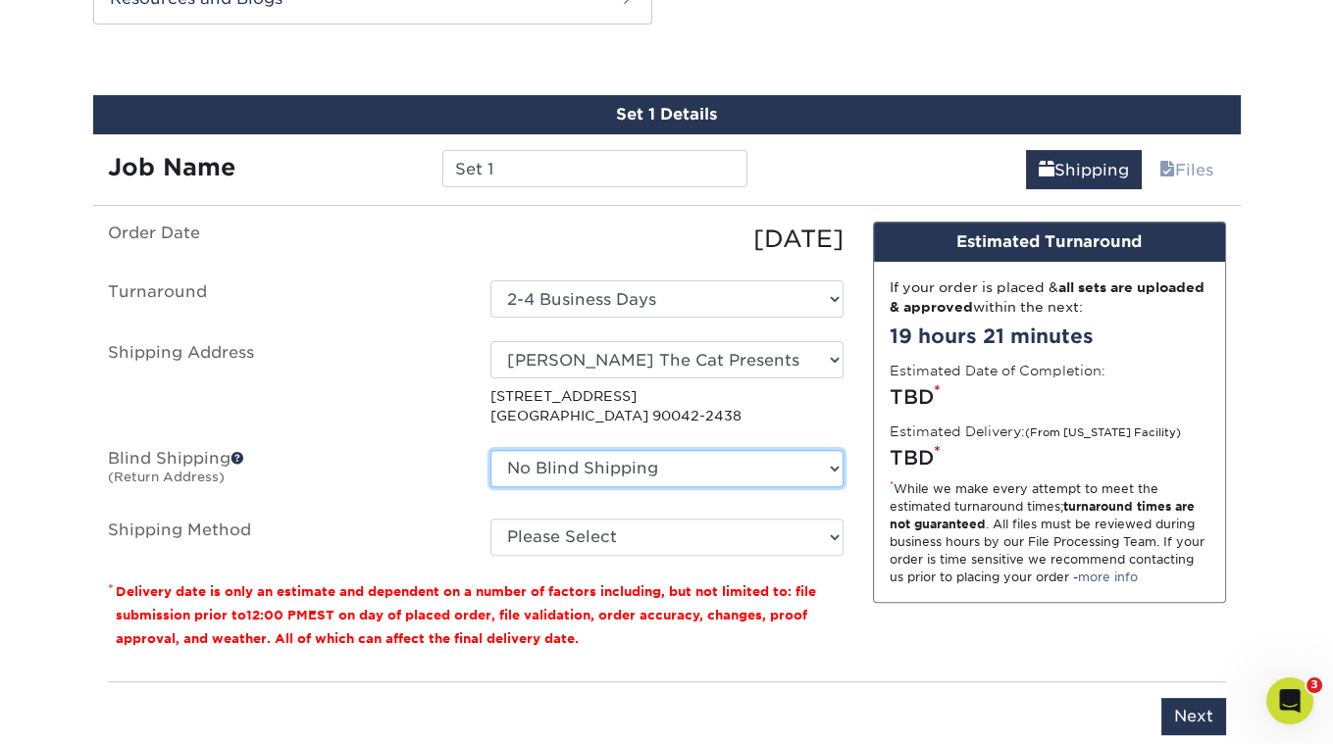
click at [732, 455] on select "No Blind Shipping Sid The Cat Presents + Add New Address" at bounding box center [666, 468] width 353 height 37
select select "285923"
click at [490, 450] on select "No Blind Shipping Sid The Cat Presents + Add New Address" at bounding box center [666, 468] width 353 height 37
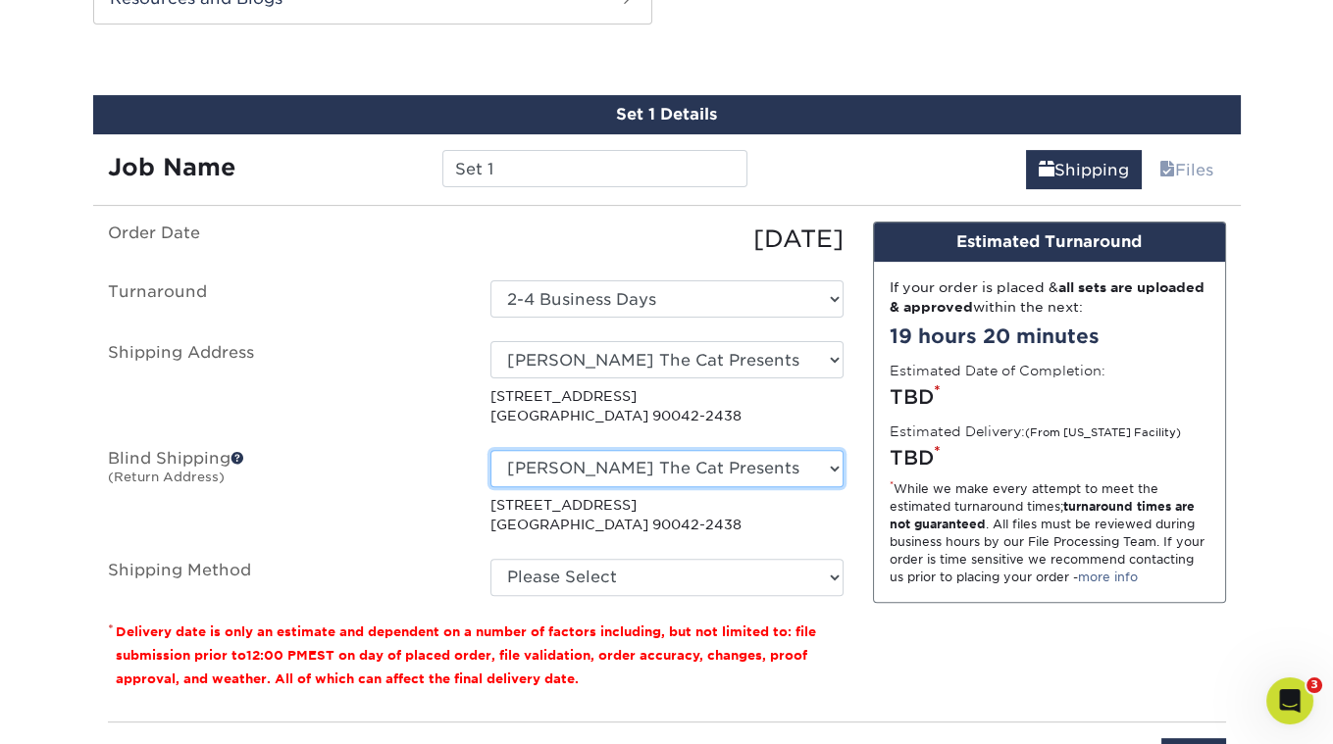
scroll to position [1291, 0]
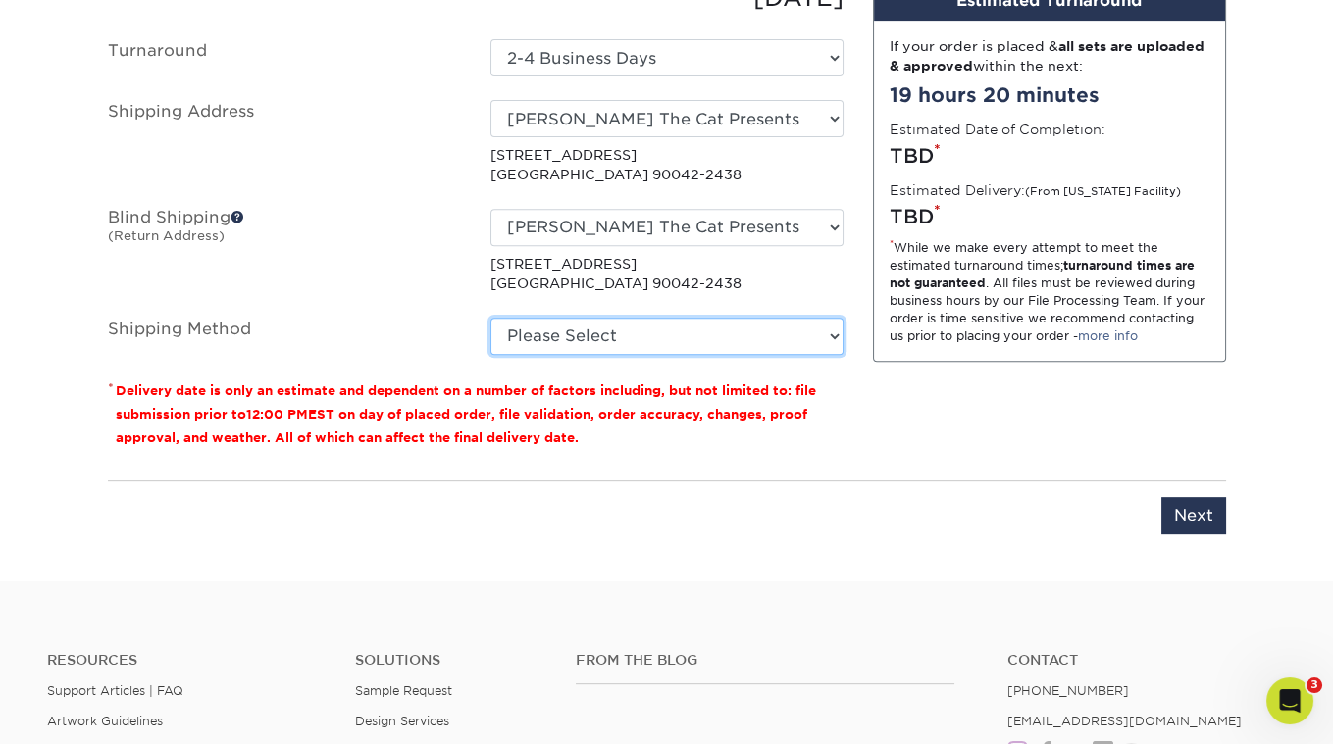
click at [654, 332] on select "Please Select Ground Shipping (+$23.28) 3 Day Shipping Service (+$29.99) 2 Day …" at bounding box center [666, 336] width 353 height 37
select select "03"
click at [490, 318] on select "Please Select Ground Shipping (+$23.28) 3 Day Shipping Service (+$29.99) 2 Day …" at bounding box center [666, 336] width 353 height 37
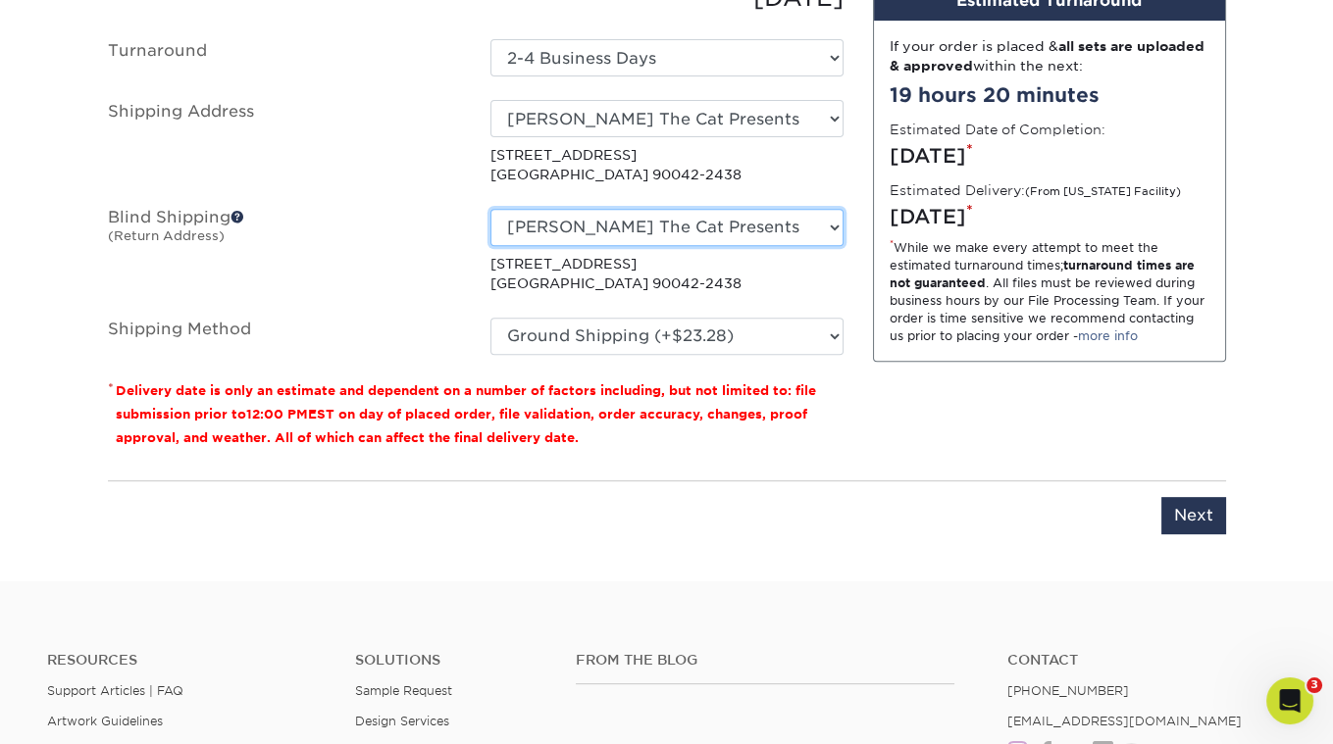
click at [770, 224] on select "No Blind Shipping Sid The Cat Presents + Add New Address" at bounding box center [666, 227] width 353 height 37
click at [490, 209] on select "No Blind Shipping Sid The Cat Presents + Add New Address" at bounding box center [666, 227] width 353 height 37
click at [755, 196] on ul "Order Date [DATE] [GEOGRAPHIC_DATA] Select One 2-4 Business Days Shipping Addre…" at bounding box center [476, 167] width 736 height 375
click at [760, 221] on select "No Blind Shipping Sid The Cat Presents + Add New Address" at bounding box center [666, 227] width 353 height 37
select select "-1"
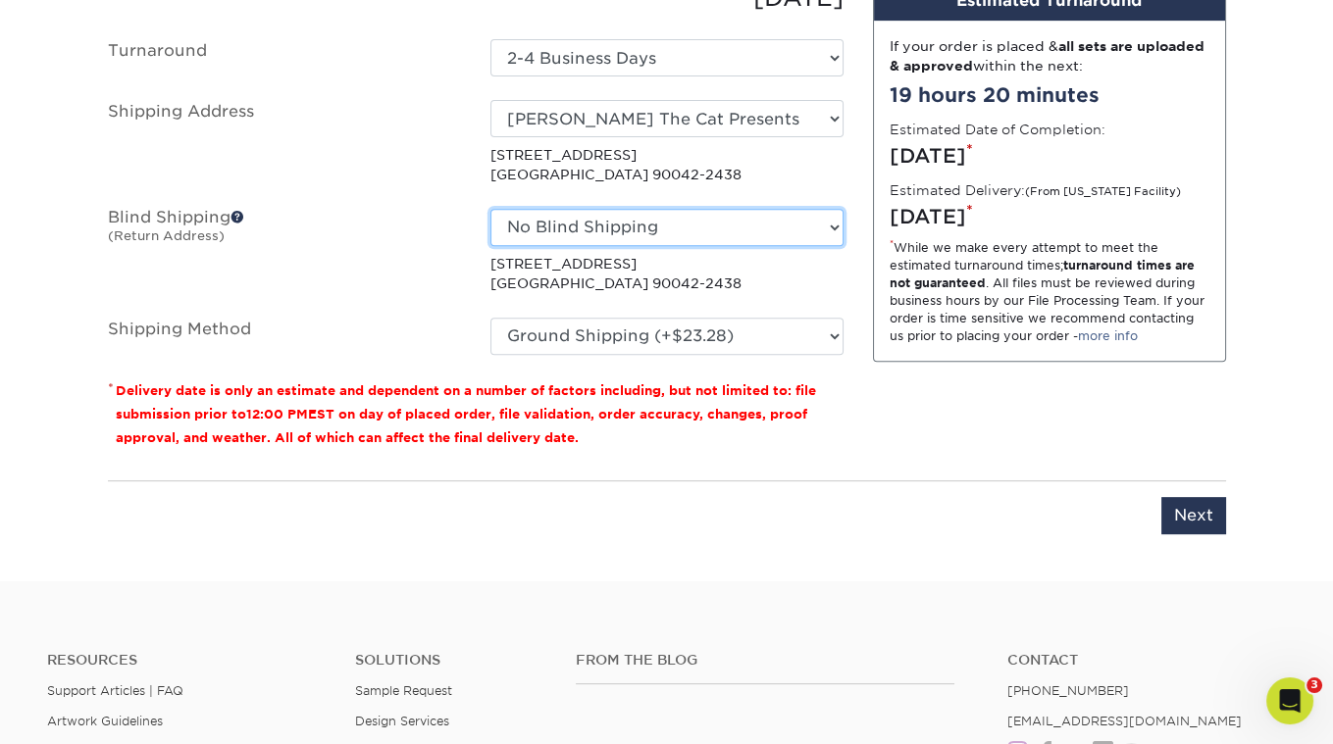
click at [490, 209] on select "No Blind Shipping Sid The Cat Presents + Add New Address" at bounding box center [666, 227] width 353 height 37
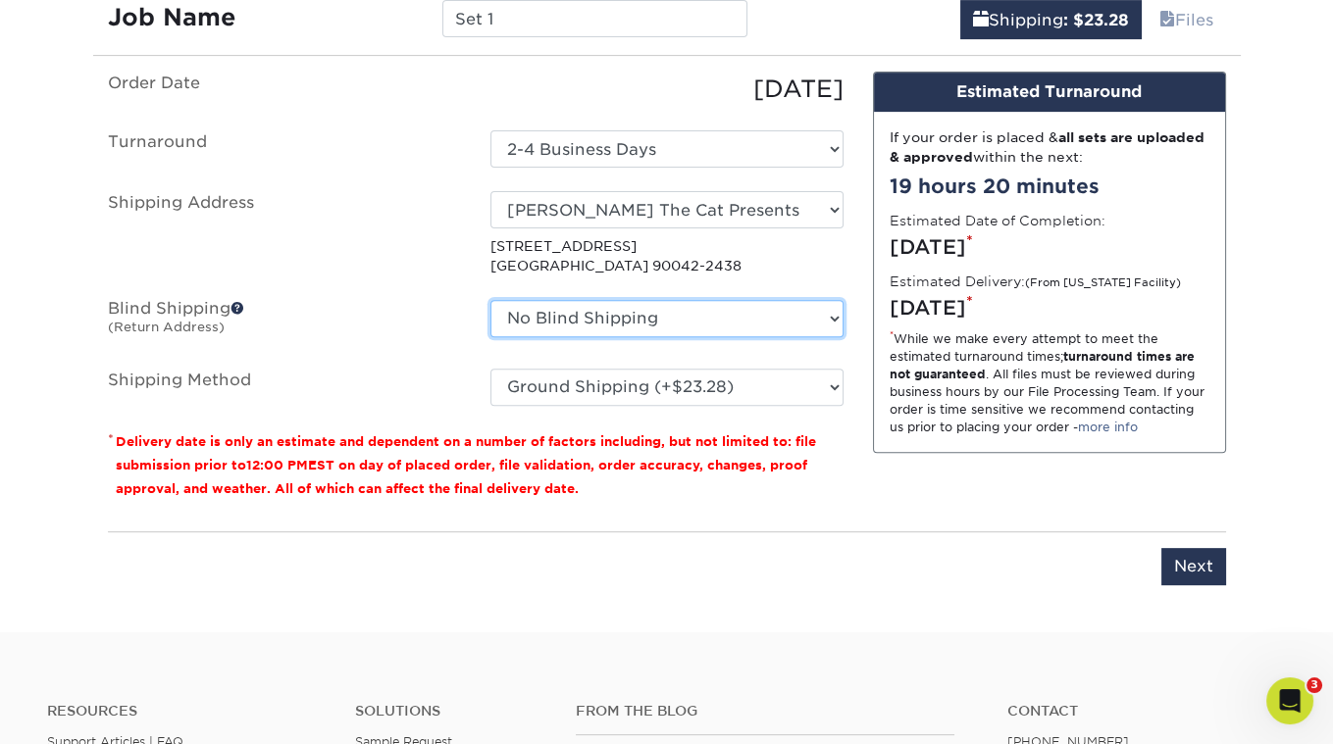
scroll to position [1153, 0]
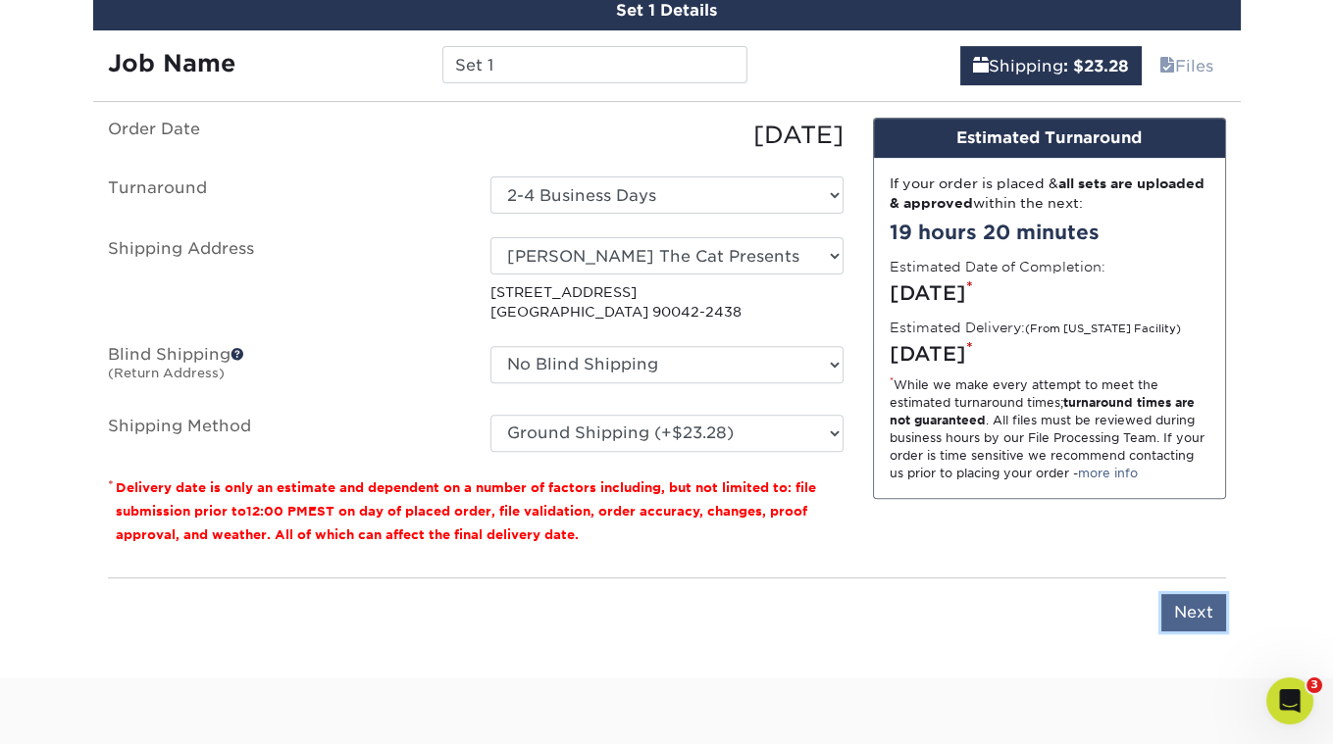
click at [1194, 618] on input "Next" at bounding box center [1193, 612] width 65 height 37
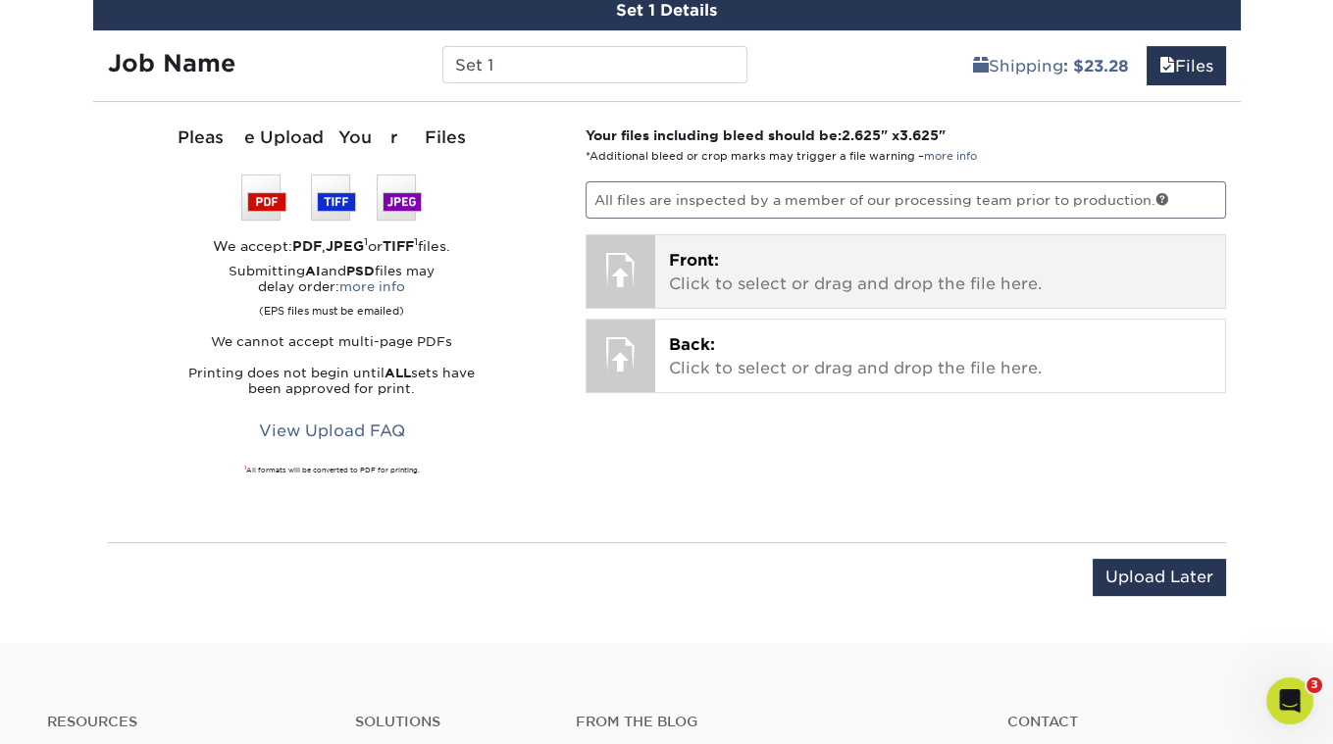
click at [721, 253] on p "Front: Click to select or drag and drop the file here." at bounding box center [940, 272] width 542 height 47
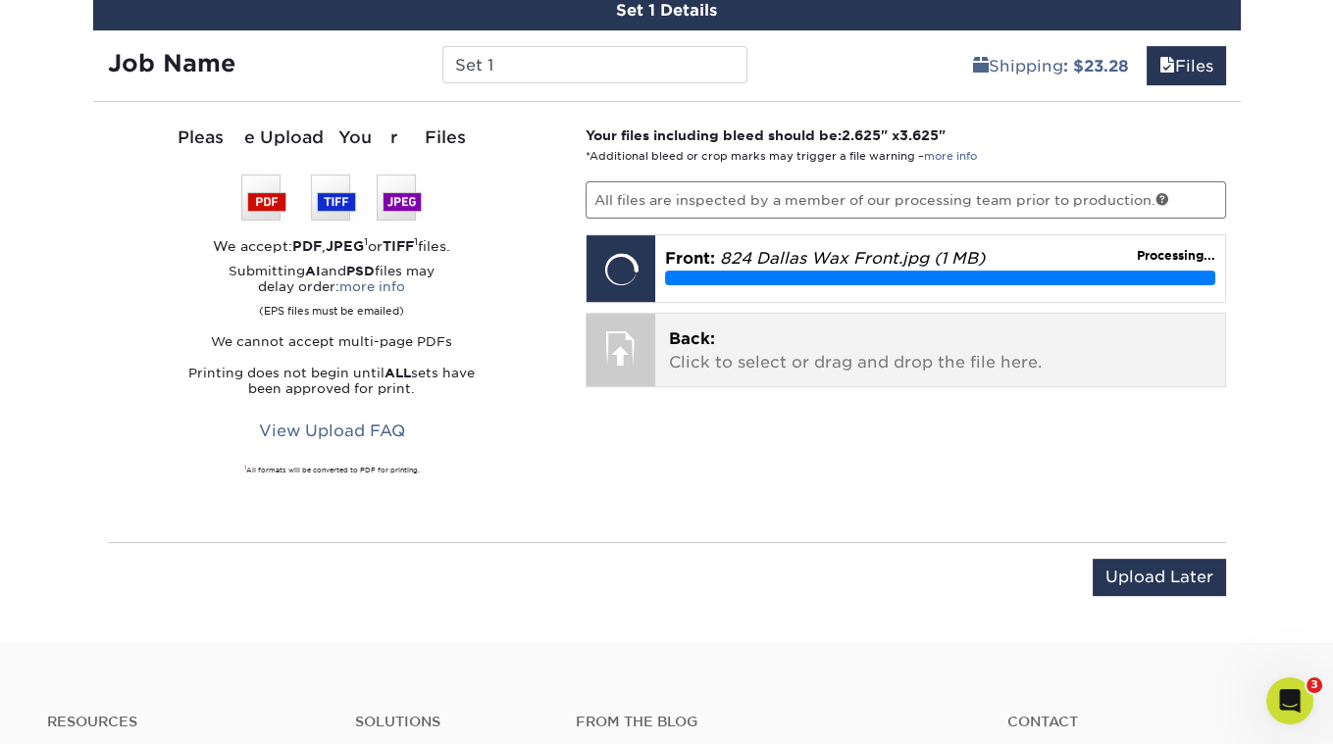
click at [682, 332] on span "Back:" at bounding box center [692, 339] width 46 height 19
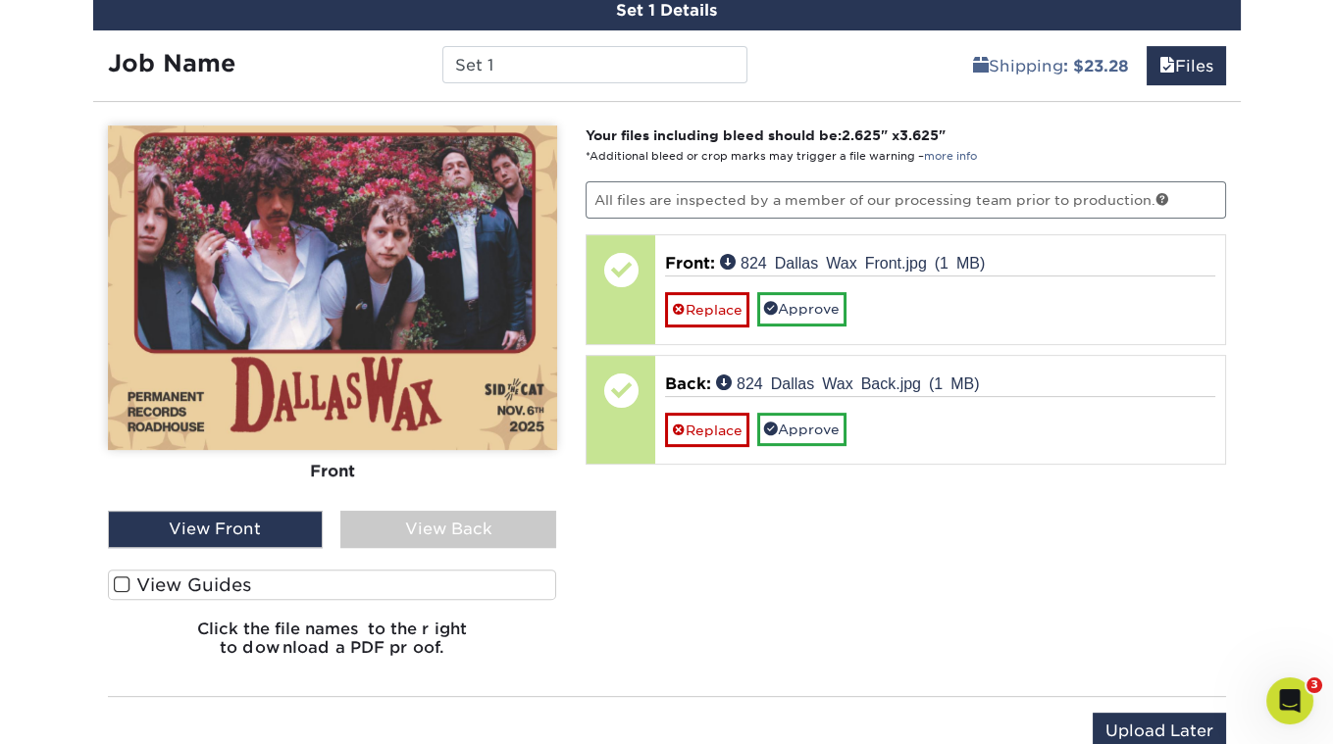
click at [391, 516] on div "View Back" at bounding box center [448, 529] width 216 height 37
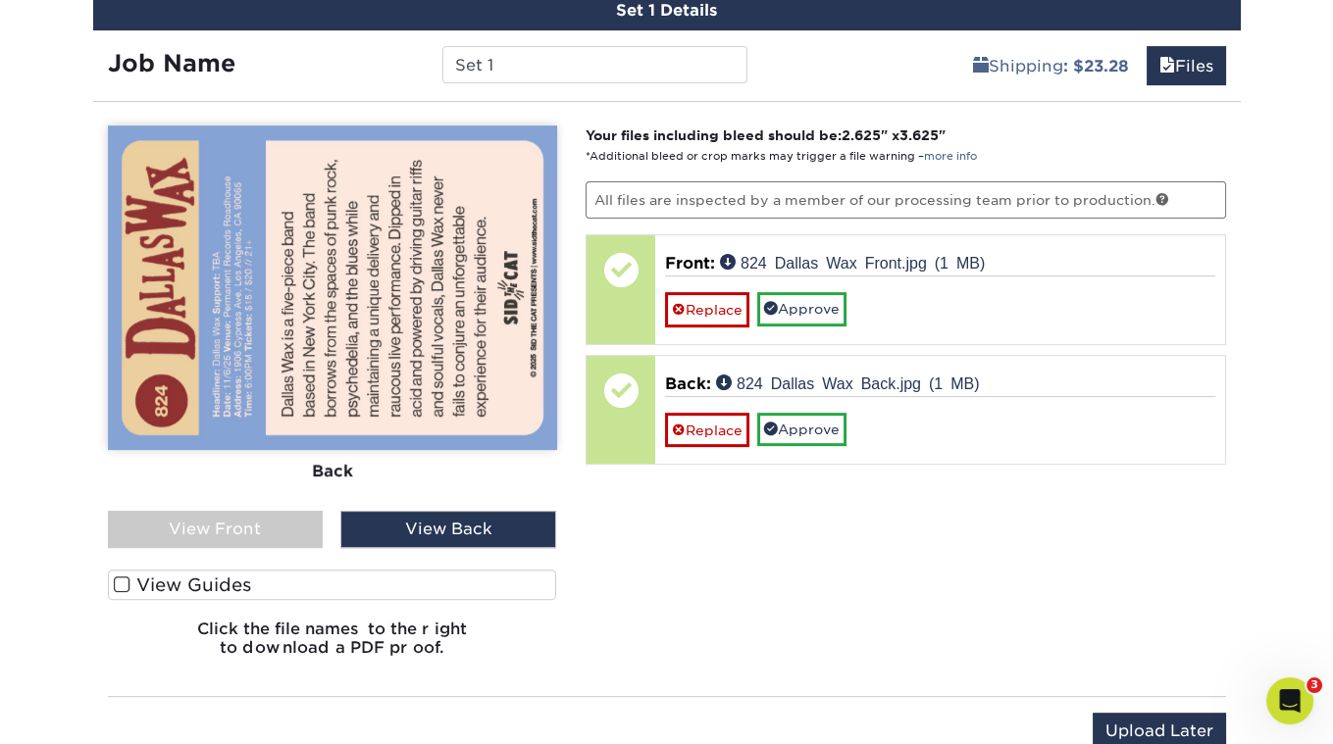
click at [246, 523] on div "View Front" at bounding box center [216, 529] width 216 height 37
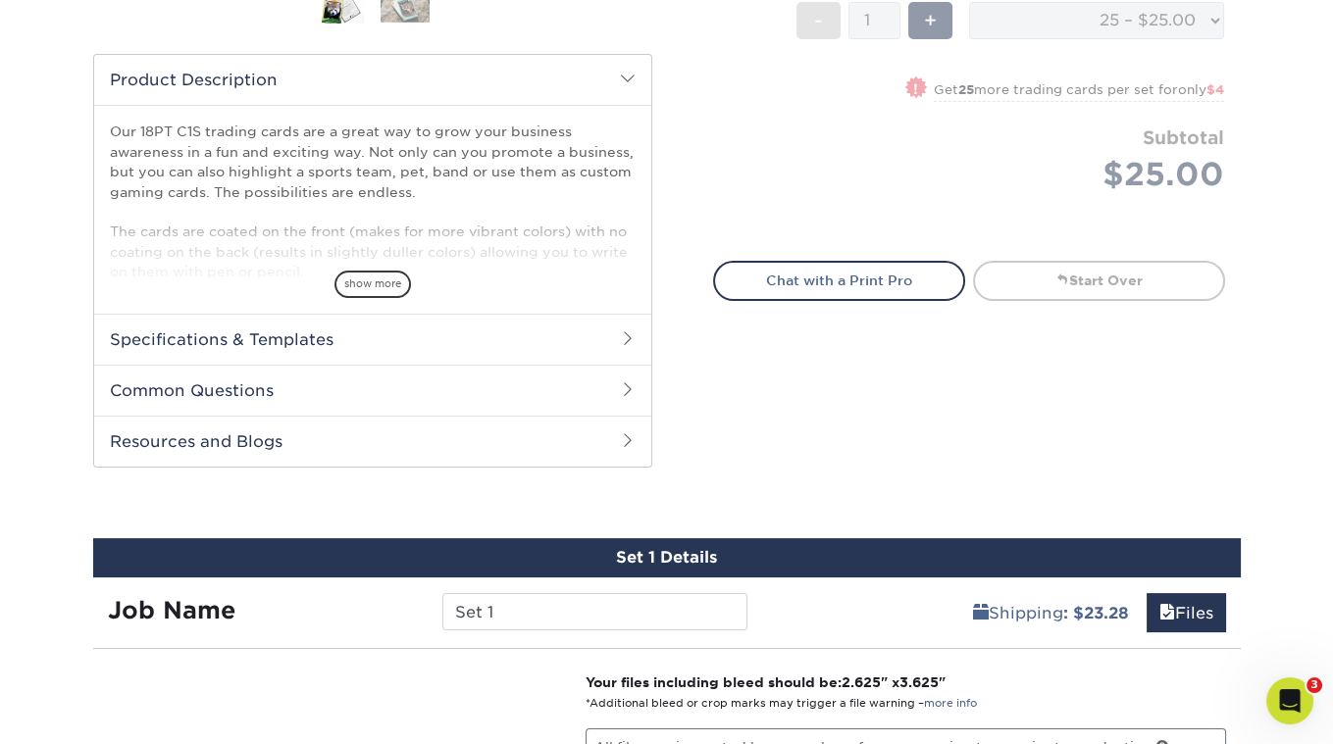
scroll to position [535, 0]
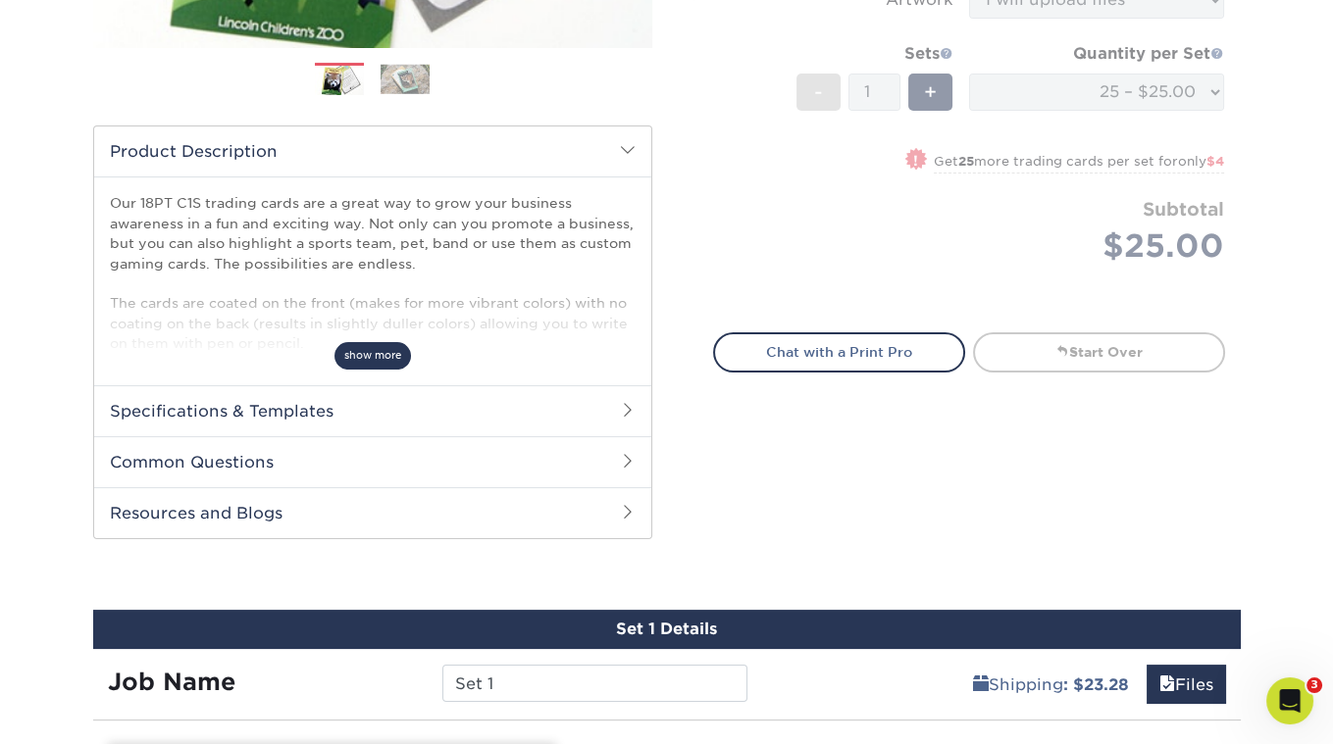
click at [372, 360] on span "show more" at bounding box center [372, 355] width 77 height 26
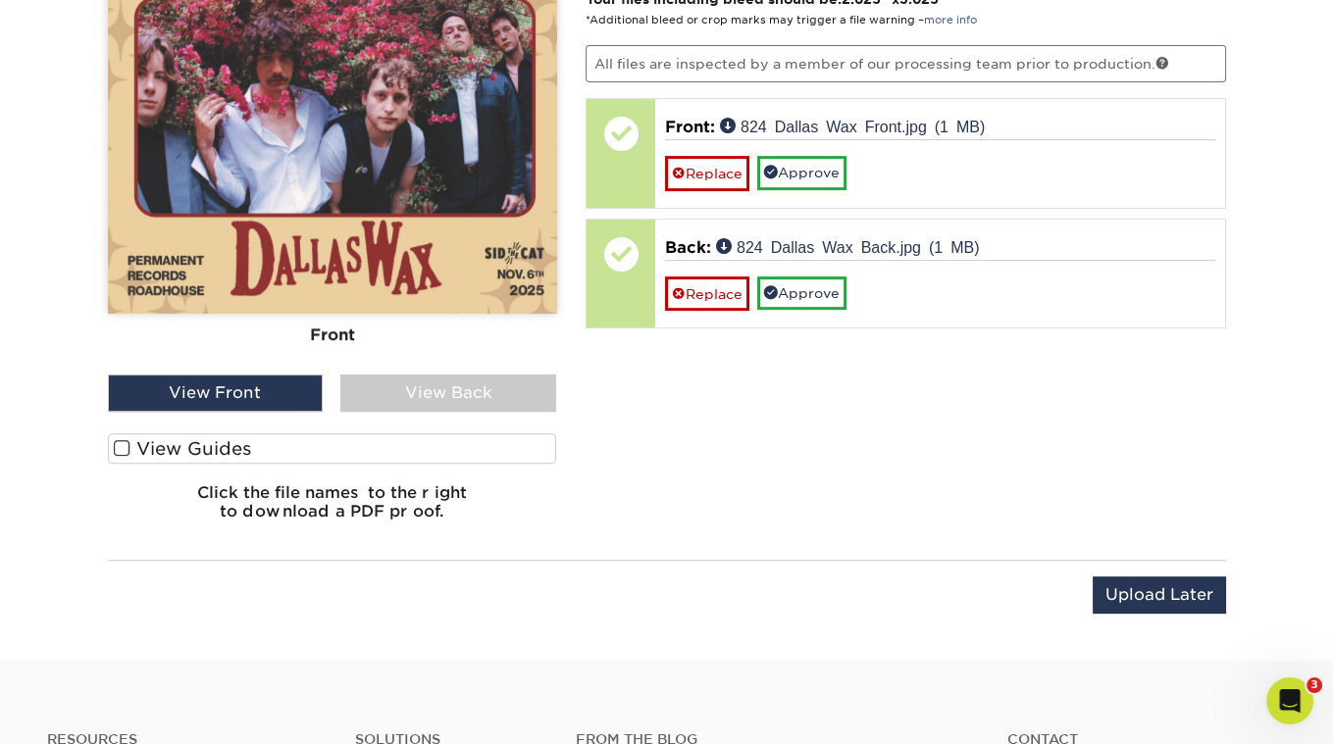
scroll to position [1101, 0]
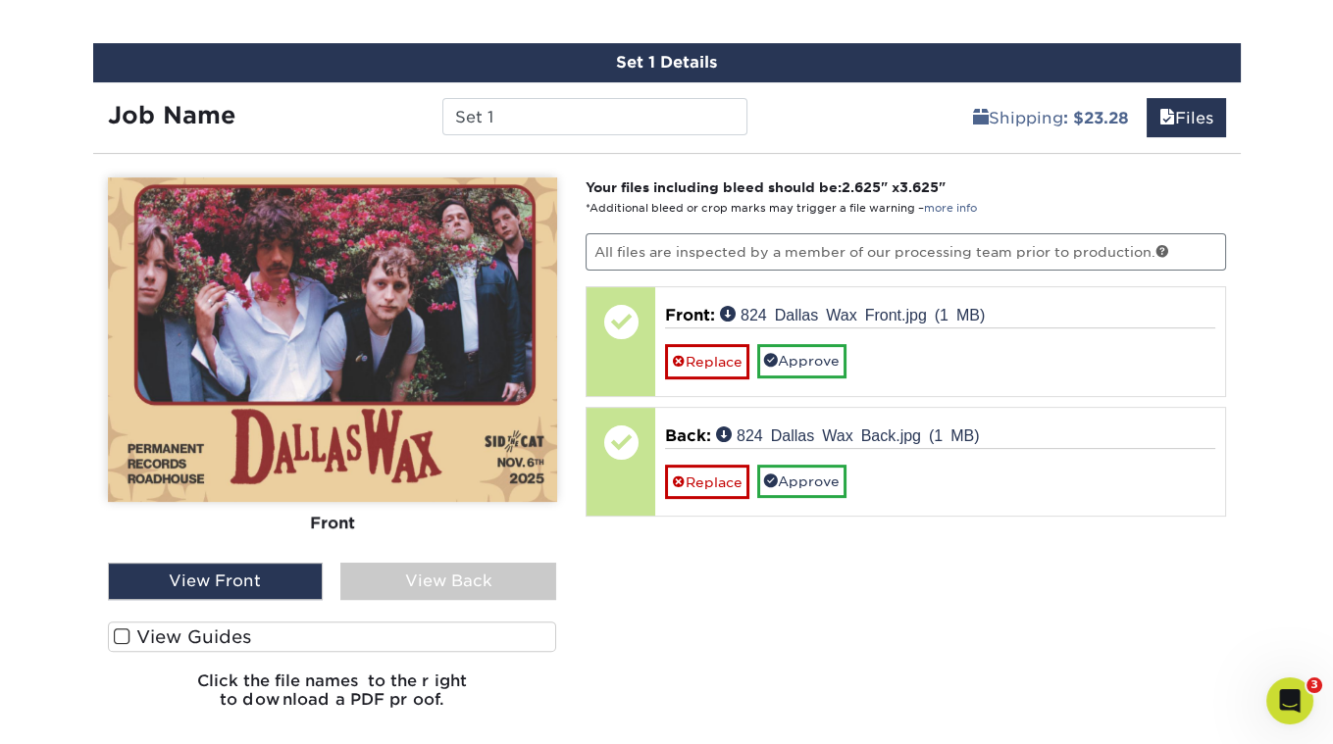
click at [366, 392] on img at bounding box center [332, 340] width 449 height 325
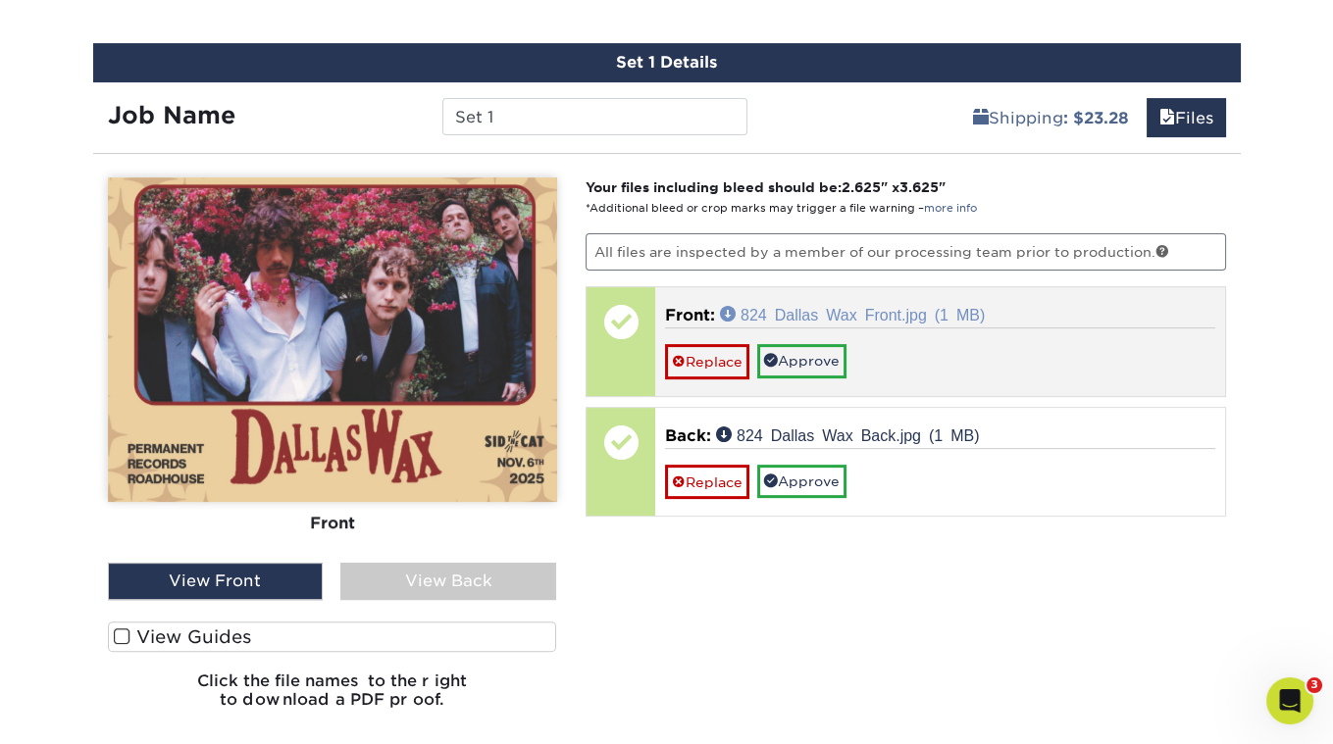
click at [822, 314] on link "824 Dallas Wax Front.jpg (1 MB)" at bounding box center [852, 314] width 265 height 16
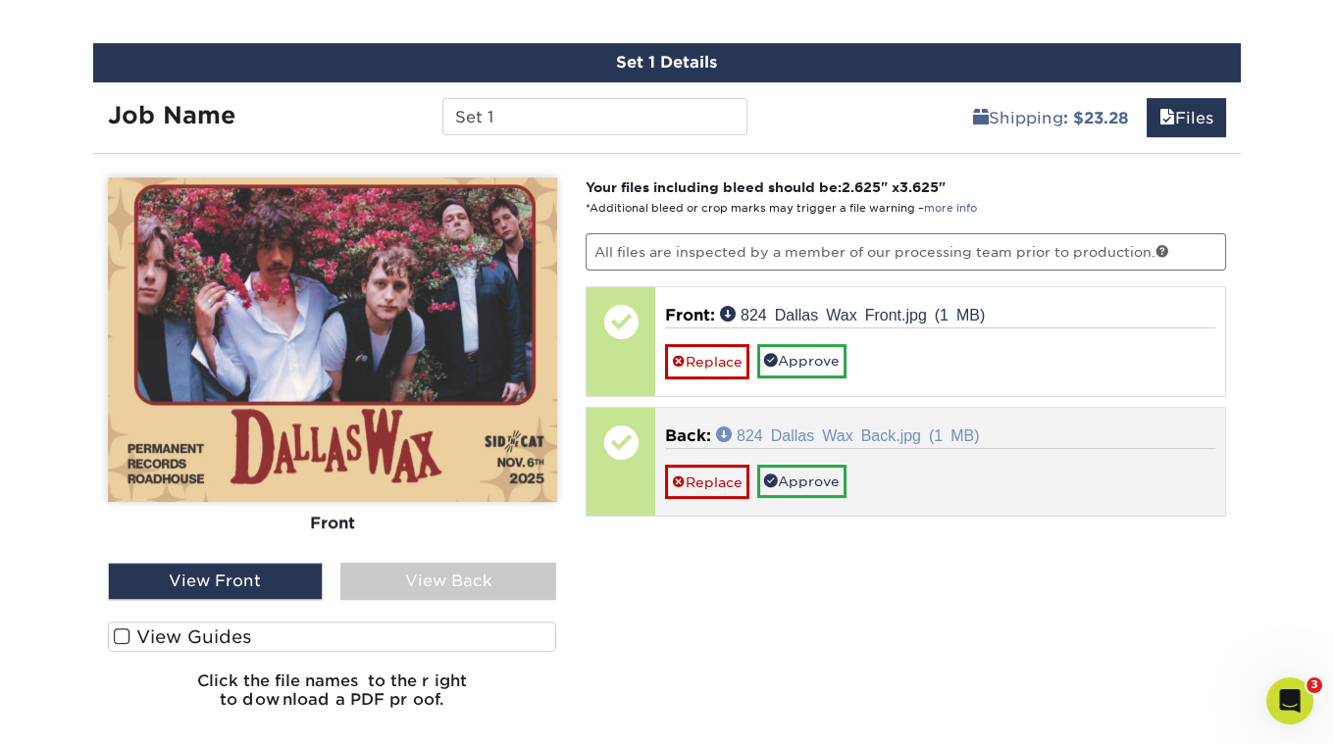
click at [808, 431] on link "824 Dallas Wax Back.jpg (1 MB)" at bounding box center [847, 435] width 263 height 16
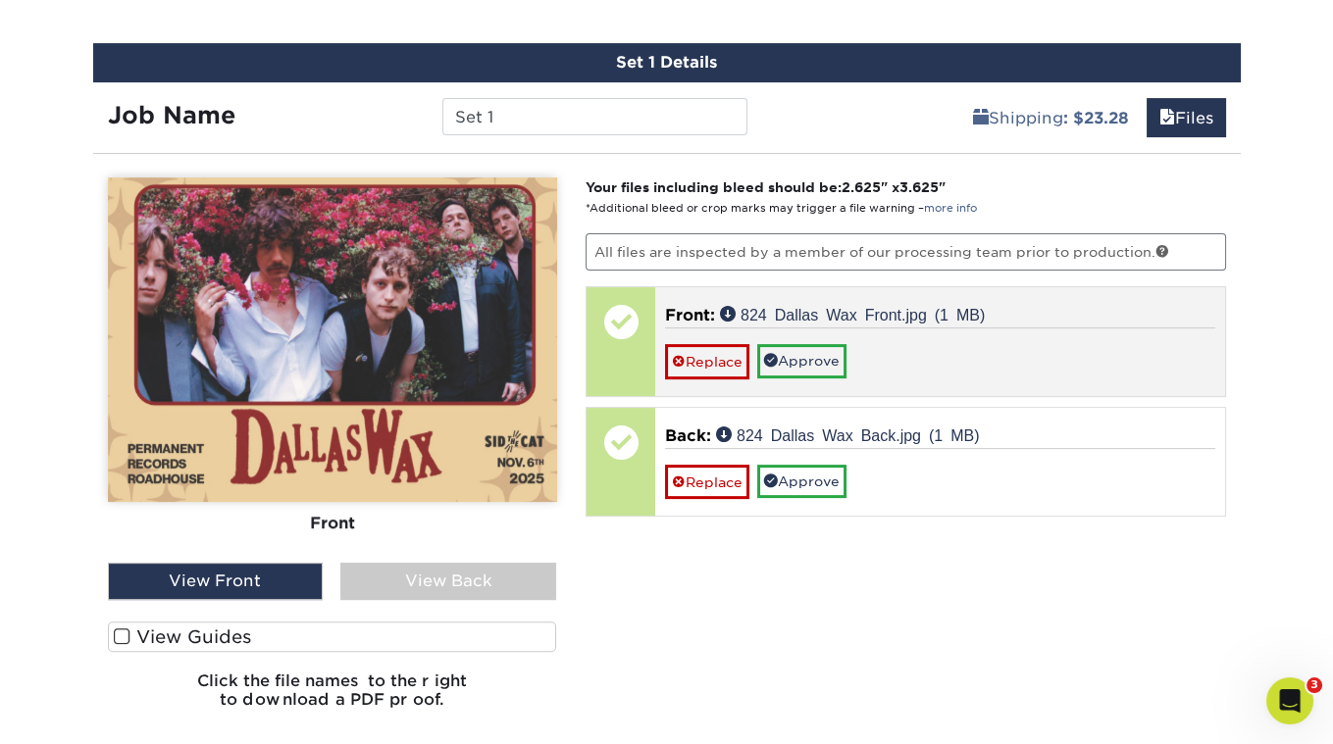
click at [856, 304] on p "Front: 824 Dallas Wax Front.jpg (1 MB)" at bounding box center [940, 316] width 550 height 24
click at [992, 311] on p "Front: 824 Dallas Wax Front.jpg (1 MB)" at bounding box center [940, 316] width 550 height 24
click at [932, 310] on link "824 Dallas Wax Front.jpg (1 MB)" at bounding box center [852, 314] width 265 height 16
